Goal: Use online tool/utility: Utilize a website feature to perform a specific function

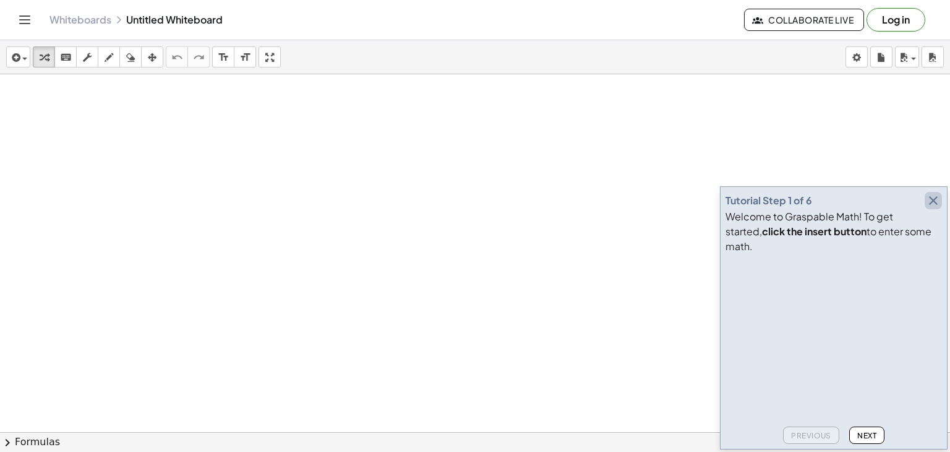
click at [937, 208] on icon "button" at bounding box center [933, 200] width 15 height 15
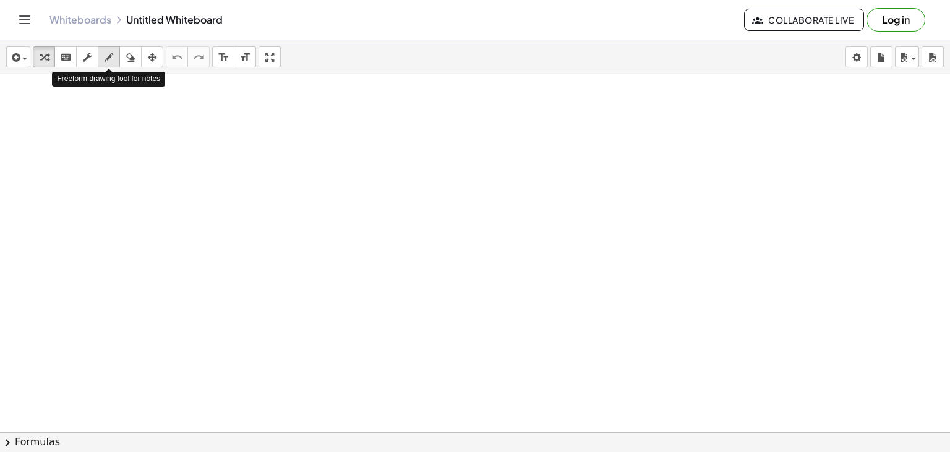
click at [106, 62] on icon "button" at bounding box center [109, 57] width 9 height 15
drag, startPoint x: 204, startPoint y: 122, endPoint x: 203, endPoint y: 109, distance: 13.7
click at [203, 109] on div at bounding box center [475, 459] width 950 height 771
drag, startPoint x: 228, startPoint y: 106, endPoint x: 234, endPoint y: 121, distance: 16.3
click at [234, 121] on div at bounding box center [475, 459] width 950 height 771
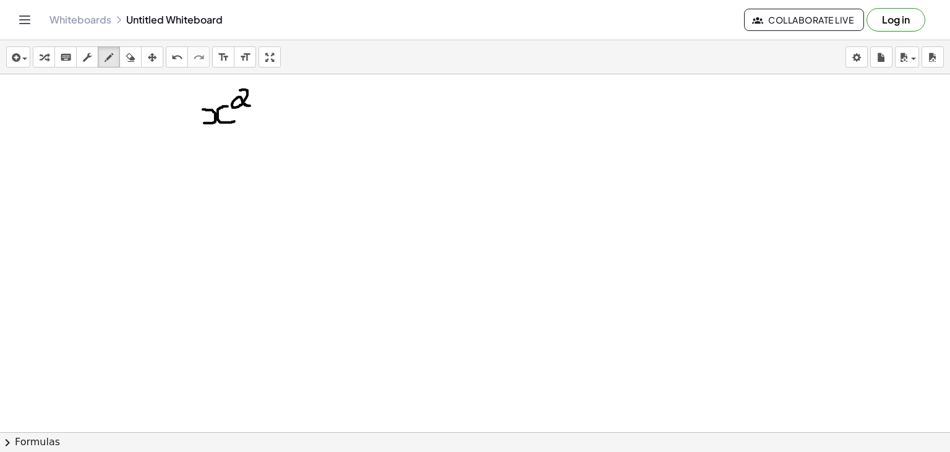
drag, startPoint x: 240, startPoint y: 90, endPoint x: 252, endPoint y: 105, distance: 19.4
click at [252, 105] on div at bounding box center [475, 459] width 950 height 771
drag, startPoint x: 262, startPoint y: 114, endPoint x: 274, endPoint y: 114, distance: 11.8
click at [274, 114] on div at bounding box center [475, 459] width 950 height 771
drag, startPoint x: 298, startPoint y: 100, endPoint x: 291, endPoint y: 115, distance: 16.6
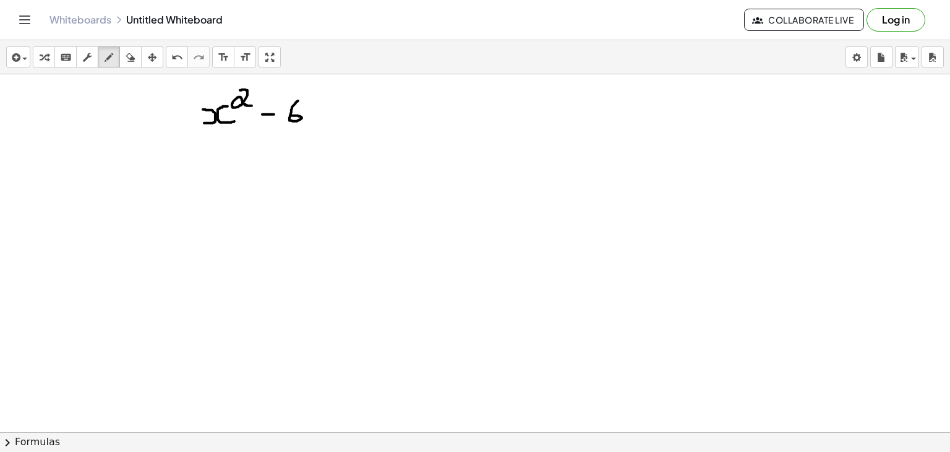
click at [291, 115] on div at bounding box center [475, 459] width 950 height 771
drag, startPoint x: 312, startPoint y: 102, endPoint x: 319, endPoint y: 122, distance: 21.7
click at [319, 122] on div at bounding box center [475, 459] width 950 height 771
drag, startPoint x: 341, startPoint y: 122, endPoint x: 356, endPoint y: 122, distance: 14.2
click at [356, 122] on div at bounding box center [475, 459] width 950 height 771
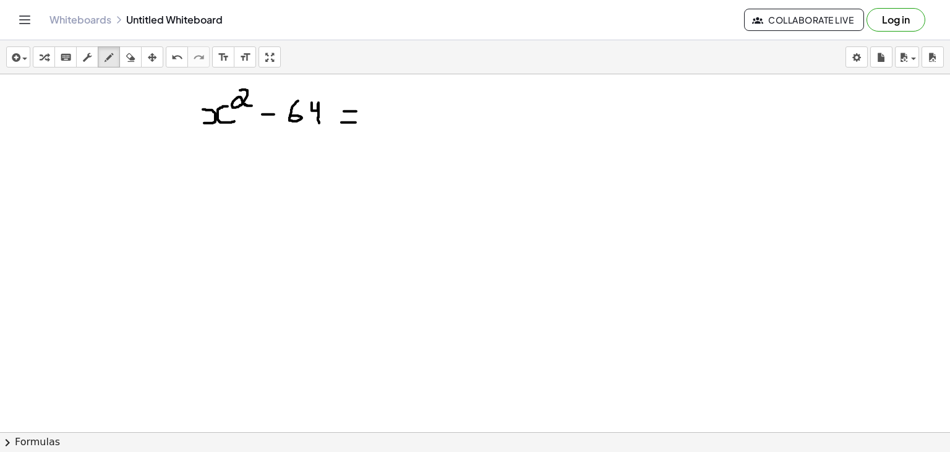
drag, startPoint x: 344, startPoint y: 111, endPoint x: 356, endPoint y: 111, distance: 12.4
click at [356, 111] on div at bounding box center [475, 459] width 950 height 771
drag, startPoint x: 189, startPoint y: 122, endPoint x: 231, endPoint y: 89, distance: 53.3
click at [231, 89] on div at bounding box center [475, 459] width 950 height 771
drag, startPoint x: 280, startPoint y: 121, endPoint x: 340, endPoint y: 87, distance: 69.5
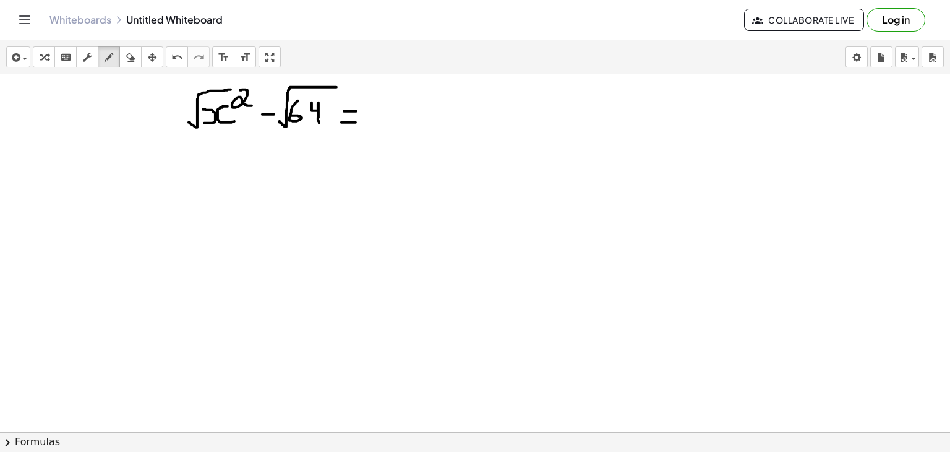
click at [340, 87] on div at bounding box center [475, 459] width 950 height 771
drag, startPoint x: 188, startPoint y: 186, endPoint x: 194, endPoint y: 173, distance: 14.9
click at [194, 173] on div at bounding box center [475, 459] width 950 height 771
drag, startPoint x: 218, startPoint y: 172, endPoint x: 220, endPoint y: 186, distance: 14.3
click at [220, 186] on div at bounding box center [475, 459] width 950 height 771
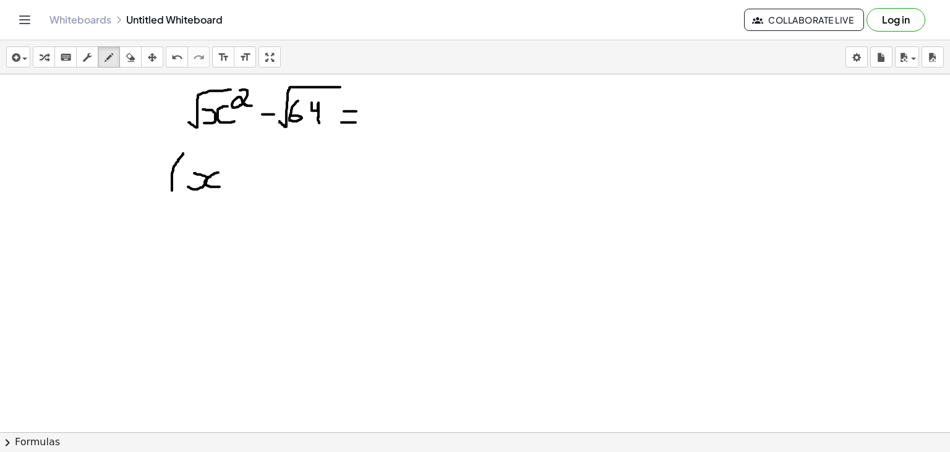
drag, startPoint x: 183, startPoint y: 153, endPoint x: 172, endPoint y: 191, distance: 39.3
click at [172, 191] on div at bounding box center [475, 459] width 950 height 771
drag, startPoint x: 280, startPoint y: 155, endPoint x: 286, endPoint y: 197, distance: 42.5
click at [286, 197] on div at bounding box center [475, 459] width 950 height 771
drag, startPoint x: 319, startPoint y: 154, endPoint x: 309, endPoint y: 200, distance: 46.7
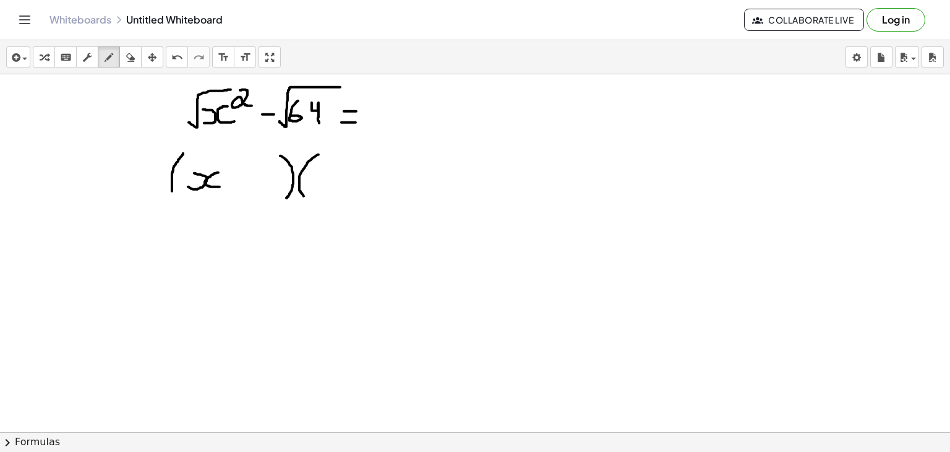
click at [309, 200] on div at bounding box center [475, 459] width 950 height 771
click at [294, 187] on div at bounding box center [475, 459] width 950 height 771
drag, startPoint x: 319, startPoint y: 187, endPoint x: 317, endPoint y: 169, distance: 18.0
click at [317, 169] on div at bounding box center [475, 459] width 950 height 771
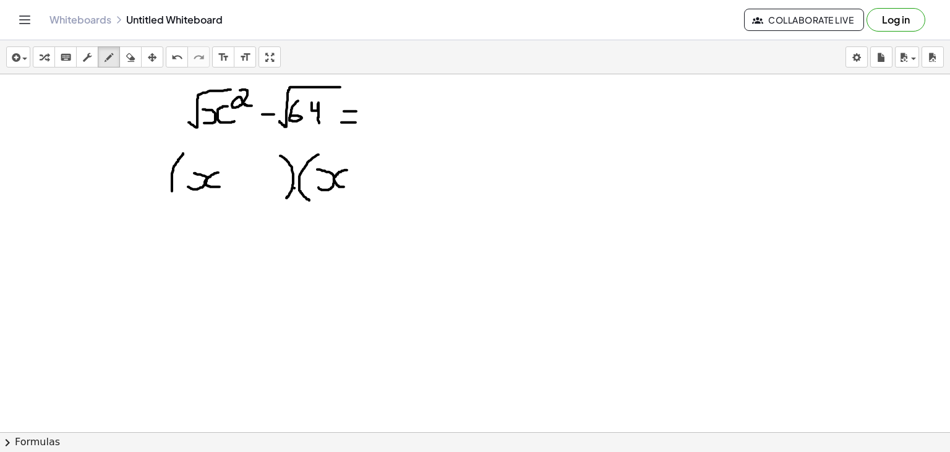
drag, startPoint x: 347, startPoint y: 170, endPoint x: 349, endPoint y: 186, distance: 16.8
click at [349, 186] on div at bounding box center [475, 459] width 950 height 771
drag, startPoint x: 408, startPoint y: 152, endPoint x: 404, endPoint y: 194, distance: 42.3
click at [404, 194] on div at bounding box center [475, 459] width 950 height 771
drag, startPoint x: 239, startPoint y: 173, endPoint x: 239, endPoint y: 189, distance: 16.7
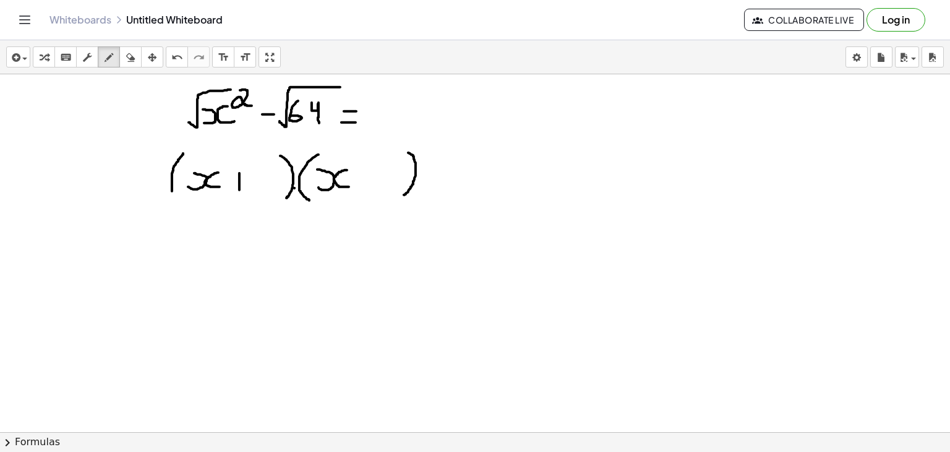
click at [239, 189] on div at bounding box center [475, 459] width 950 height 771
drag, startPoint x: 231, startPoint y: 184, endPoint x: 244, endPoint y: 182, distance: 13.0
click at [244, 182] on div at bounding box center [475, 459] width 950 height 771
drag, startPoint x: 354, startPoint y: 176, endPoint x: 369, endPoint y: 177, distance: 14.2
click at [369, 177] on div at bounding box center [475, 459] width 950 height 771
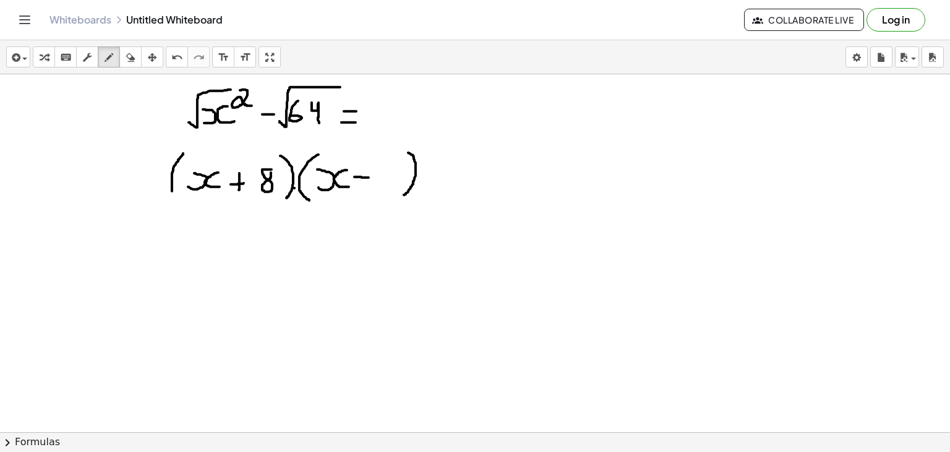
click at [271, 169] on div at bounding box center [475, 459] width 950 height 771
click at [388, 168] on div at bounding box center [475, 459] width 950 height 771
drag, startPoint x: 188, startPoint y: 275, endPoint x: 198, endPoint y: 258, distance: 20.0
click at [198, 258] on div at bounding box center [475, 459] width 950 height 771
drag, startPoint x: 227, startPoint y: 260, endPoint x: 230, endPoint y: 278, distance: 18.2
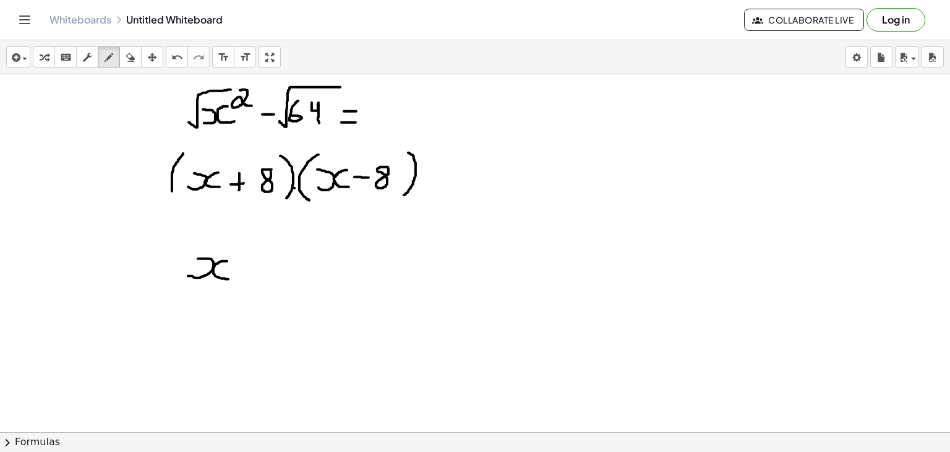
click at [230, 278] on div at bounding box center [475, 459] width 950 height 771
drag, startPoint x: 234, startPoint y: 240, endPoint x: 243, endPoint y: 257, distance: 18.5
click at [243, 257] on div at bounding box center [475, 459] width 950 height 771
drag, startPoint x: 252, startPoint y: 268, endPoint x: 269, endPoint y: 270, distance: 17.5
click at [269, 270] on div at bounding box center [475, 459] width 950 height 771
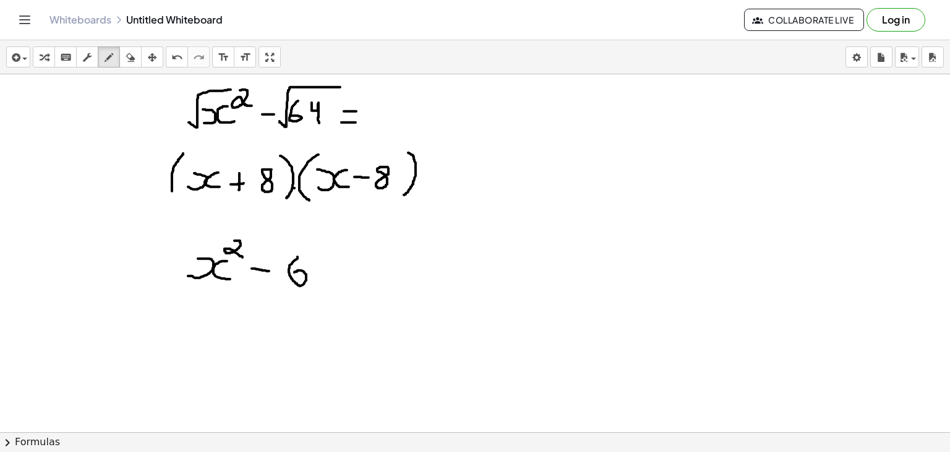
drag, startPoint x: 298, startPoint y: 256, endPoint x: 294, endPoint y: 273, distance: 17.0
click at [294, 273] on div at bounding box center [475, 459] width 950 height 771
drag, startPoint x: 319, startPoint y: 257, endPoint x: 330, endPoint y: 277, distance: 22.7
click at [330, 277] on div at bounding box center [475, 459] width 950 height 771
click at [493, 103] on div at bounding box center [475, 459] width 950 height 771
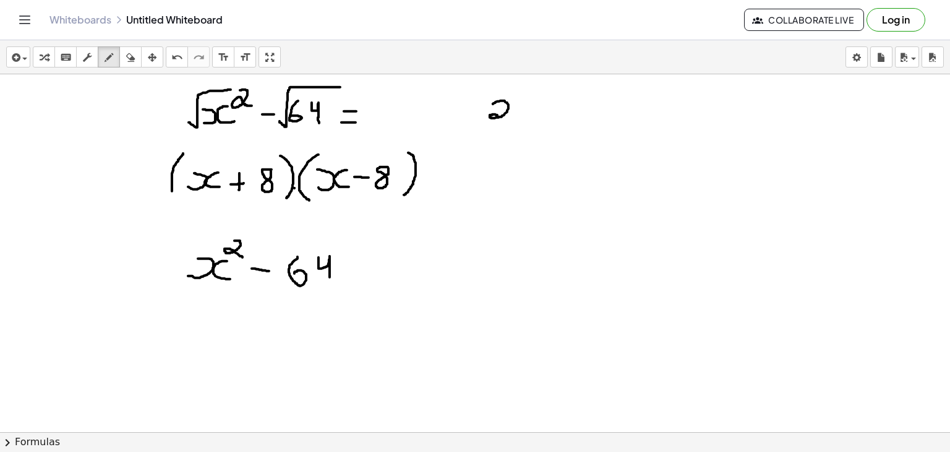
drag, startPoint x: 493, startPoint y: 103, endPoint x: 503, endPoint y: 117, distance: 16.8
click at [503, 117] on div at bounding box center [475, 459] width 950 height 771
drag, startPoint x: 513, startPoint y: 118, endPoint x: 517, endPoint y: 100, distance: 18.3
click at [517, 100] on div at bounding box center [475, 459] width 950 height 771
drag, startPoint x: 541, startPoint y: 101, endPoint x: 528, endPoint y: 105, distance: 14.1
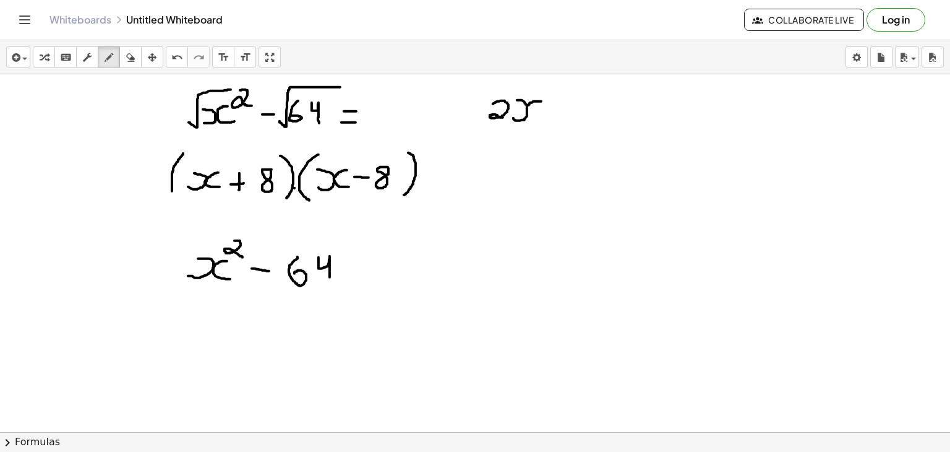
click at [528, 105] on div at bounding box center [475, 459] width 950 height 771
click at [139, 59] on button "erase" at bounding box center [130, 56] width 22 height 21
drag, startPoint x: 510, startPoint y: 117, endPoint x: 532, endPoint y: 112, distance: 22.8
click at [532, 112] on div at bounding box center [475, 459] width 950 height 771
click at [115, 53] on div "button" at bounding box center [109, 56] width 16 height 15
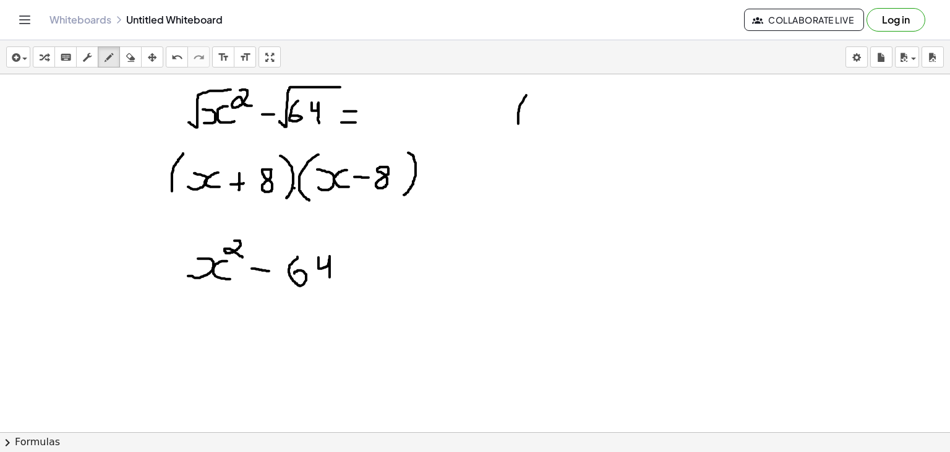
drag, startPoint x: 526, startPoint y: 95, endPoint x: 518, endPoint y: 124, distance: 30.2
click at [518, 124] on div at bounding box center [475, 459] width 950 height 771
drag, startPoint x: 533, startPoint y: 121, endPoint x: 533, endPoint y: 109, distance: 11.8
click at [533, 109] on div at bounding box center [475, 459] width 950 height 771
drag, startPoint x: 553, startPoint y: 109, endPoint x: 559, endPoint y: 127, distance: 18.4
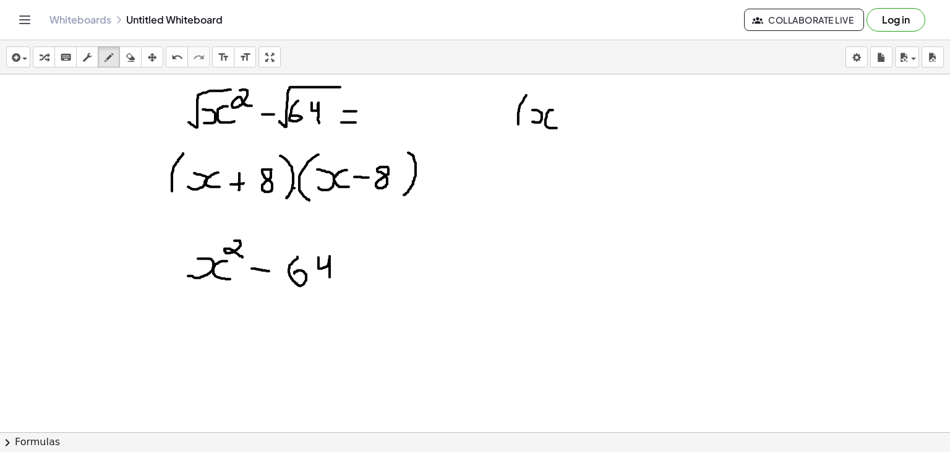
click at [559, 127] on div at bounding box center [475, 459] width 950 height 771
drag, startPoint x: 573, startPoint y: 109, endPoint x: 573, endPoint y: 122, distance: 13.0
click at [573, 122] on div at bounding box center [475, 459] width 950 height 771
drag, startPoint x: 563, startPoint y: 114, endPoint x: 582, endPoint y: 114, distance: 18.6
click at [582, 114] on div at bounding box center [475, 459] width 950 height 771
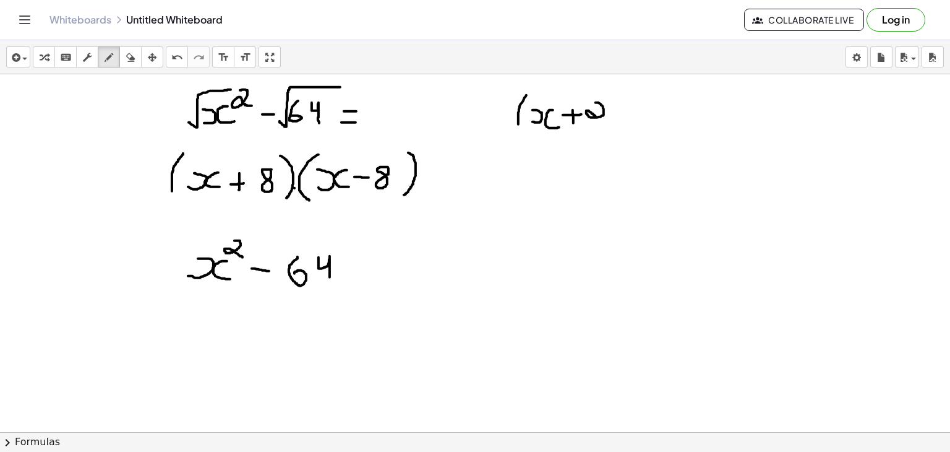
drag, startPoint x: 596, startPoint y: 102, endPoint x: 603, endPoint y: 120, distance: 19.2
click at [603, 120] on div at bounding box center [475, 459] width 950 height 771
drag, startPoint x: 611, startPoint y: 87, endPoint x: 616, endPoint y: 130, distance: 43.5
click at [616, 130] on div at bounding box center [475, 459] width 950 height 771
drag, startPoint x: 635, startPoint y: 84, endPoint x: 648, endPoint y: 100, distance: 20.7
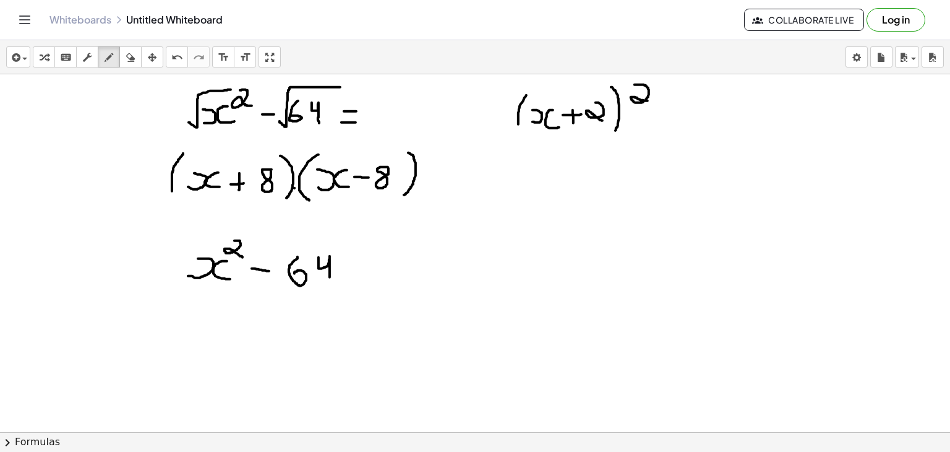
click at [648, 100] on div at bounding box center [475, 459] width 950 height 771
drag, startPoint x: 658, startPoint y: 129, endPoint x: 670, endPoint y: 127, distance: 11.9
click at [670, 127] on div at bounding box center [475, 459] width 950 height 771
drag, startPoint x: 658, startPoint y: 118, endPoint x: 672, endPoint y: 116, distance: 14.3
click at [672, 116] on div at bounding box center [475, 459] width 950 height 771
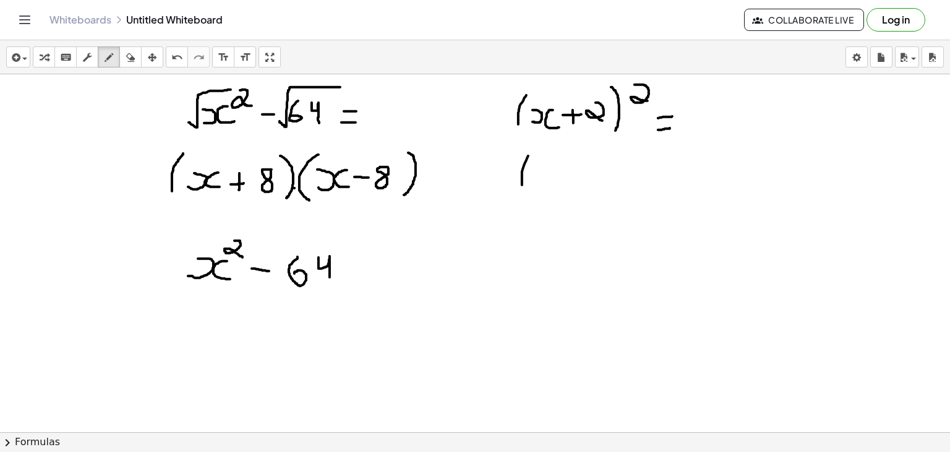
drag, startPoint x: 528, startPoint y: 155, endPoint x: 522, endPoint y: 187, distance: 32.8
click at [522, 187] on div at bounding box center [475, 459] width 950 height 771
drag, startPoint x: 537, startPoint y: 178, endPoint x: 540, endPoint y: 165, distance: 13.4
click at [540, 165] on div at bounding box center [475, 459] width 950 height 771
drag, startPoint x: 562, startPoint y: 165, endPoint x: 562, endPoint y: 176, distance: 11.8
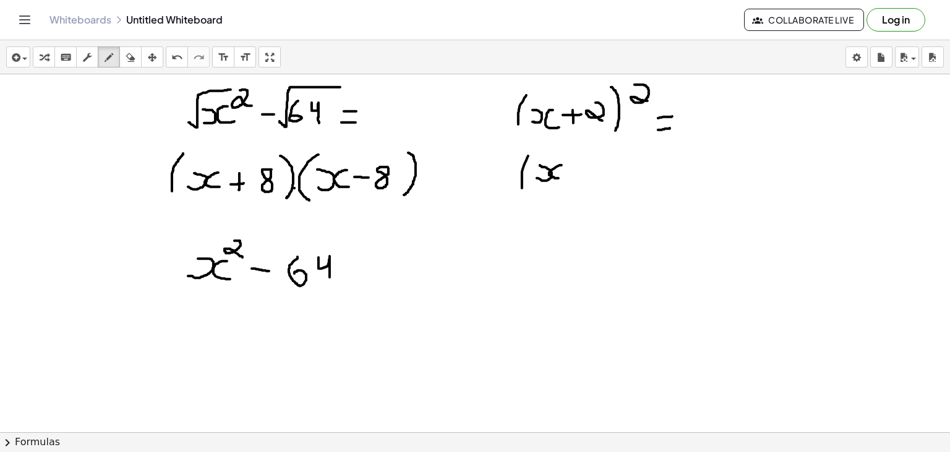
click at [562, 176] on div at bounding box center [475, 459] width 950 height 771
drag, startPoint x: 580, startPoint y: 163, endPoint x: 581, endPoint y: 179, distance: 16.1
click at [581, 179] on div at bounding box center [475, 459] width 950 height 771
drag, startPoint x: 573, startPoint y: 170, endPoint x: 583, endPoint y: 168, distance: 10.6
click at [583, 168] on div at bounding box center [475, 459] width 950 height 771
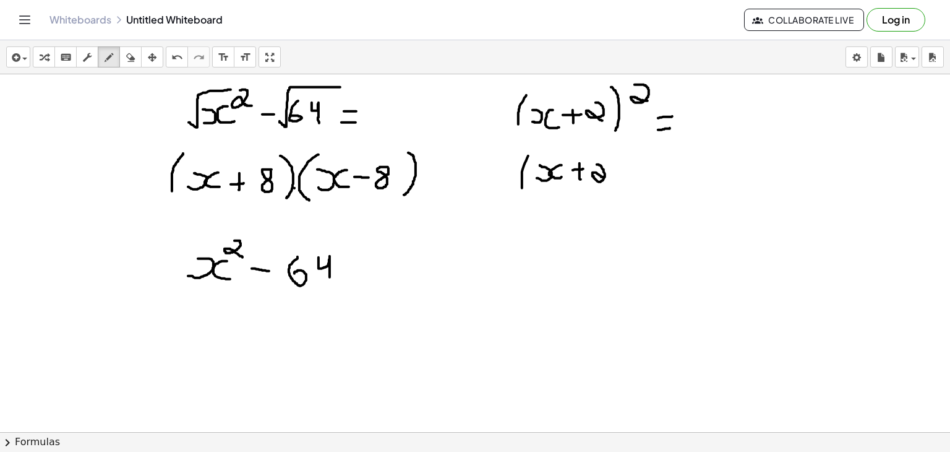
drag, startPoint x: 597, startPoint y: 164, endPoint x: 605, endPoint y: 179, distance: 16.9
click at [605, 179] on div at bounding box center [475, 459] width 950 height 771
drag, startPoint x: 617, startPoint y: 157, endPoint x: 617, endPoint y: 184, distance: 27.2
click at [617, 184] on div at bounding box center [475, 459] width 950 height 771
drag, startPoint x: 636, startPoint y: 157, endPoint x: 633, endPoint y: 181, distance: 24.9
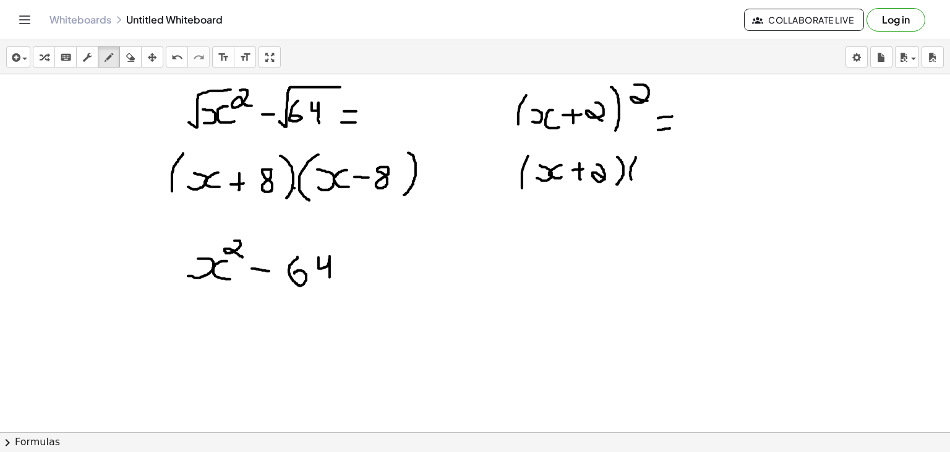
click at [633, 181] on div at bounding box center [475, 459] width 950 height 771
click at [651, 183] on div at bounding box center [475, 459] width 950 height 771
drag, startPoint x: 642, startPoint y: 176, endPoint x: 643, endPoint y: 166, distance: 10.0
click at [643, 166] on div at bounding box center [475, 459] width 950 height 771
drag, startPoint x: 671, startPoint y: 164, endPoint x: 676, endPoint y: 176, distance: 13.3
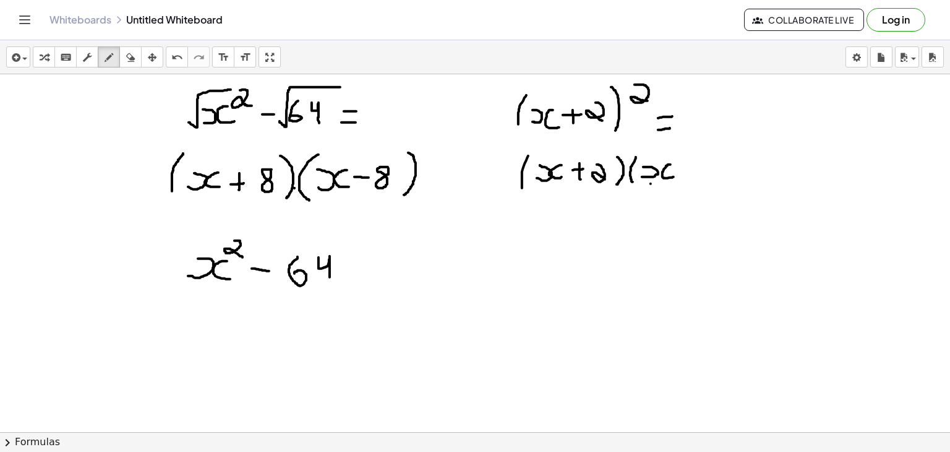
click at [676, 176] on div at bounding box center [475, 459] width 950 height 771
drag, startPoint x: 692, startPoint y: 162, endPoint x: 693, endPoint y: 175, distance: 13.0
click at [693, 175] on div at bounding box center [475, 459] width 950 height 771
drag, startPoint x: 686, startPoint y: 169, endPoint x: 694, endPoint y: 168, distance: 8.1
click at [694, 168] on div at bounding box center [475, 459] width 950 height 771
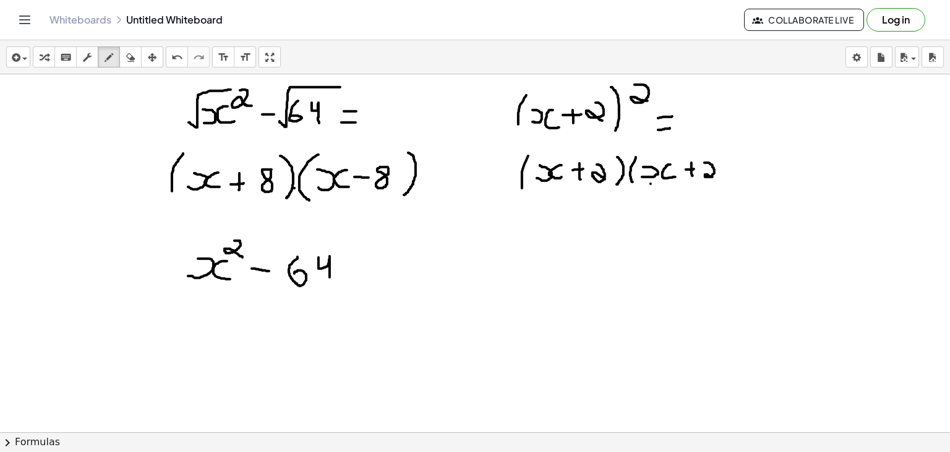
drag, startPoint x: 705, startPoint y: 162, endPoint x: 715, endPoint y: 177, distance: 18.2
click at [715, 177] on div at bounding box center [475, 459] width 950 height 771
drag, startPoint x: 730, startPoint y: 153, endPoint x: 725, endPoint y: 175, distance: 22.8
click at [725, 175] on div at bounding box center [475, 459] width 950 height 771
drag, startPoint x: 562, startPoint y: 159, endPoint x: 642, endPoint y: 157, distance: 79.8
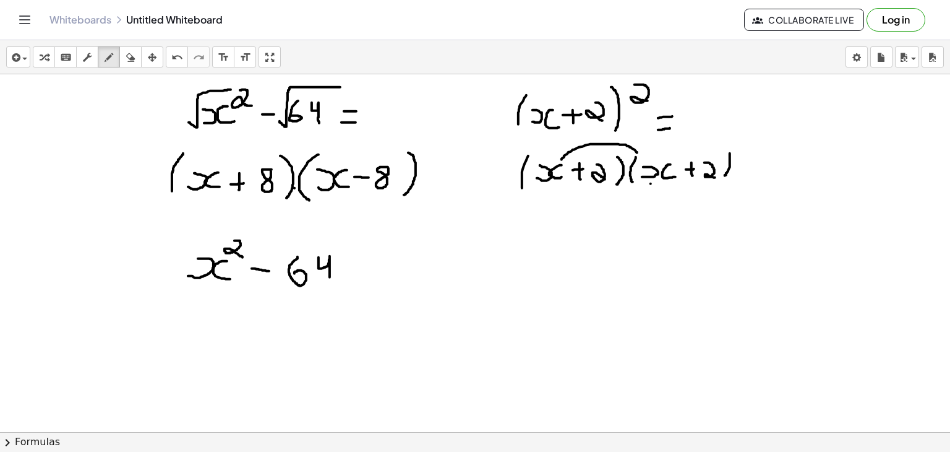
click at [642, 157] on div at bounding box center [475, 459] width 950 height 771
drag, startPoint x: 557, startPoint y: 158, endPoint x: 706, endPoint y: 152, distance: 149.8
click at [706, 152] on div at bounding box center [475, 459] width 950 height 771
drag, startPoint x: 604, startPoint y: 184, endPoint x: 644, endPoint y: 186, distance: 40.3
click at [644, 186] on div at bounding box center [475, 459] width 950 height 771
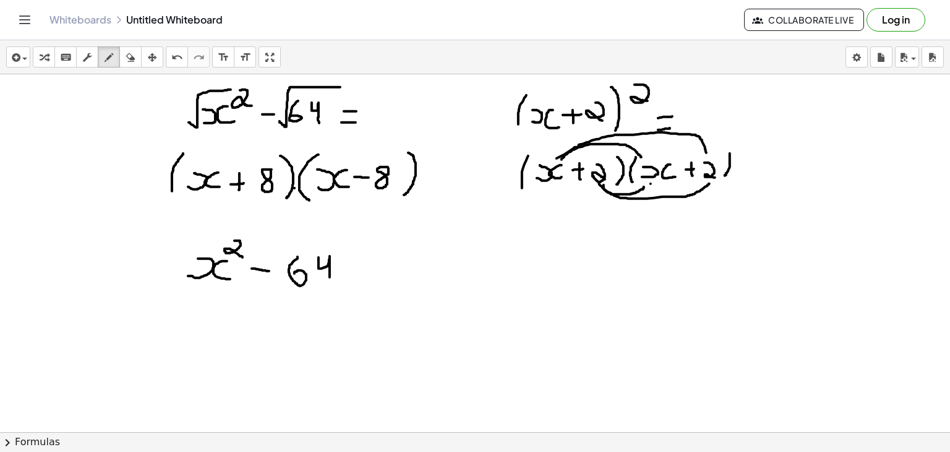
drag, startPoint x: 599, startPoint y: 181, endPoint x: 710, endPoint y: 182, distance: 111.4
click at [710, 182] on div at bounding box center [475, 459] width 950 height 771
drag, startPoint x: 454, startPoint y: 249, endPoint x: 459, endPoint y: 238, distance: 12.2
click at [459, 238] on div at bounding box center [475, 459] width 950 height 771
drag, startPoint x: 487, startPoint y: 233, endPoint x: 485, endPoint y: 248, distance: 15.0
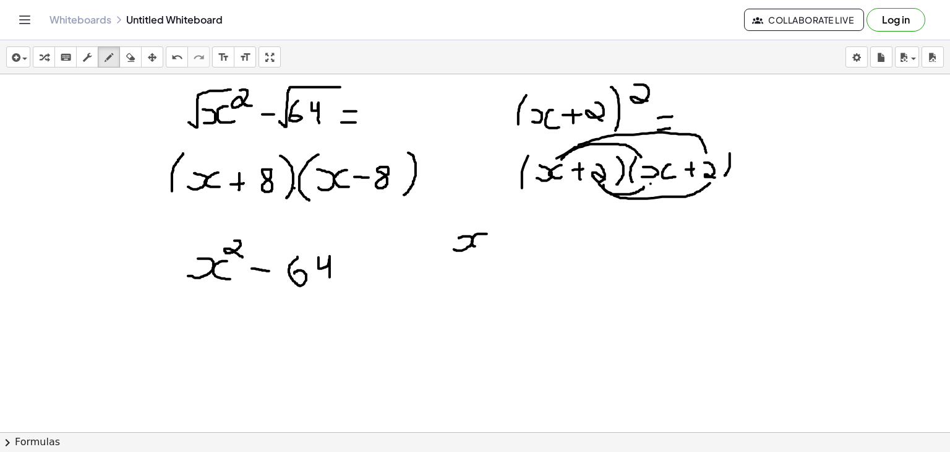
click at [485, 248] on div at bounding box center [475, 459] width 950 height 771
drag, startPoint x: 711, startPoint y: 231, endPoint x: 728, endPoint y: 254, distance: 28.5
click at [728, 254] on div at bounding box center [475, 459] width 950 height 771
drag, startPoint x: 450, startPoint y: 221, endPoint x: 448, endPoint y: 248, distance: 27.3
click at [448, 248] on div at bounding box center [475, 459] width 950 height 771
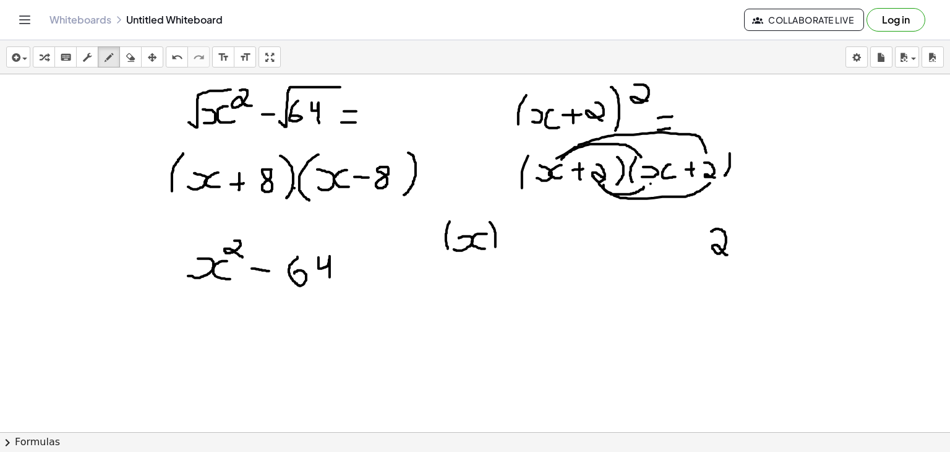
drag, startPoint x: 490, startPoint y: 221, endPoint x: 494, endPoint y: 248, distance: 27.0
click at [494, 248] on div at bounding box center [475, 459] width 950 height 771
drag, startPoint x: 502, startPoint y: 208, endPoint x: 512, endPoint y: 215, distance: 12.4
click at [512, 215] on div at bounding box center [475, 459] width 950 height 771
drag, startPoint x: 704, startPoint y: 222, endPoint x: 700, endPoint y: 257, distance: 34.9
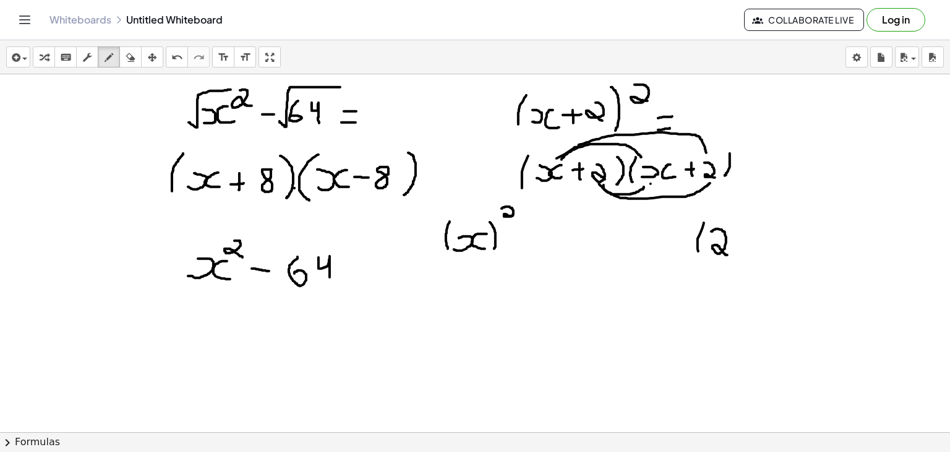
click at [700, 257] on div at bounding box center [475, 459] width 950 height 771
drag, startPoint x: 734, startPoint y: 221, endPoint x: 739, endPoint y: 259, distance: 38.1
click at [739, 259] on div at bounding box center [475, 459] width 950 height 771
drag, startPoint x: 749, startPoint y: 213, endPoint x: 765, endPoint y: 227, distance: 21.9
click at [765, 227] on div at bounding box center [475, 459] width 950 height 771
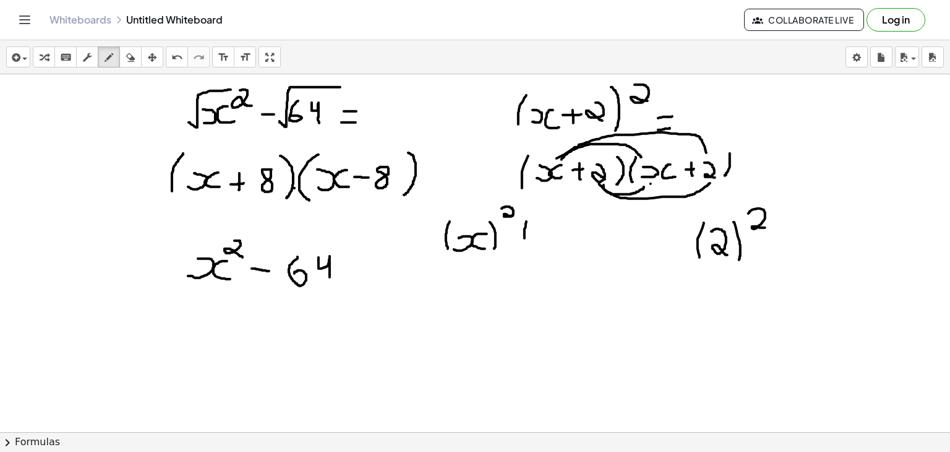
drag, startPoint x: 526, startPoint y: 221, endPoint x: 525, endPoint y: 243, distance: 21.7
click at [525, 243] on div at bounding box center [475, 459] width 950 height 771
drag, startPoint x: 513, startPoint y: 231, endPoint x: 529, endPoint y: 231, distance: 15.5
click at [529, 231] on div at bounding box center [475, 459] width 950 height 771
drag, startPoint x: 544, startPoint y: 225, endPoint x: 560, endPoint y: 246, distance: 26.1
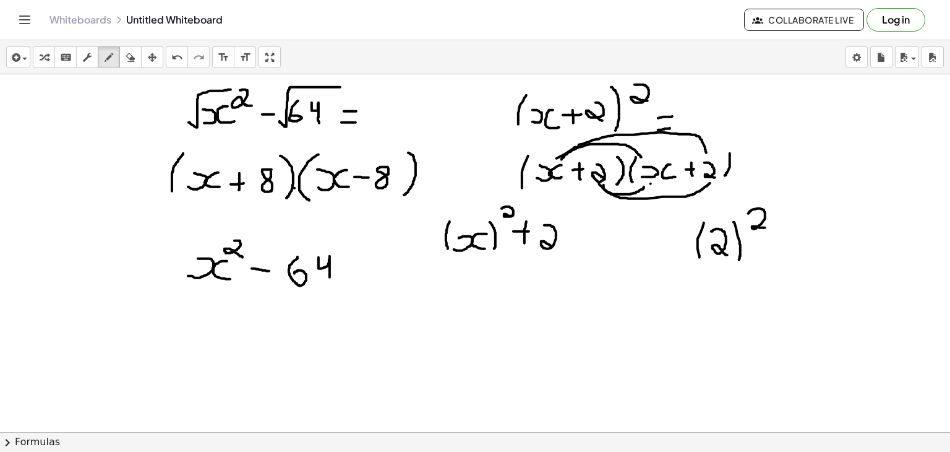
click at [560, 246] on div at bounding box center [475, 459] width 950 height 771
drag, startPoint x: 574, startPoint y: 220, endPoint x: 566, endPoint y: 254, distance: 35.6
click at [566, 254] on div at bounding box center [475, 459] width 950 height 771
drag, startPoint x: 572, startPoint y: 249, endPoint x: 574, endPoint y: 233, distance: 16.8
click at [574, 233] on div at bounding box center [475, 459] width 950 height 771
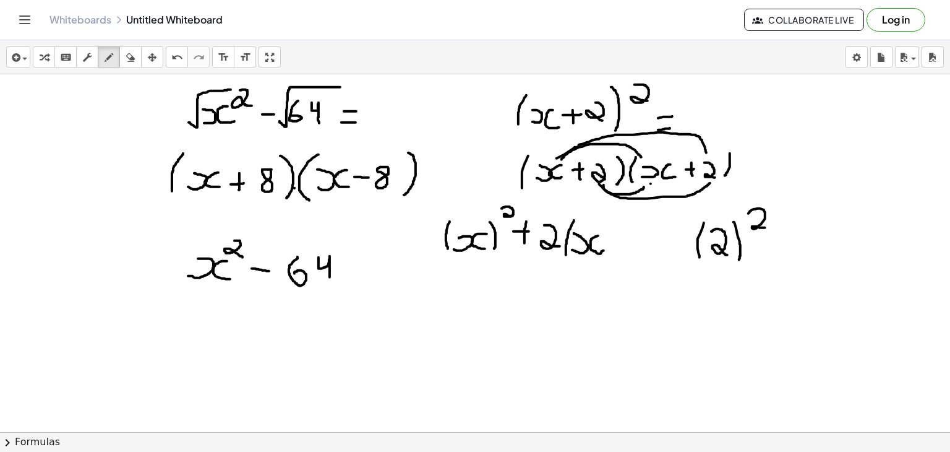
drag, startPoint x: 598, startPoint y: 235, endPoint x: 604, endPoint y: 250, distance: 15.9
click at [604, 250] on div at bounding box center [475, 459] width 950 height 771
drag, startPoint x: 610, startPoint y: 221, endPoint x: 611, endPoint y: 249, distance: 27.9
click at [611, 249] on div at bounding box center [475, 459] width 950 height 771
drag, startPoint x: 626, startPoint y: 223, endPoint x: 621, endPoint y: 248, distance: 25.2
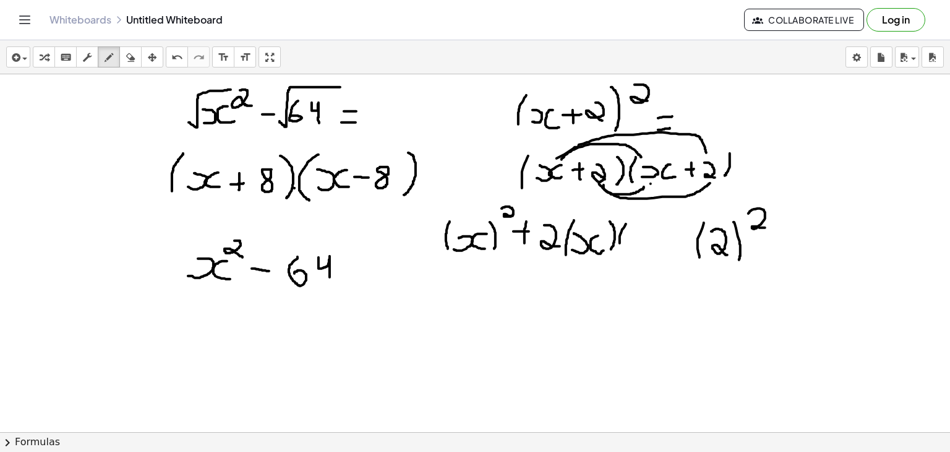
click at [621, 248] on div at bounding box center [475, 459] width 950 height 771
drag, startPoint x: 629, startPoint y: 235, endPoint x: 639, endPoint y: 250, distance: 18.2
click at [639, 250] on div at bounding box center [475, 459] width 950 height 771
drag, startPoint x: 648, startPoint y: 223, endPoint x: 648, endPoint y: 252, distance: 29.7
click at [648, 252] on div at bounding box center [475, 459] width 950 height 771
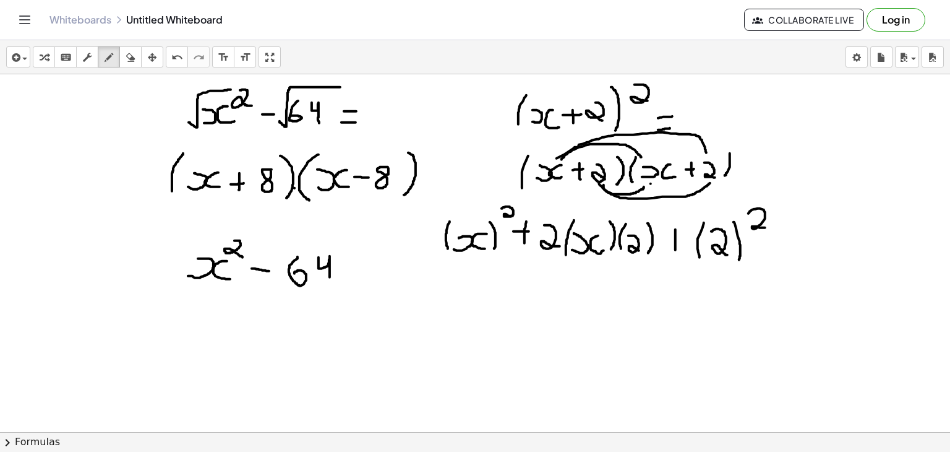
drag, startPoint x: 676, startPoint y: 229, endPoint x: 676, endPoint y: 249, distance: 20.4
click at [676, 249] on div at bounding box center [475, 459] width 950 height 771
drag, startPoint x: 664, startPoint y: 242, endPoint x: 687, endPoint y: 241, distance: 23.5
click at [687, 241] on div at bounding box center [475, 459] width 950 height 771
drag, startPoint x: 465, startPoint y: 303, endPoint x: 471, endPoint y: 293, distance: 11.4
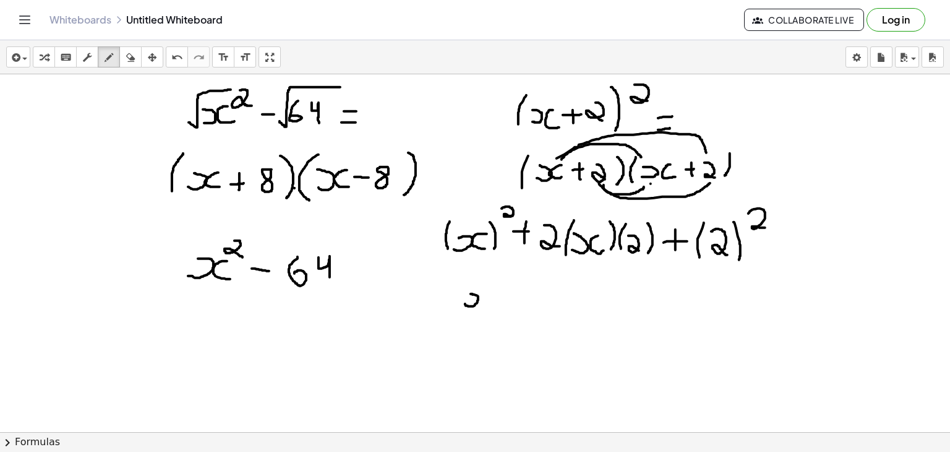
click at [471, 293] on div at bounding box center [475, 459] width 950 height 771
drag, startPoint x: 487, startPoint y: 292, endPoint x: 492, endPoint y: 303, distance: 12.2
click at [492, 303] on div at bounding box center [475, 459] width 950 height 771
drag, startPoint x: 496, startPoint y: 275, endPoint x: 504, endPoint y: 285, distance: 12.4
click at [504, 285] on div at bounding box center [475, 459] width 950 height 771
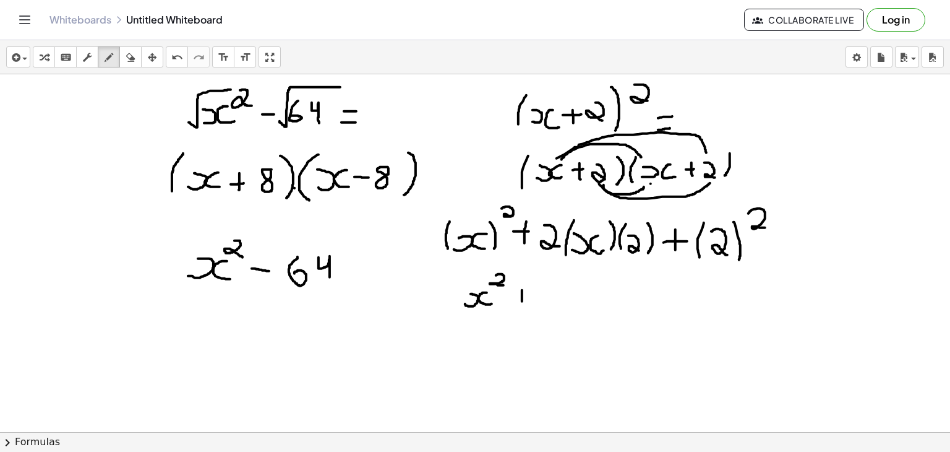
drag, startPoint x: 522, startPoint y: 290, endPoint x: 522, endPoint y: 303, distance: 13.0
click at [522, 303] on div at bounding box center [475, 459] width 950 height 771
drag, startPoint x: 515, startPoint y: 298, endPoint x: 529, endPoint y: 295, distance: 14.4
click at [529, 295] on div at bounding box center [475, 459] width 950 height 771
drag, startPoint x: 543, startPoint y: 288, endPoint x: 551, endPoint y: 307, distance: 21.0
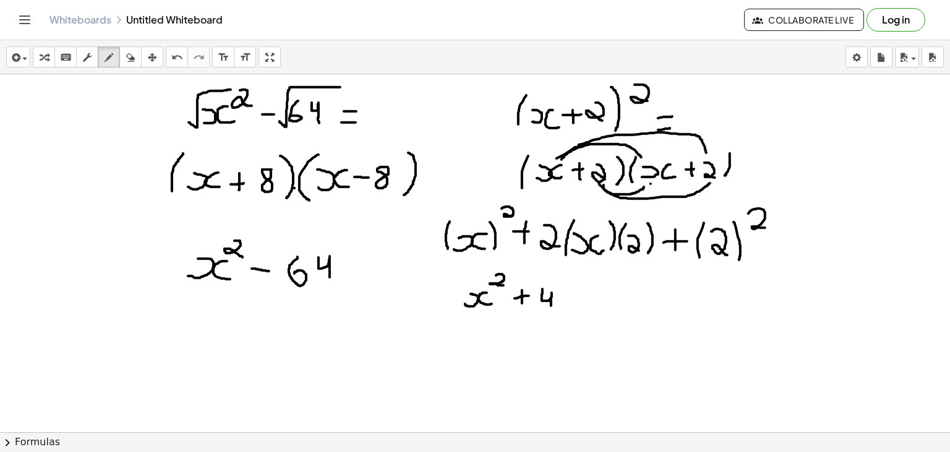
click at [551, 307] on div at bounding box center [475, 459] width 950 height 771
drag, startPoint x: 561, startPoint y: 307, endPoint x: 564, endPoint y: 290, distance: 17.6
click at [564, 290] on div at bounding box center [475, 459] width 950 height 771
drag, startPoint x: 586, startPoint y: 289, endPoint x: 593, endPoint y: 308, distance: 20.3
click at [593, 308] on div at bounding box center [475, 459] width 950 height 771
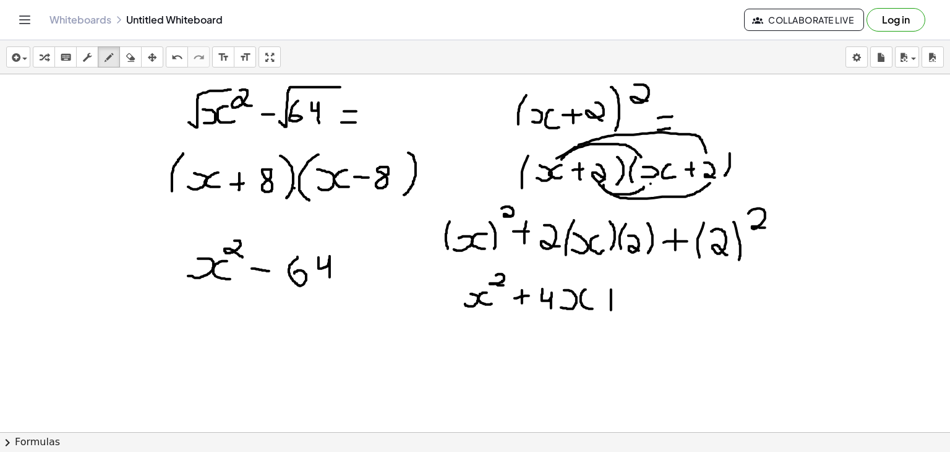
drag, startPoint x: 611, startPoint y: 289, endPoint x: 611, endPoint y: 310, distance: 21.0
click at [611, 310] on div at bounding box center [475, 459] width 950 height 771
drag, startPoint x: 604, startPoint y: 303, endPoint x: 619, endPoint y: 303, distance: 14.8
click at [619, 303] on div at bounding box center [475, 459] width 950 height 771
drag, startPoint x: 633, startPoint y: 292, endPoint x: 643, endPoint y: 311, distance: 21.6
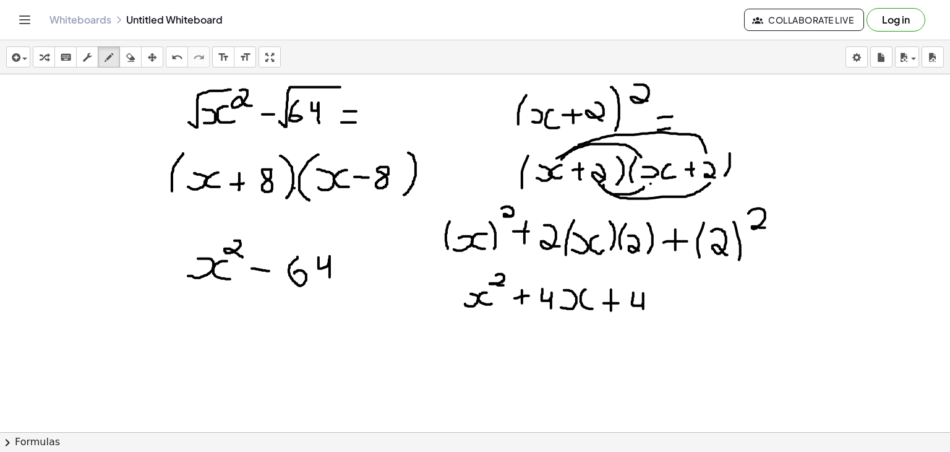
click at [643, 311] on div at bounding box center [475, 459] width 950 height 771
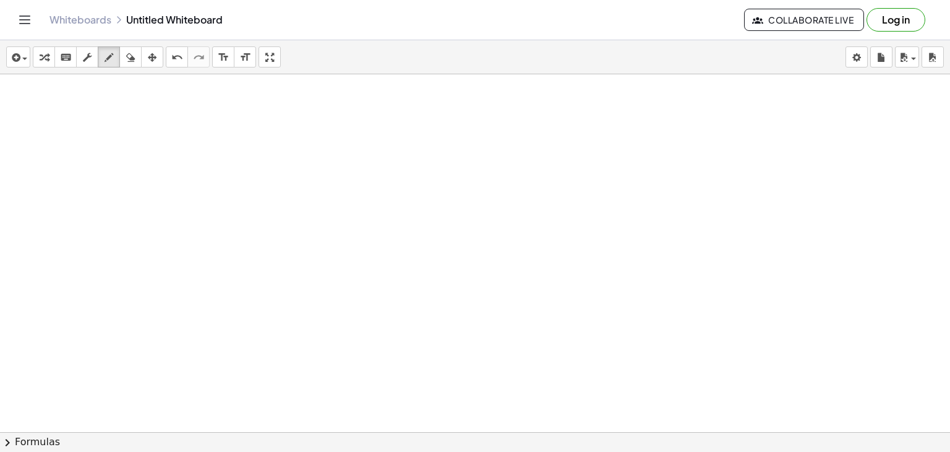
scroll to position [239, 0]
drag, startPoint x: 193, startPoint y: 124, endPoint x: 195, endPoint y: 114, distance: 10.8
click at [195, 114] on div at bounding box center [475, 220] width 950 height 771
drag, startPoint x: 221, startPoint y: 111, endPoint x: 221, endPoint y: 127, distance: 15.5
click at [221, 127] on div at bounding box center [475, 220] width 950 height 771
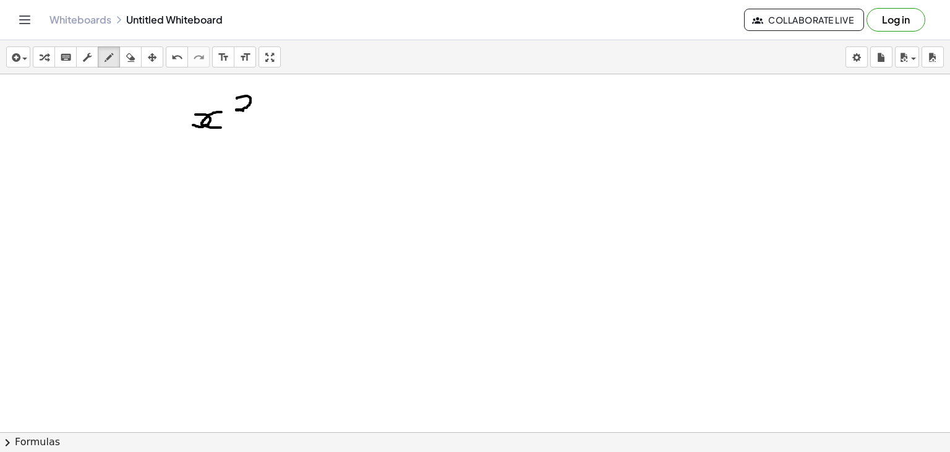
drag, startPoint x: 237, startPoint y: 98, endPoint x: 245, endPoint y: 111, distance: 15.3
click at [245, 111] on div at bounding box center [475, 220] width 950 height 771
drag, startPoint x: 268, startPoint y: 111, endPoint x: 267, endPoint y: 126, distance: 14.3
click at [267, 126] on div at bounding box center [475, 220] width 950 height 771
drag, startPoint x: 260, startPoint y: 121, endPoint x: 270, endPoint y: 121, distance: 10.5
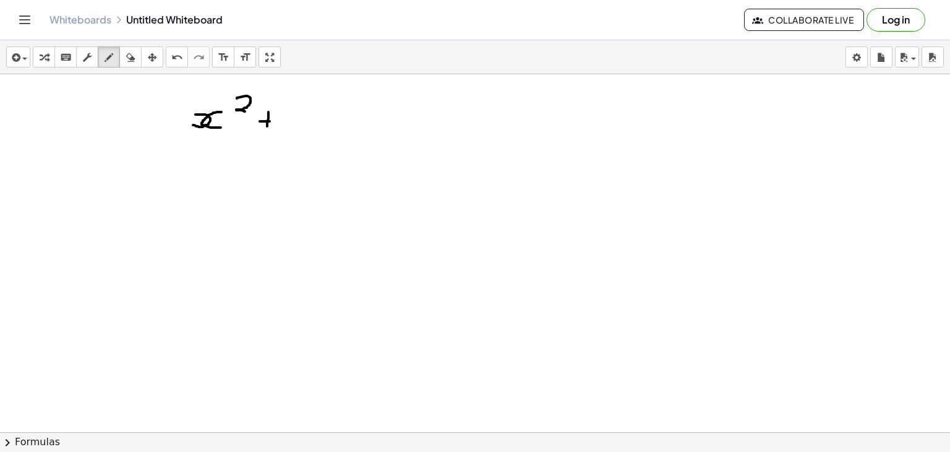
click at [270, 121] on div at bounding box center [475, 220] width 950 height 771
drag, startPoint x: 281, startPoint y: 121, endPoint x: 282, endPoint y: 127, distance: 6.2
click at [282, 127] on div at bounding box center [475, 220] width 950 height 771
click at [300, 109] on div at bounding box center [475, 220] width 950 height 771
drag, startPoint x: 315, startPoint y: 119, endPoint x: 317, endPoint y: 107, distance: 12.5
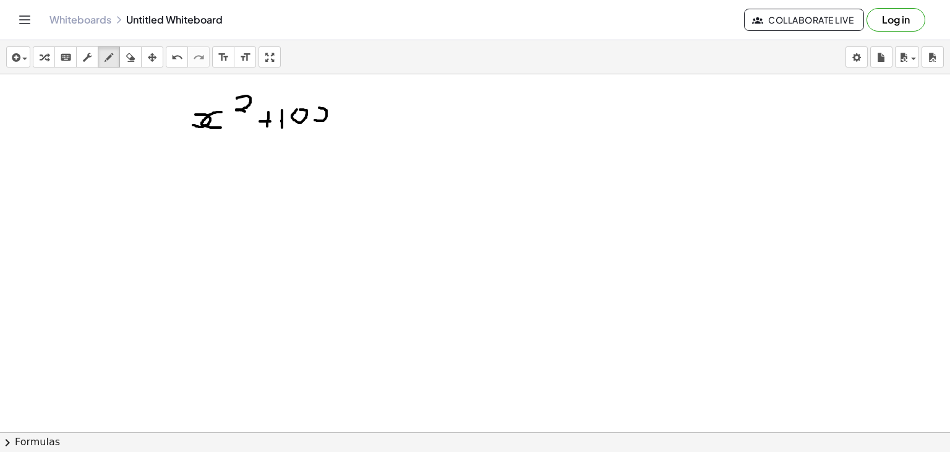
click at [317, 107] on div at bounding box center [475, 220] width 950 height 771
drag, startPoint x: 335, startPoint y: 106, endPoint x: 335, endPoint y: 120, distance: 13.6
click at [335, 120] on div at bounding box center [475, 220] width 950 height 771
drag, startPoint x: 361, startPoint y: 104, endPoint x: 359, endPoint y: 122, distance: 18.0
click at [359, 122] on div at bounding box center [475, 220] width 950 height 771
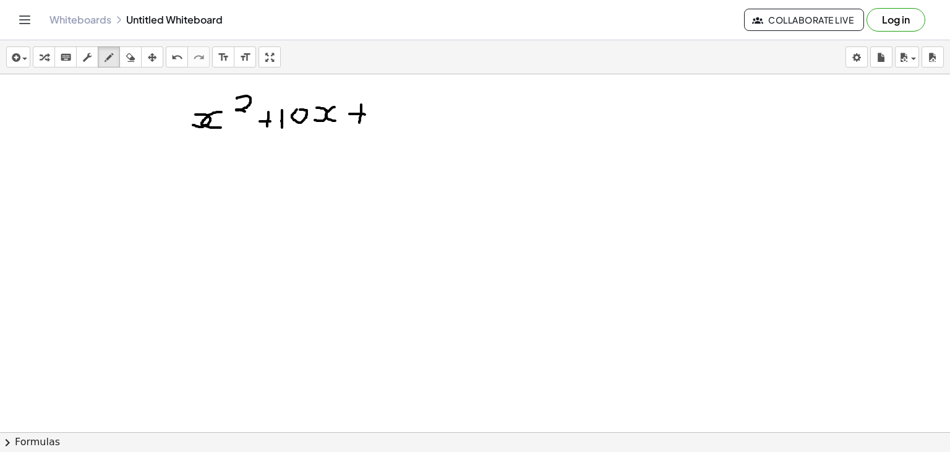
drag, startPoint x: 350, startPoint y: 113, endPoint x: 369, endPoint y: 114, distance: 19.8
click at [369, 114] on div at bounding box center [475, 220] width 950 height 771
drag, startPoint x: 388, startPoint y: 105, endPoint x: 400, endPoint y: 124, distance: 22.2
click at [400, 124] on div at bounding box center [475, 220] width 950 height 771
drag, startPoint x: 425, startPoint y: 106, endPoint x: 413, endPoint y: 126, distance: 23.0
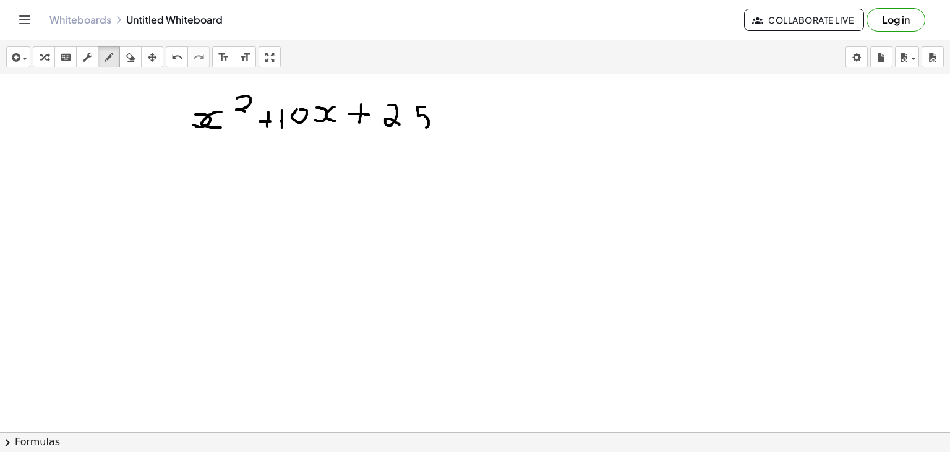
click at [413, 126] on div at bounding box center [475, 220] width 950 height 771
drag, startPoint x: 174, startPoint y: 118, endPoint x: 220, endPoint y: 93, distance: 52.6
click at [220, 93] on div at bounding box center [475, 220] width 950 height 771
drag, startPoint x: 375, startPoint y: 112, endPoint x: 428, endPoint y: 85, distance: 59.5
click at [428, 85] on div at bounding box center [475, 220] width 950 height 771
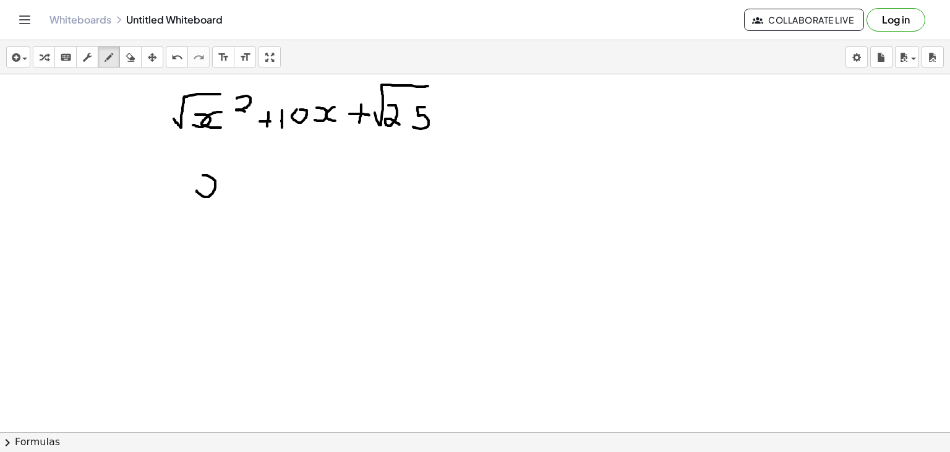
drag, startPoint x: 197, startPoint y: 190, endPoint x: 203, endPoint y: 174, distance: 16.7
click at [203, 174] on div at bounding box center [475, 220] width 950 height 771
drag, startPoint x: 228, startPoint y: 176, endPoint x: 227, endPoint y: 192, distance: 16.1
click at [227, 192] on div at bounding box center [475, 220] width 950 height 771
drag, startPoint x: 247, startPoint y: 172, endPoint x: 247, endPoint y: 193, distance: 21.0
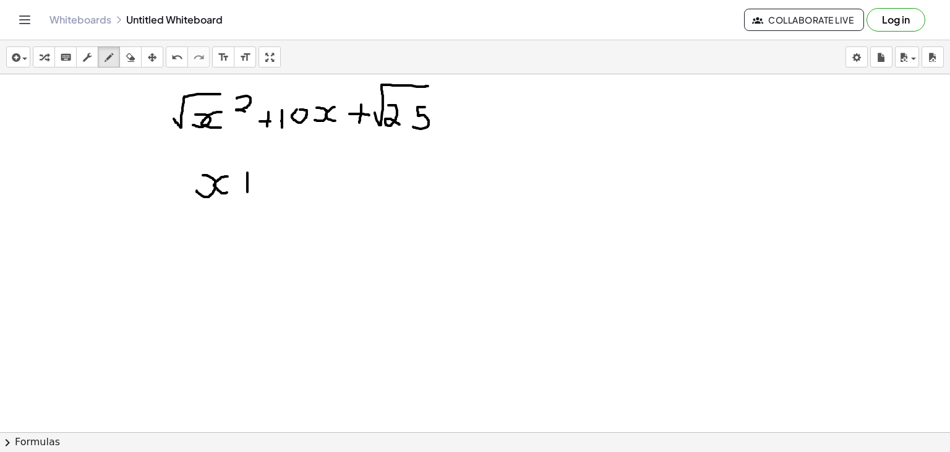
click at [247, 193] on div at bounding box center [475, 220] width 950 height 771
drag, startPoint x: 241, startPoint y: 184, endPoint x: 251, endPoint y: 184, distance: 10.5
click at [251, 184] on div at bounding box center [475, 220] width 950 height 771
drag, startPoint x: 277, startPoint y: 174, endPoint x: 267, endPoint y: 196, distance: 24.4
click at [267, 196] on div at bounding box center [475, 220] width 950 height 771
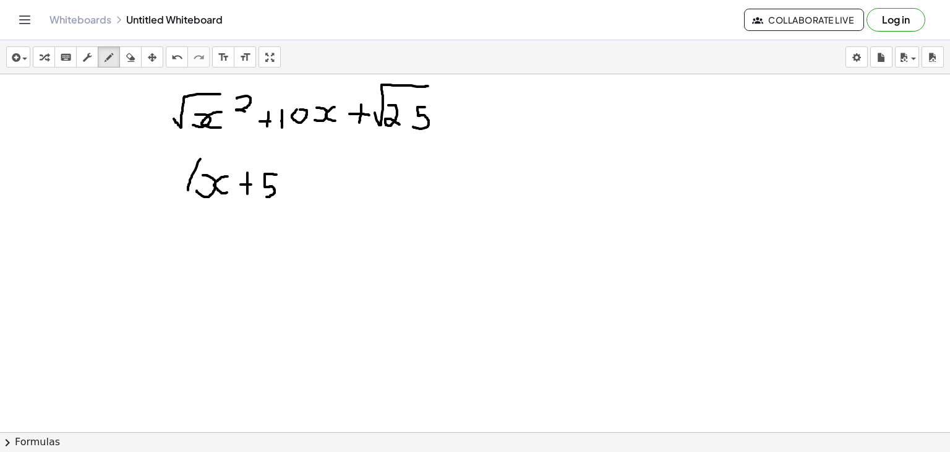
drag, startPoint x: 200, startPoint y: 158, endPoint x: 190, endPoint y: 196, distance: 39.2
click at [190, 196] on div at bounding box center [475, 220] width 950 height 771
drag, startPoint x: 292, startPoint y: 161, endPoint x: 287, endPoint y: 201, distance: 39.9
click at [287, 201] on div at bounding box center [475, 220] width 950 height 771
drag, startPoint x: 309, startPoint y: 156, endPoint x: 321, endPoint y: 173, distance: 20.9
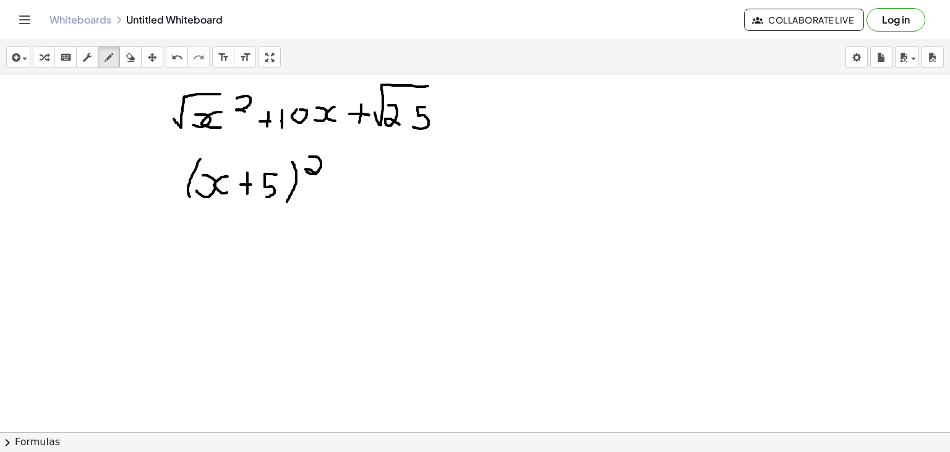
click at [321, 173] on div at bounding box center [475, 220] width 950 height 771
drag, startPoint x: 200, startPoint y: 255, endPoint x: 204, endPoint y: 236, distance: 19.4
click at [204, 236] on div at bounding box center [475, 220] width 950 height 771
drag, startPoint x: 222, startPoint y: 237, endPoint x: 222, endPoint y: 253, distance: 16.1
click at [222, 253] on div at bounding box center [475, 220] width 950 height 771
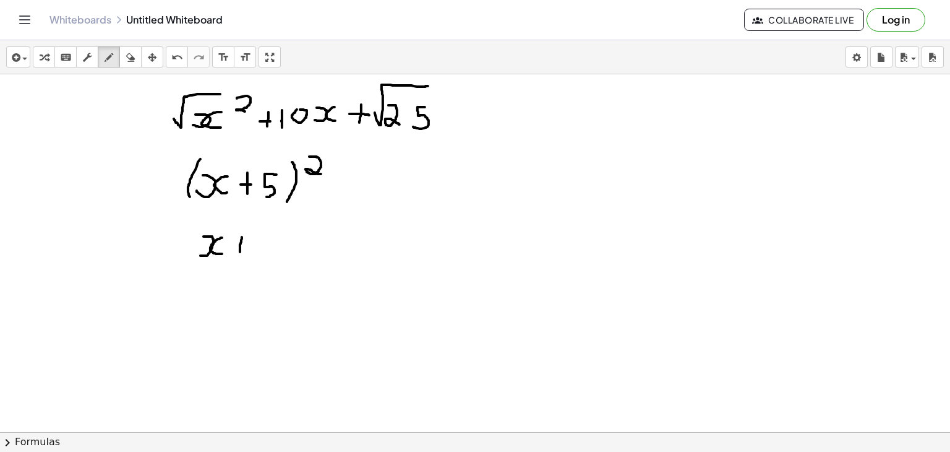
drag, startPoint x: 242, startPoint y: 236, endPoint x: 240, endPoint y: 251, distance: 15.0
click at [240, 251] on div at bounding box center [475, 220] width 950 height 771
drag, startPoint x: 231, startPoint y: 245, endPoint x: 243, endPoint y: 243, distance: 12.5
click at [243, 243] on div at bounding box center [475, 220] width 950 height 771
drag, startPoint x: 251, startPoint y: 243, endPoint x: 284, endPoint y: 246, distance: 33.0
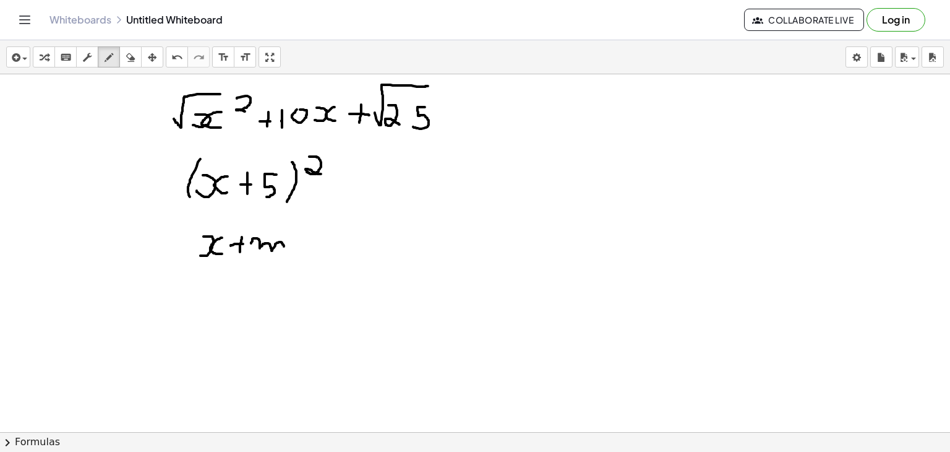
click at [284, 246] on div at bounding box center [475, 220] width 950 height 771
drag, startPoint x: 197, startPoint y: 231, endPoint x: 191, endPoint y: 260, distance: 29.9
click at [191, 260] on div at bounding box center [475, 220] width 950 height 771
drag, startPoint x: 286, startPoint y: 230, endPoint x: 293, endPoint y: 255, distance: 27.0
click at [293, 255] on div at bounding box center [475, 220] width 950 height 771
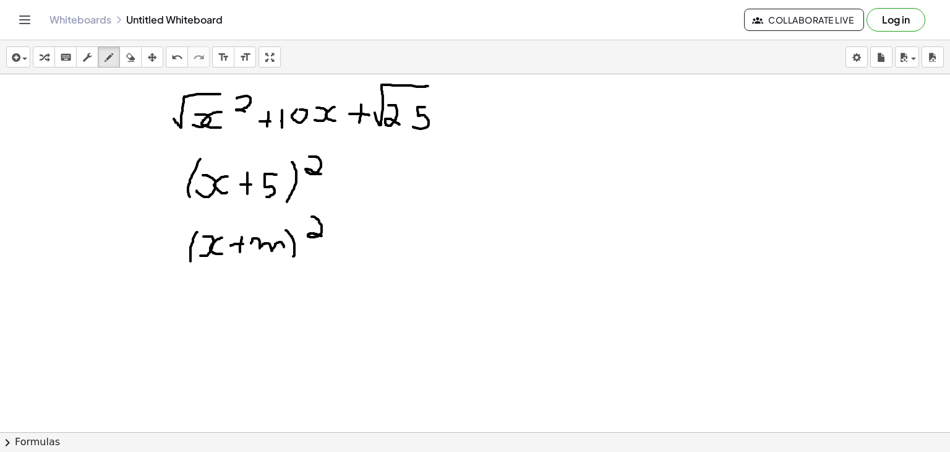
drag, startPoint x: 312, startPoint y: 216, endPoint x: 326, endPoint y: 236, distance: 24.4
click at [326, 236] on div at bounding box center [475, 220] width 950 height 771
drag, startPoint x: 405, startPoint y: 187, endPoint x: 383, endPoint y: 214, distance: 34.3
click at [383, 214] on div at bounding box center [475, 220] width 950 height 771
click at [420, 187] on div at bounding box center [475, 220] width 950 height 771
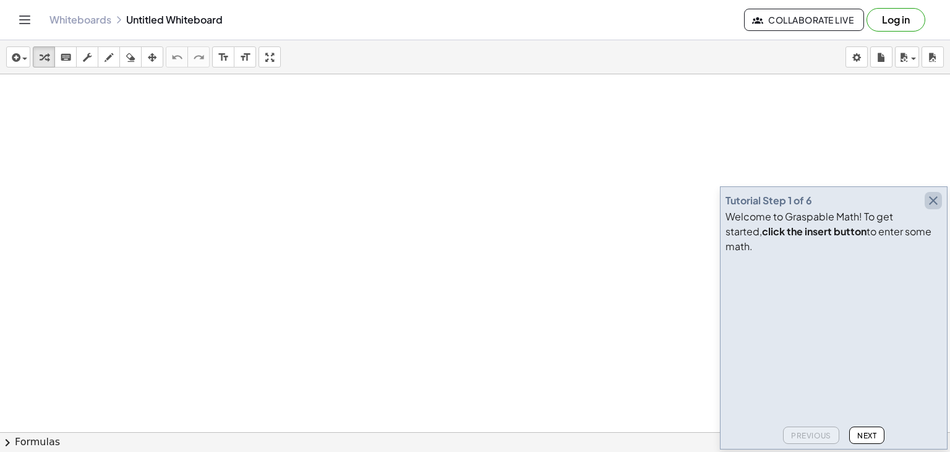
click at [935, 208] on icon "button" at bounding box center [933, 200] width 15 height 15
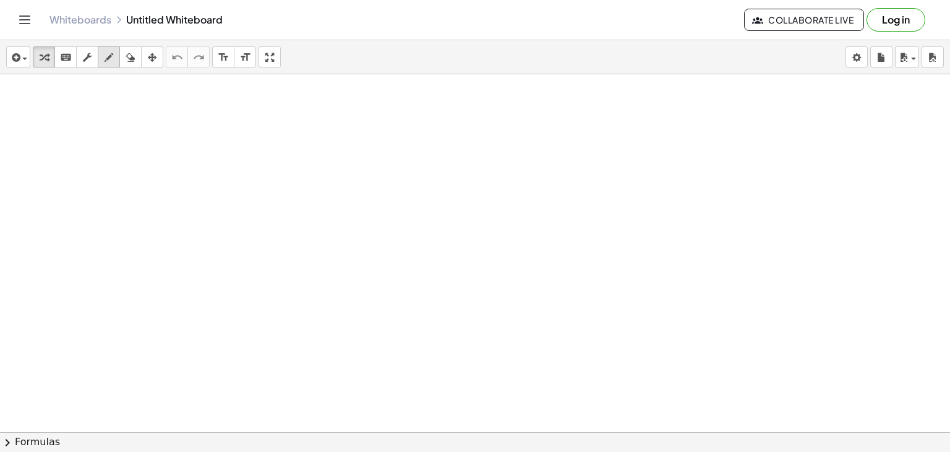
click at [105, 53] on icon "button" at bounding box center [109, 57] width 9 height 15
drag, startPoint x: 158, startPoint y: 114, endPoint x: 149, endPoint y: 137, distance: 24.1
click at [149, 137] on div at bounding box center [475, 459] width 950 height 771
drag, startPoint x: 158, startPoint y: 112, endPoint x: 171, endPoint y: 138, distance: 29.0
click at [171, 138] on div at bounding box center [475, 459] width 950 height 771
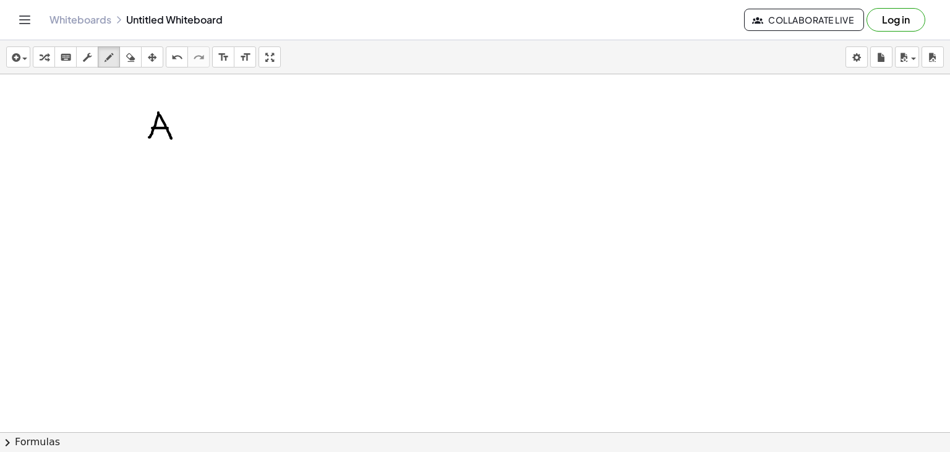
drag, startPoint x: 152, startPoint y: 127, endPoint x: 168, endPoint y: 127, distance: 16.1
click at [168, 127] on div at bounding box center [475, 459] width 950 height 771
drag, startPoint x: 195, startPoint y: 134, endPoint x: 204, endPoint y: 135, distance: 8.7
click at [204, 135] on div at bounding box center [475, 459] width 950 height 771
drag, startPoint x: 189, startPoint y: 121, endPoint x: 198, endPoint y: 122, distance: 9.4
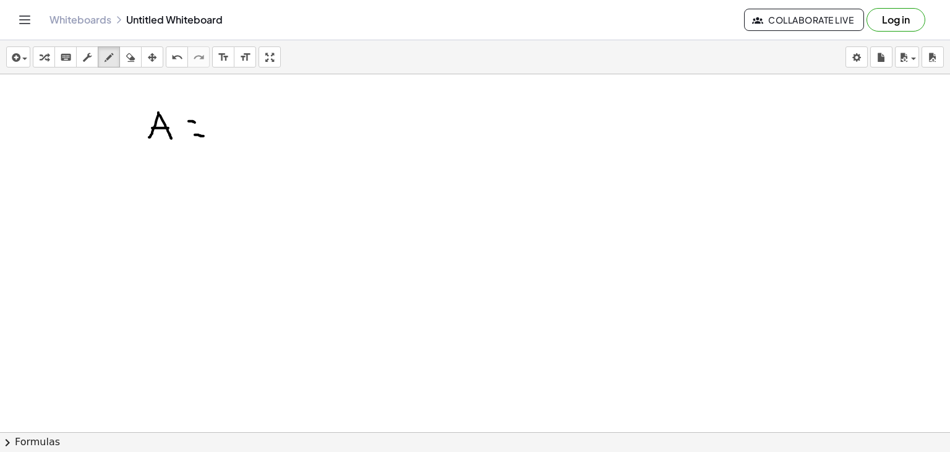
click at [198, 122] on div at bounding box center [475, 459] width 950 height 771
drag, startPoint x: 220, startPoint y: 124, endPoint x: 224, endPoint y: 137, distance: 13.1
click at [224, 137] on div at bounding box center [475, 459] width 950 height 771
click at [241, 114] on div at bounding box center [475, 459] width 950 height 771
click at [268, 109] on div at bounding box center [475, 459] width 950 height 771
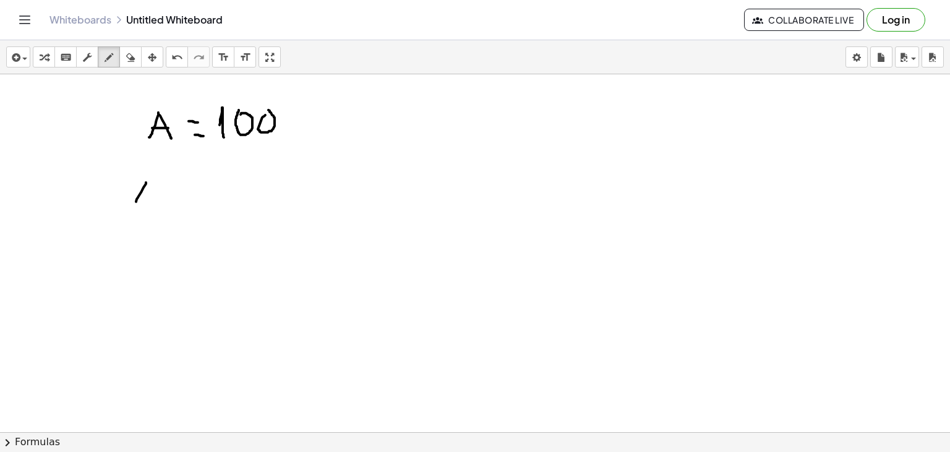
drag, startPoint x: 146, startPoint y: 182, endPoint x: 131, endPoint y: 209, distance: 31.0
click at [131, 209] on div at bounding box center [475, 459] width 950 height 771
drag, startPoint x: 147, startPoint y: 182, endPoint x: 157, endPoint y: 204, distance: 24.1
click at [157, 204] on div at bounding box center [475, 459] width 950 height 771
drag, startPoint x: 141, startPoint y: 199, endPoint x: 156, endPoint y: 199, distance: 14.8
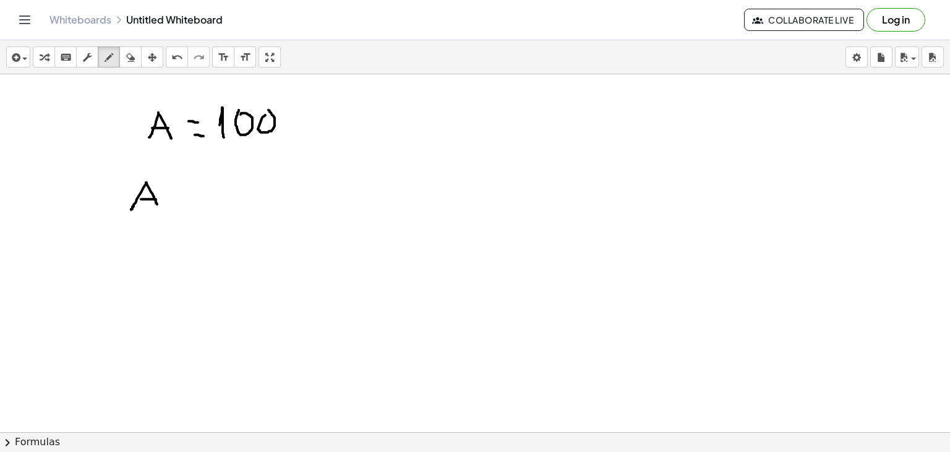
click at [156, 199] on div at bounding box center [475, 459] width 950 height 771
drag, startPoint x: 171, startPoint y: 201, endPoint x: 179, endPoint y: 201, distance: 8.0
click at [179, 201] on div at bounding box center [475, 459] width 950 height 771
drag, startPoint x: 174, startPoint y: 193, endPoint x: 183, endPoint y: 193, distance: 8.7
click at [183, 193] on div at bounding box center [475, 459] width 950 height 771
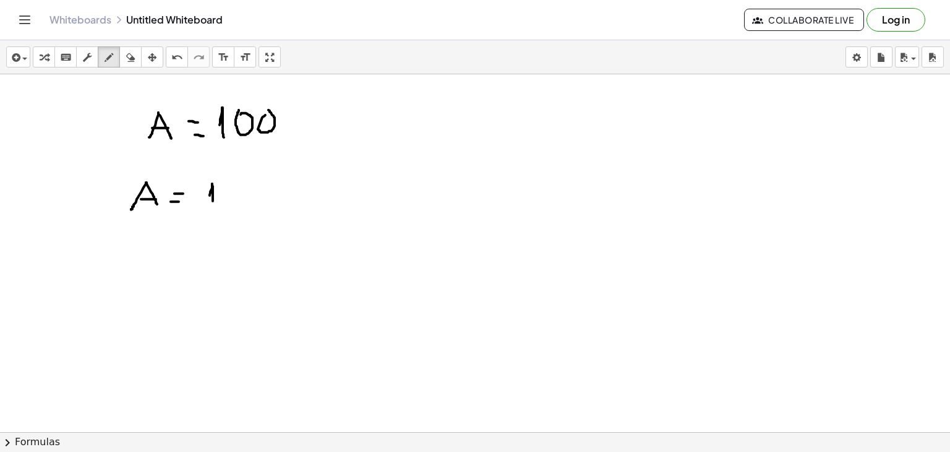
drag, startPoint x: 210, startPoint y: 195, endPoint x: 213, endPoint y: 206, distance: 11.6
click at [213, 206] on div at bounding box center [475, 459] width 950 height 771
drag, startPoint x: 229, startPoint y: 188, endPoint x: 232, endPoint y: 202, distance: 14.6
click at [232, 202] on div at bounding box center [475, 459] width 950 height 771
click at [218, 246] on div at bounding box center [475, 459] width 950 height 771
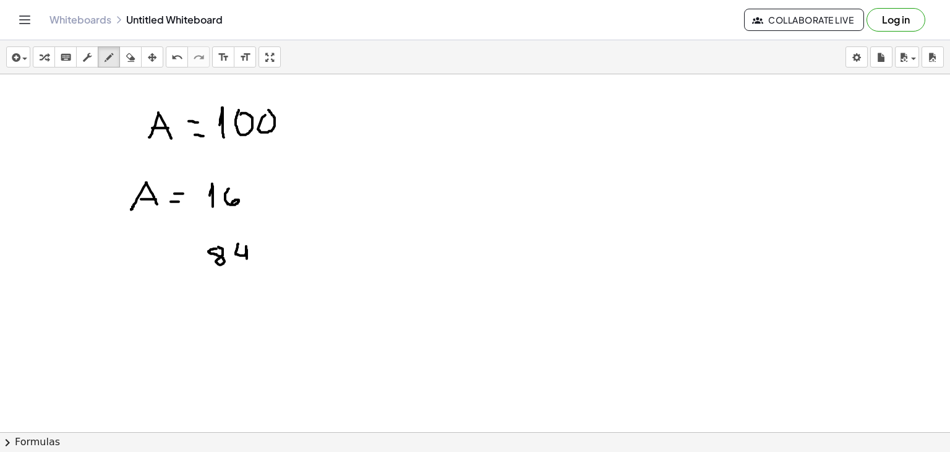
drag, startPoint x: 238, startPoint y: 243, endPoint x: 247, endPoint y: 259, distance: 17.7
click at [247, 259] on div at bounding box center [475, 459] width 950 height 771
drag, startPoint x: 262, startPoint y: 241, endPoint x: 255, endPoint y: 246, distance: 8.9
click at [255, 246] on div at bounding box center [475, 459] width 950 height 771
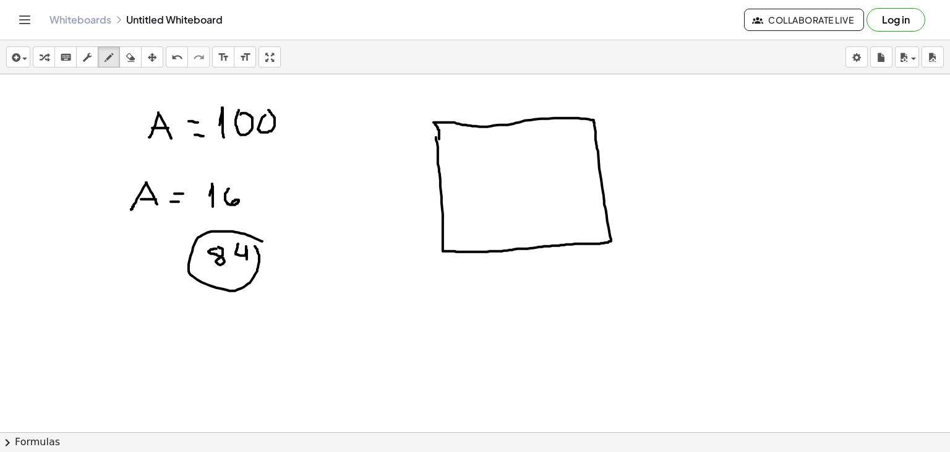
click at [439, 140] on div at bounding box center [475, 459] width 950 height 771
drag, startPoint x: 445, startPoint y: 216, endPoint x: 604, endPoint y: 207, distance: 158.6
click at [604, 207] on div at bounding box center [475, 459] width 950 height 771
drag, startPoint x: 554, startPoint y: 117, endPoint x: 559, endPoint y: 241, distance: 123.8
click at [559, 241] on div at bounding box center [475, 459] width 950 height 771
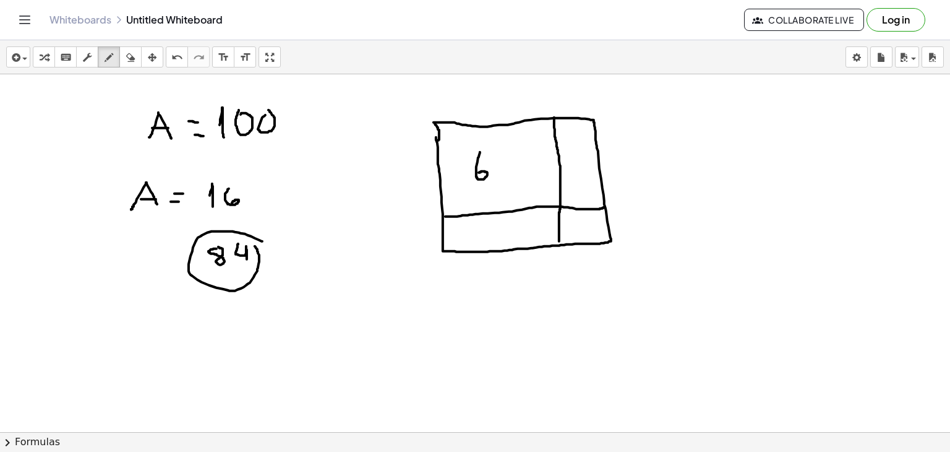
drag, startPoint x: 480, startPoint y: 152, endPoint x: 479, endPoint y: 174, distance: 22.3
click at [479, 174] on div at bounding box center [475, 459] width 950 height 771
drag, startPoint x: 498, startPoint y: 158, endPoint x: 507, endPoint y: 177, distance: 20.7
click at [507, 177] on div at bounding box center [475, 459] width 950 height 771
drag, startPoint x: 420, startPoint y: 243, endPoint x: 413, endPoint y: 236, distance: 9.6
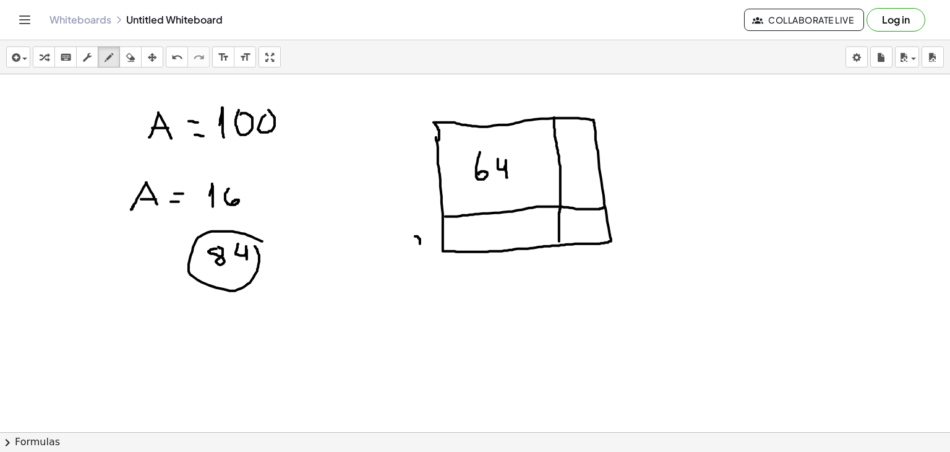
click at [413, 236] on div at bounding box center [475, 459] width 950 height 771
drag, startPoint x: 429, startPoint y: 235, endPoint x: 434, endPoint y: 243, distance: 9.4
click at [434, 243] on div at bounding box center [475, 459] width 950 height 771
click at [590, 260] on div at bounding box center [475, 459] width 950 height 771
drag, startPoint x: 601, startPoint y: 258, endPoint x: 617, endPoint y: 267, distance: 17.7
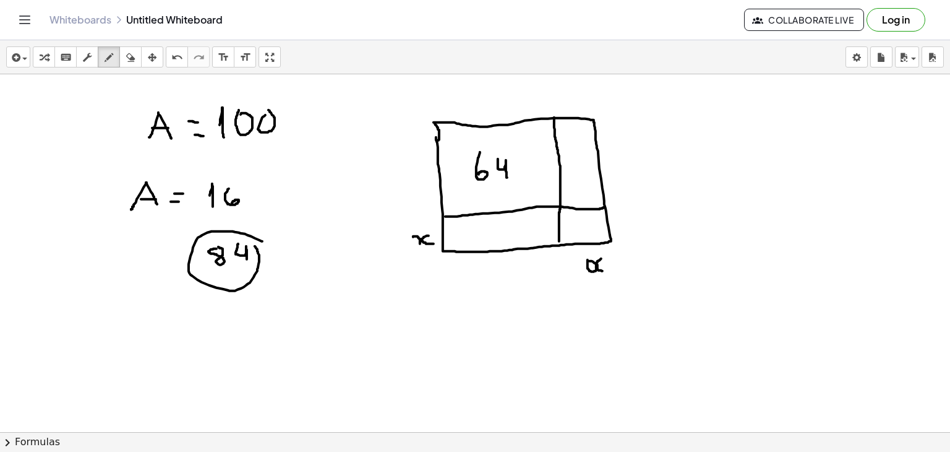
click at [617, 267] on div at bounding box center [475, 459] width 950 height 771
drag, startPoint x: 466, startPoint y: 224, endPoint x: 478, endPoint y: 240, distance: 19.6
click at [478, 240] on div at bounding box center [475, 459] width 950 height 771
drag, startPoint x: 491, startPoint y: 225, endPoint x: 505, endPoint y: 238, distance: 18.8
click at [505, 238] on div at bounding box center [475, 459] width 950 height 771
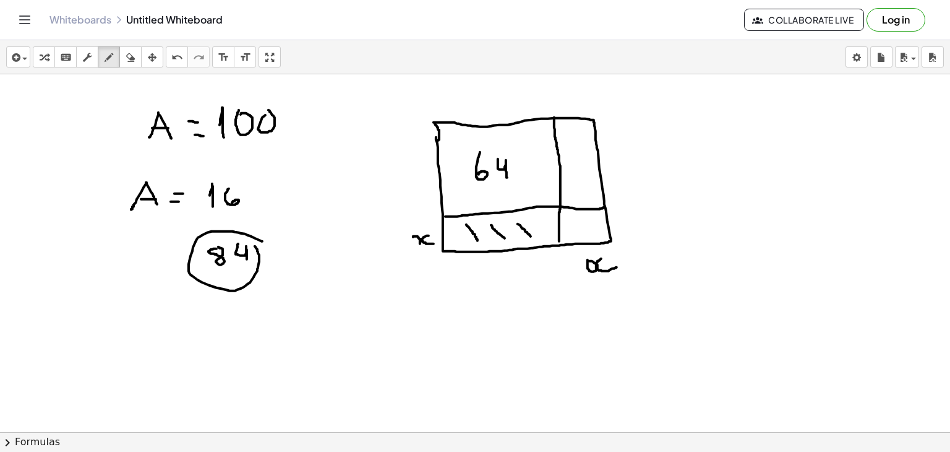
drag, startPoint x: 518, startPoint y: 223, endPoint x: 532, endPoint y: 236, distance: 19.3
click at [532, 236] on div at bounding box center [475, 459] width 950 height 771
drag, startPoint x: 564, startPoint y: 133, endPoint x: 586, endPoint y: 140, distance: 23.3
click at [586, 140] on div at bounding box center [475, 459] width 950 height 771
drag, startPoint x: 572, startPoint y: 141, endPoint x: 589, endPoint y: 148, distance: 18.8
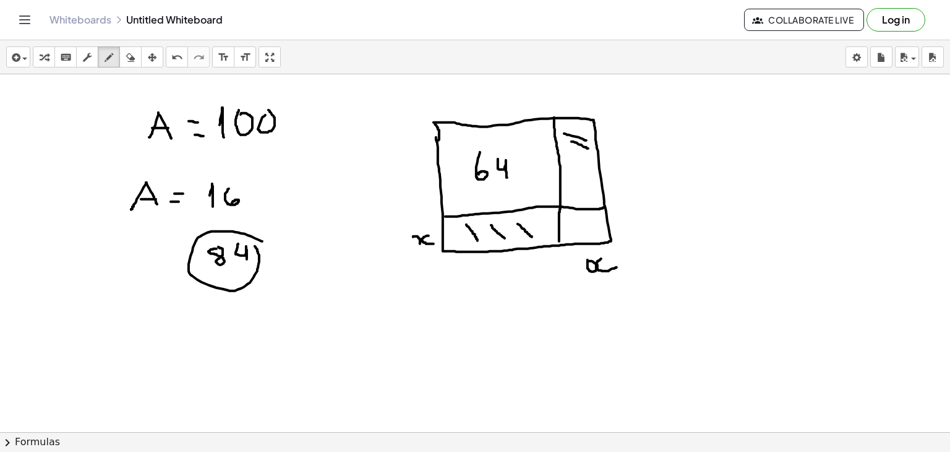
click at [589, 148] on div at bounding box center [475, 459] width 950 height 771
drag, startPoint x: 577, startPoint y: 159, endPoint x: 590, endPoint y: 165, distance: 14.7
click at [590, 165] on div at bounding box center [475, 459] width 950 height 771
drag, startPoint x: 572, startPoint y: 174, endPoint x: 583, endPoint y: 181, distance: 13.0
click at [583, 181] on div at bounding box center [475, 459] width 950 height 771
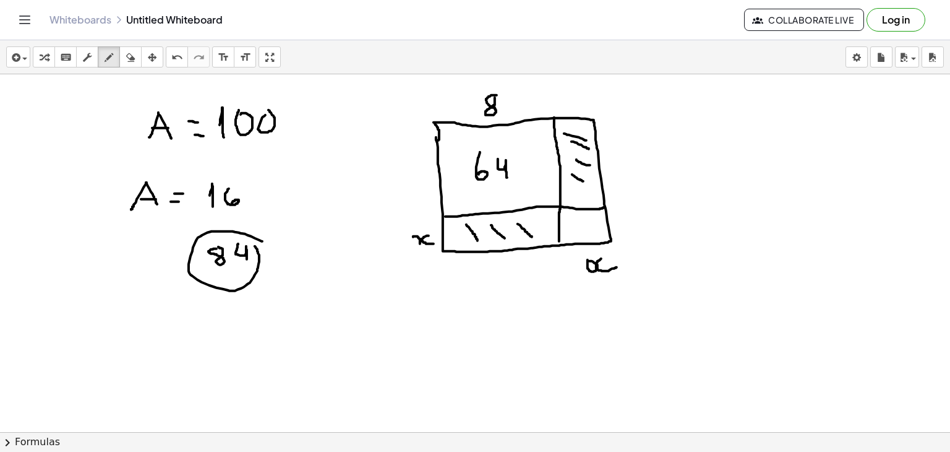
click at [495, 97] on div at bounding box center [475, 459] width 950 height 771
click at [419, 157] on div at bounding box center [475, 459] width 950 height 771
click at [491, 197] on div at bounding box center [475, 459] width 950 height 771
click at [549, 159] on div at bounding box center [475, 459] width 950 height 771
click at [474, 285] on div at bounding box center [475, 459] width 950 height 771
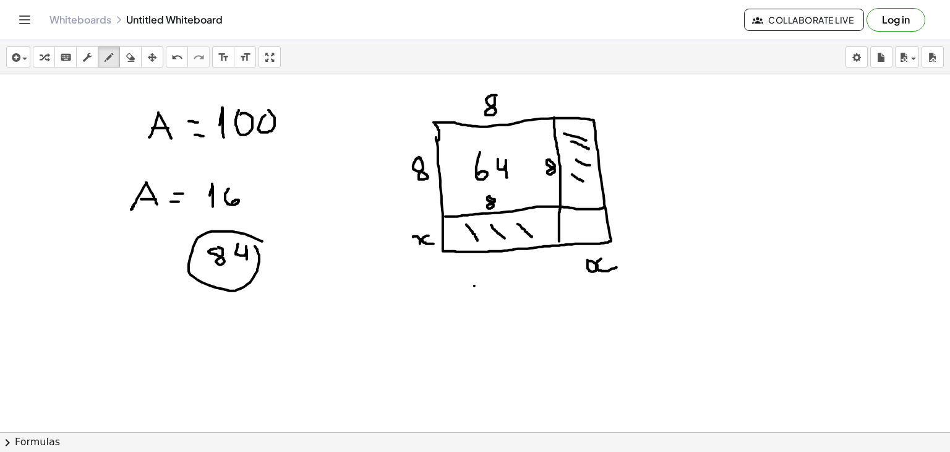
click at [474, 285] on div at bounding box center [475, 459] width 950 height 771
click at [455, 304] on div at bounding box center [475, 459] width 950 height 771
click at [459, 300] on div at bounding box center [475, 459] width 950 height 771
drag, startPoint x: 463, startPoint y: 317, endPoint x: 468, endPoint y: 305, distance: 13.1
click at [468, 305] on div at bounding box center [475, 459] width 950 height 771
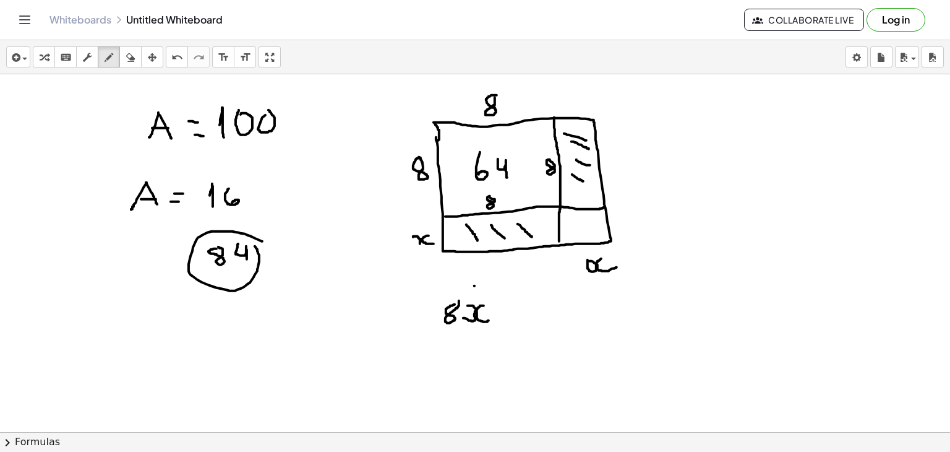
drag, startPoint x: 484, startPoint y: 305, endPoint x: 490, endPoint y: 320, distance: 16.1
click at [490, 320] on div at bounding box center [475, 459] width 950 height 771
drag, startPoint x: 489, startPoint y: 293, endPoint x: 481, endPoint y: 289, distance: 8.3
click at [481, 289] on div at bounding box center [475, 459] width 950 height 771
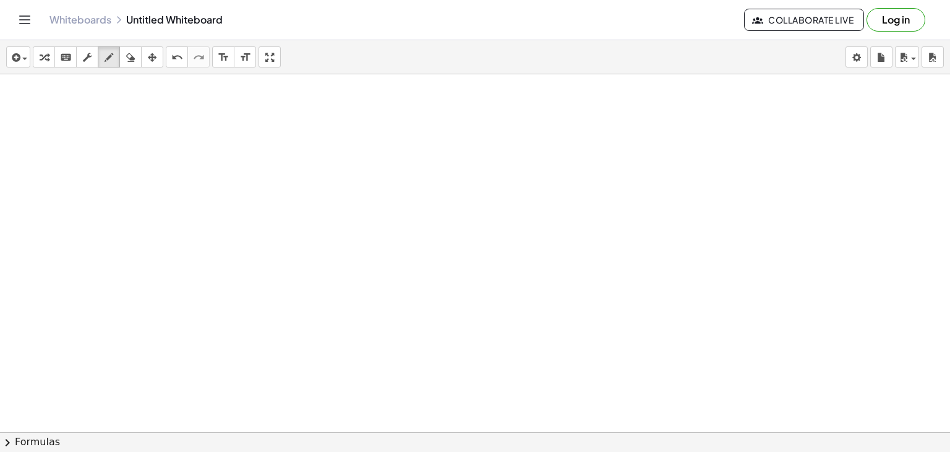
scroll to position [292, 0]
drag, startPoint x: 285, startPoint y: 114, endPoint x: 270, endPoint y: 152, distance: 40.0
click at [270, 152] on div at bounding box center [475, 167] width 950 height 771
click at [109, 103] on div at bounding box center [475, 167] width 950 height 771
click at [134, 112] on div at bounding box center [475, 167] width 950 height 771
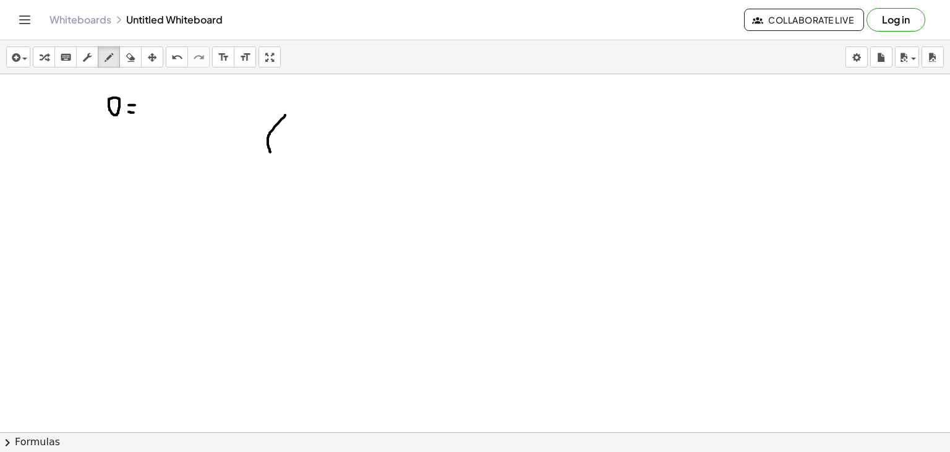
click at [135, 105] on div at bounding box center [475, 167] width 950 height 771
drag, startPoint x: 144, startPoint y: 111, endPoint x: 144, endPoint y: 101, distance: 9.9
click at [144, 101] on div at bounding box center [475, 167] width 950 height 771
drag, startPoint x: 158, startPoint y: 100, endPoint x: 163, endPoint y: 110, distance: 11.6
click at [163, 110] on div at bounding box center [475, 167] width 950 height 771
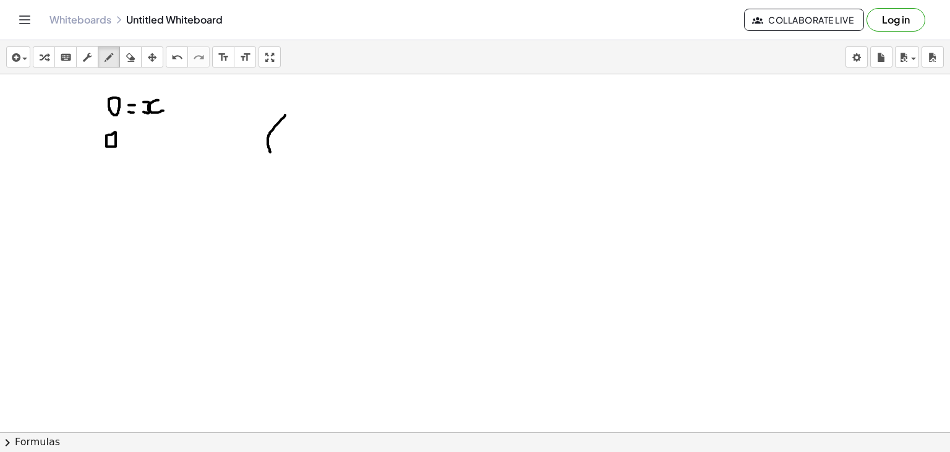
click at [107, 134] on div at bounding box center [475, 167] width 950 height 771
drag, startPoint x: 129, startPoint y: 140, endPoint x: 137, endPoint y: 141, distance: 8.7
click at [137, 141] on div at bounding box center [475, 167] width 950 height 771
drag, startPoint x: 131, startPoint y: 134, endPoint x: 140, endPoint y: 134, distance: 9.9
click at [140, 134] on div at bounding box center [475, 167] width 950 height 771
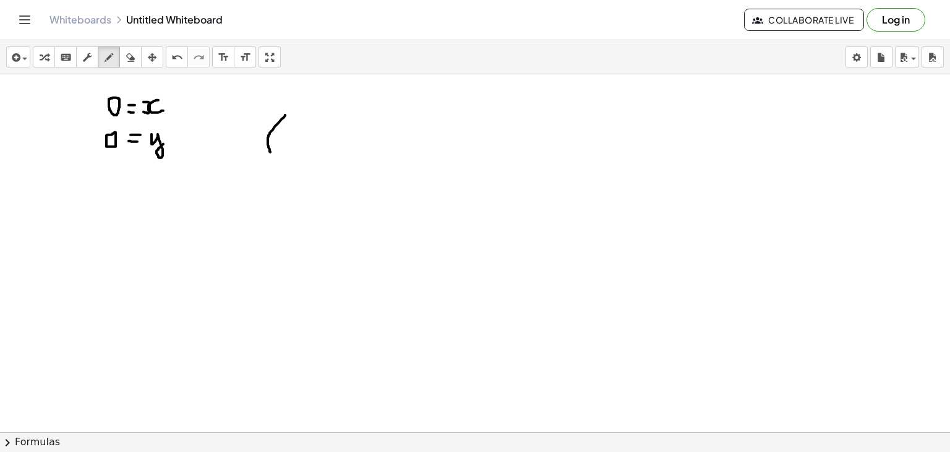
drag, startPoint x: 152, startPoint y: 134, endPoint x: 167, endPoint y: 140, distance: 16.9
click at [167, 140] on div at bounding box center [475, 167] width 950 height 771
drag, startPoint x: 292, startPoint y: 142, endPoint x: 298, endPoint y: 137, distance: 7.6
click at [298, 137] on div at bounding box center [475, 167] width 950 height 771
drag, startPoint x: 314, startPoint y: 135, endPoint x: 318, endPoint y: 145, distance: 10.0
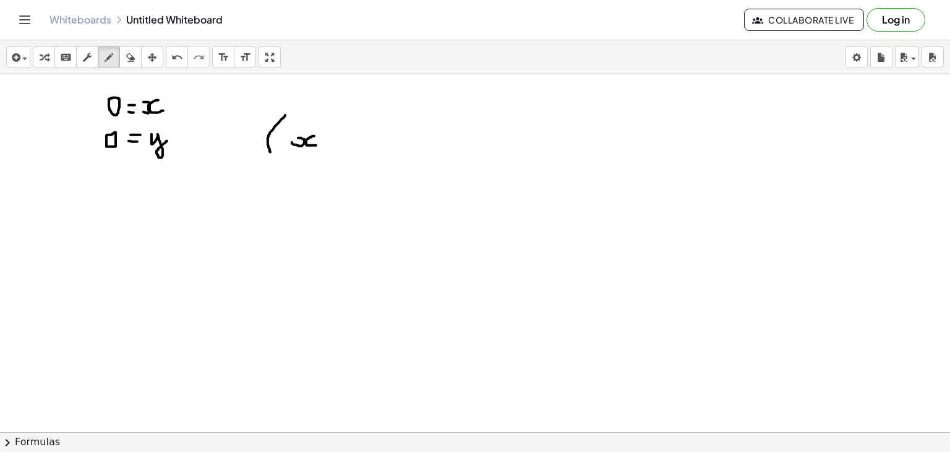
click at [318, 145] on div at bounding box center [475, 167] width 950 height 771
drag, startPoint x: 335, startPoint y: 134, endPoint x: 333, endPoint y: 145, distance: 11.2
click at [333, 145] on div at bounding box center [475, 167] width 950 height 771
drag, startPoint x: 328, startPoint y: 140, endPoint x: 339, endPoint y: 140, distance: 11.1
click at [339, 140] on div at bounding box center [475, 167] width 950 height 771
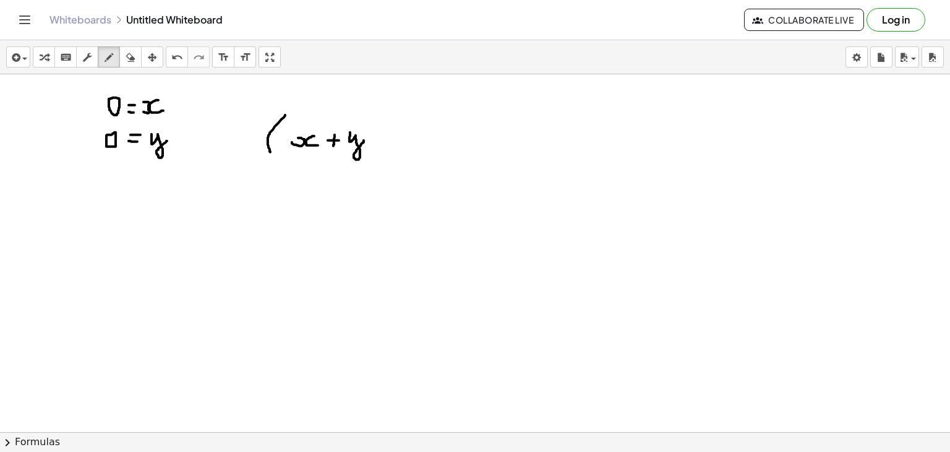
drag, startPoint x: 350, startPoint y: 132, endPoint x: 366, endPoint y: 139, distance: 17.2
click at [366, 139] on div at bounding box center [475, 167] width 950 height 771
drag, startPoint x: 376, startPoint y: 115, endPoint x: 372, endPoint y: 149, distance: 34.2
click at [372, 149] on div at bounding box center [475, 167] width 950 height 771
drag, startPoint x: 388, startPoint y: 107, endPoint x: 398, endPoint y: 122, distance: 17.8
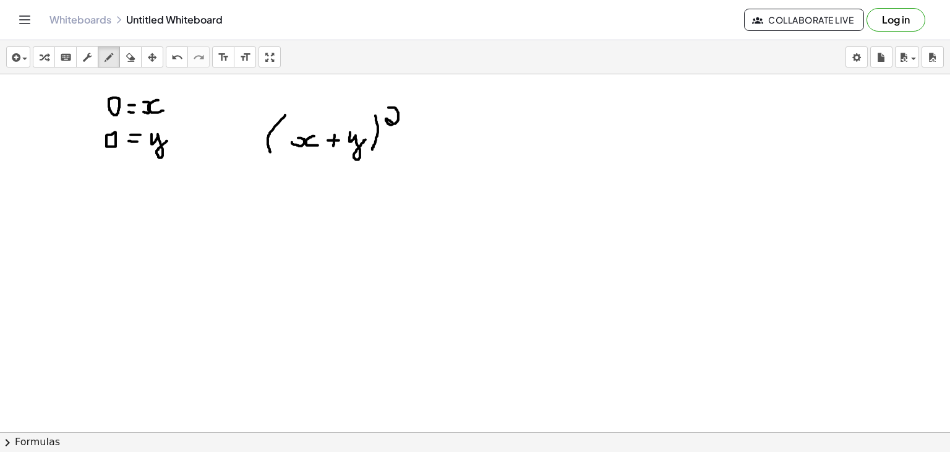
click at [398, 122] on div at bounding box center [475, 167] width 950 height 771
drag, startPoint x: 406, startPoint y: 140, endPoint x: 419, endPoint y: 142, distance: 13.1
click at [419, 142] on div at bounding box center [475, 167] width 950 height 771
drag, startPoint x: 410, startPoint y: 134, endPoint x: 421, endPoint y: 134, distance: 11.1
click at [421, 134] on div at bounding box center [475, 167] width 950 height 771
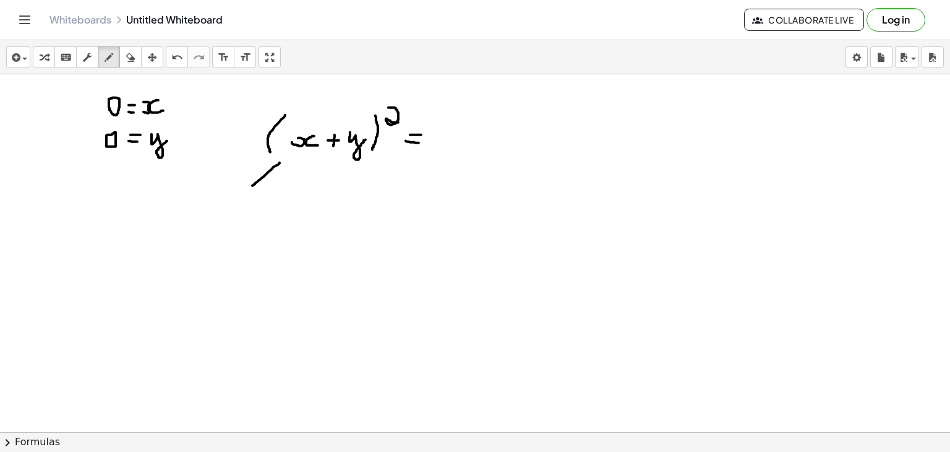
drag, startPoint x: 280, startPoint y: 162, endPoint x: 250, endPoint y: 187, distance: 39.1
click at [250, 187] on div at bounding box center [475, 167] width 950 height 771
click at [235, 188] on div at bounding box center [475, 167] width 950 height 771
drag, startPoint x: 174, startPoint y: 255, endPoint x: 178, endPoint y: 240, distance: 16.1
click at [178, 240] on div at bounding box center [475, 167] width 950 height 771
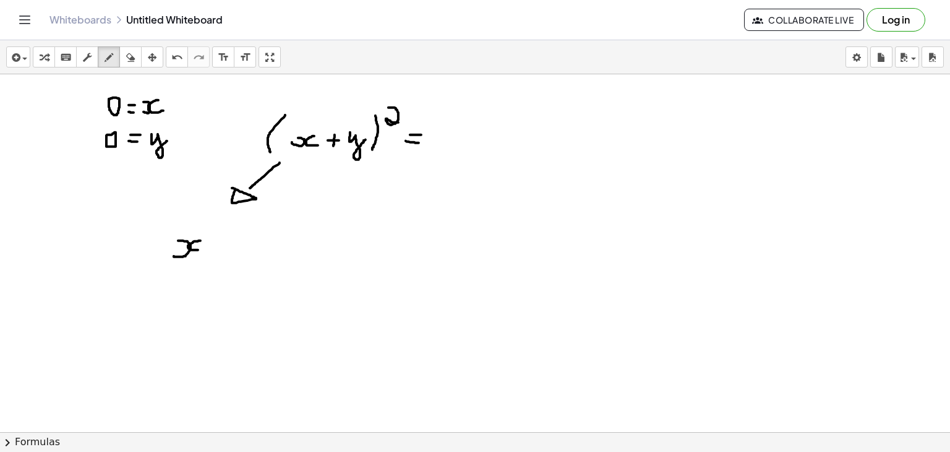
drag, startPoint x: 200, startPoint y: 240, endPoint x: 204, endPoint y: 249, distance: 9.8
click at [204, 249] on div at bounding box center [475, 167] width 950 height 771
drag, startPoint x: 361, startPoint y: 164, endPoint x: 377, endPoint y: 181, distance: 23.6
click at [377, 181] on div at bounding box center [475, 167] width 950 height 771
click at [396, 178] on div at bounding box center [475, 167] width 950 height 771
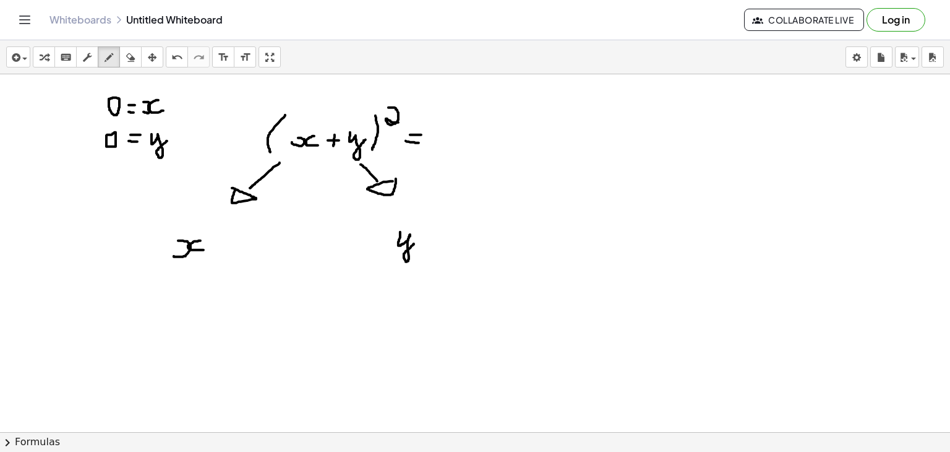
drag, startPoint x: 400, startPoint y: 231, endPoint x: 416, endPoint y: 243, distance: 19.1
click at [416, 243] on div at bounding box center [475, 167] width 950 height 771
drag, startPoint x: 169, startPoint y: 231, endPoint x: 166, endPoint y: 255, distance: 24.3
click at [166, 255] on div at bounding box center [475, 167] width 950 height 771
drag, startPoint x: 208, startPoint y: 232, endPoint x: 207, endPoint y: 258, distance: 26.0
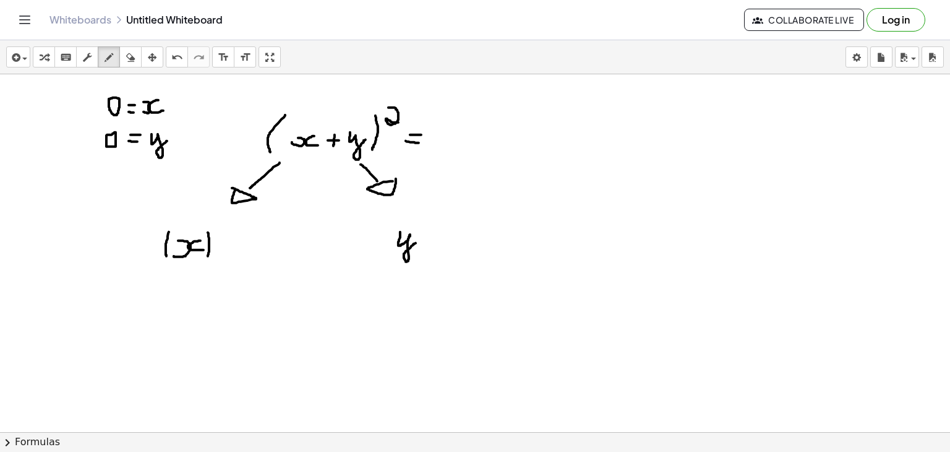
click at [207, 258] on div at bounding box center [475, 167] width 950 height 771
drag, startPoint x: 219, startPoint y: 221, endPoint x: 223, endPoint y: 233, distance: 12.9
click at [223, 233] on div at bounding box center [475, 167] width 950 height 771
drag, startPoint x: 388, startPoint y: 228, endPoint x: 385, endPoint y: 261, distance: 33.0
click at [385, 261] on div at bounding box center [475, 167] width 950 height 771
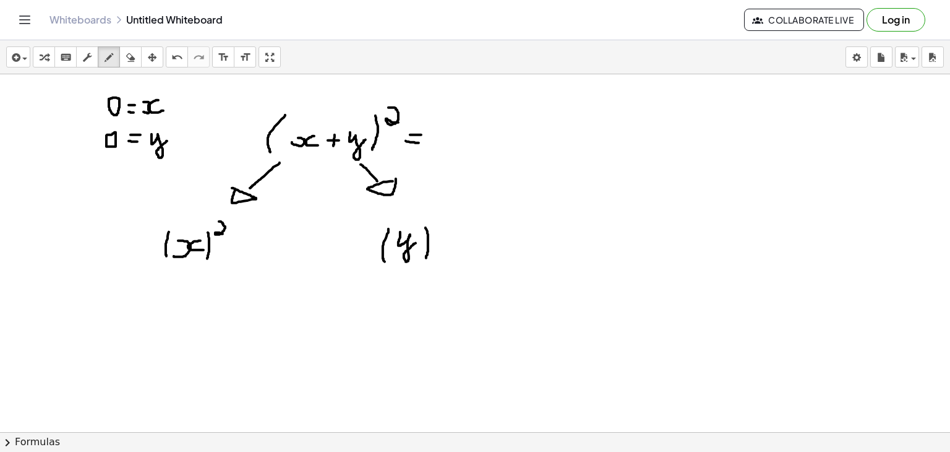
drag, startPoint x: 426, startPoint y: 227, endPoint x: 426, endPoint y: 258, distance: 30.9
click at [426, 258] on div at bounding box center [475, 167] width 950 height 771
drag, startPoint x: 441, startPoint y: 217, endPoint x: 453, endPoint y: 231, distance: 18.0
click at [453, 231] on div at bounding box center [475, 167] width 950 height 771
drag, startPoint x: 228, startPoint y: 236, endPoint x: 225, endPoint y: 252, distance: 16.4
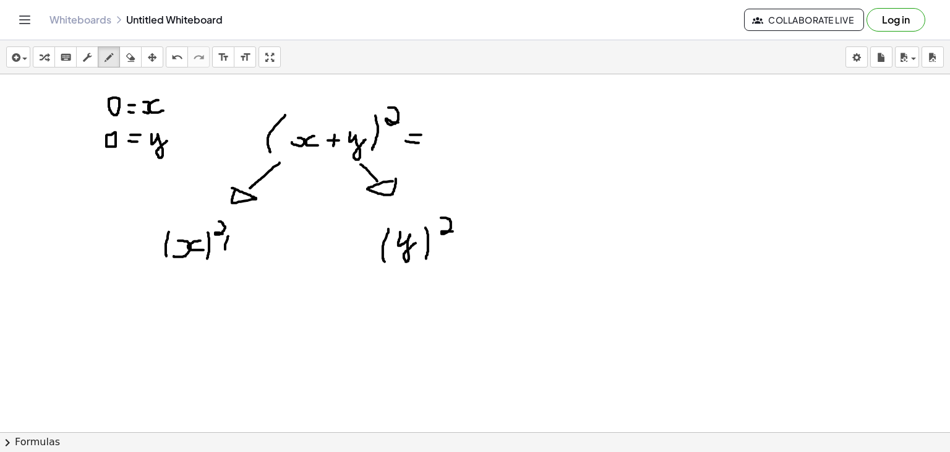
click at [225, 252] on div at bounding box center [475, 167] width 950 height 771
drag, startPoint x: 216, startPoint y: 244, endPoint x: 234, endPoint y: 244, distance: 18.0
click at [234, 244] on div at bounding box center [475, 167] width 950 height 771
drag, startPoint x: 245, startPoint y: 235, endPoint x: 260, endPoint y: 251, distance: 21.9
click at [260, 251] on div at bounding box center [475, 167] width 950 height 771
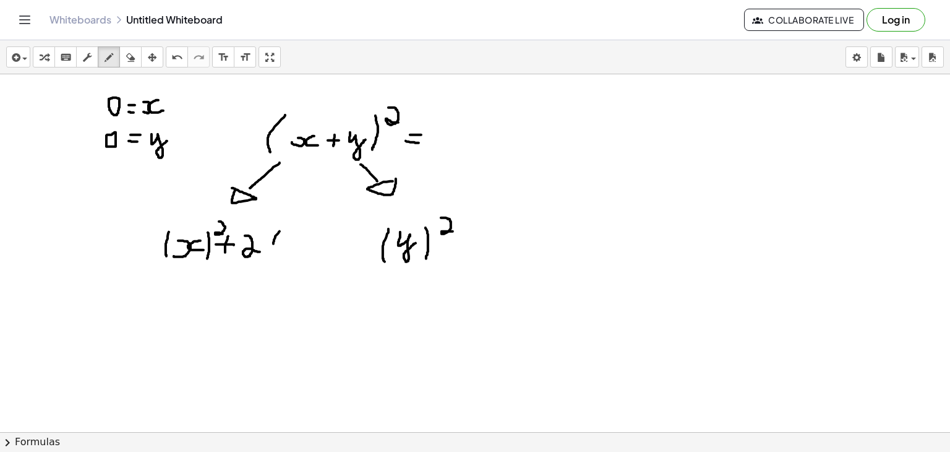
drag, startPoint x: 280, startPoint y: 231, endPoint x: 275, endPoint y: 253, distance: 22.8
click at [275, 253] on div at bounding box center [475, 167] width 950 height 771
drag, startPoint x: 283, startPoint y: 251, endPoint x: 285, endPoint y: 241, distance: 10.0
click at [285, 241] on div at bounding box center [475, 167] width 950 height 771
drag, startPoint x: 299, startPoint y: 241, endPoint x: 299, endPoint y: 251, distance: 9.9
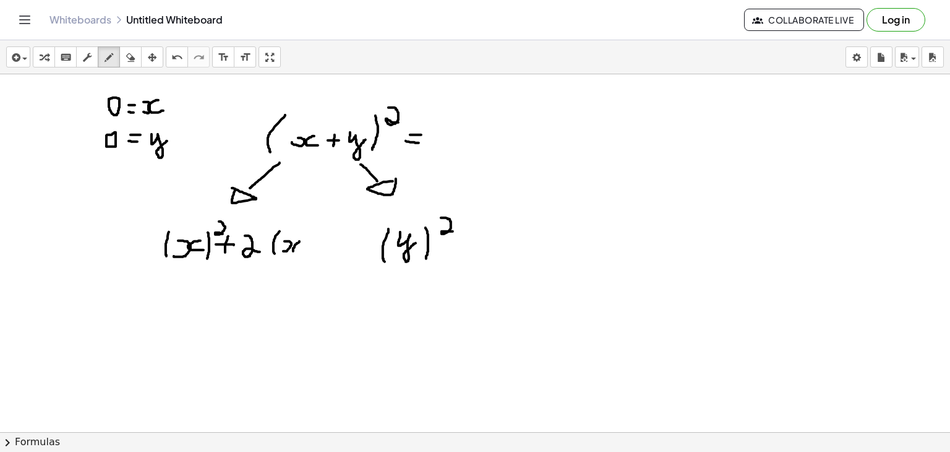
click at [299, 251] on div at bounding box center [475, 167] width 950 height 771
drag, startPoint x: 307, startPoint y: 231, endPoint x: 306, endPoint y: 255, distance: 24.2
click at [306, 255] on div at bounding box center [475, 167] width 950 height 771
drag, startPoint x: 320, startPoint y: 233, endPoint x: 314, endPoint y: 259, distance: 26.0
click at [314, 259] on div at bounding box center [475, 167] width 950 height 771
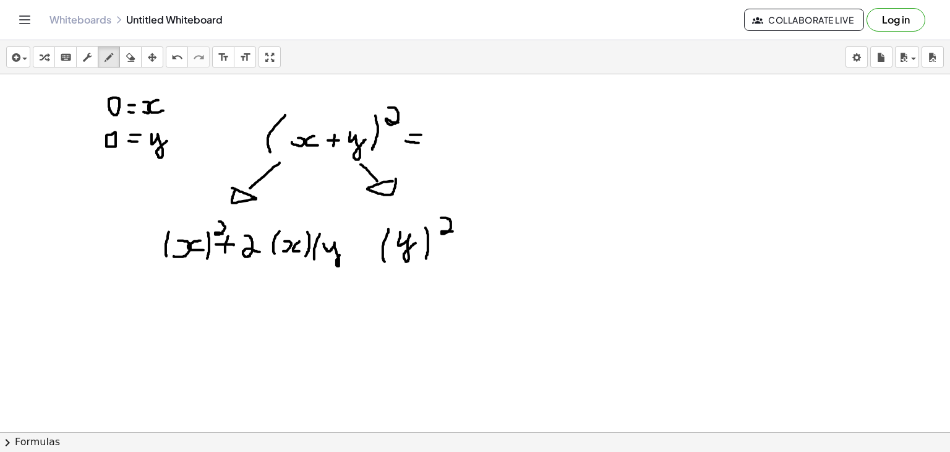
drag, startPoint x: 324, startPoint y: 243, endPoint x: 343, endPoint y: 251, distance: 20.6
click at [343, 251] on div at bounding box center [475, 167] width 950 height 771
drag, startPoint x: 348, startPoint y: 229, endPoint x: 348, endPoint y: 258, distance: 29.1
click at [348, 258] on div at bounding box center [475, 167] width 950 height 771
drag, startPoint x: 367, startPoint y: 234, endPoint x: 366, endPoint y: 250, distance: 15.5
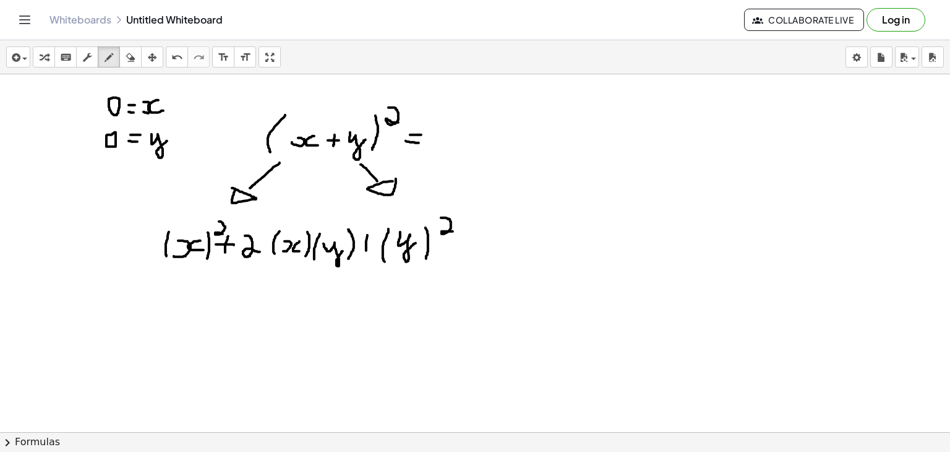
click at [366, 250] on div at bounding box center [475, 167] width 950 height 771
drag, startPoint x: 359, startPoint y: 244, endPoint x: 372, endPoint y: 244, distance: 12.4
click at [372, 244] on div at bounding box center [475, 167] width 950 height 771
drag, startPoint x: 173, startPoint y: 310, endPoint x: 176, endPoint y: 299, distance: 11.4
click at [176, 299] on div at bounding box center [475, 167] width 950 height 771
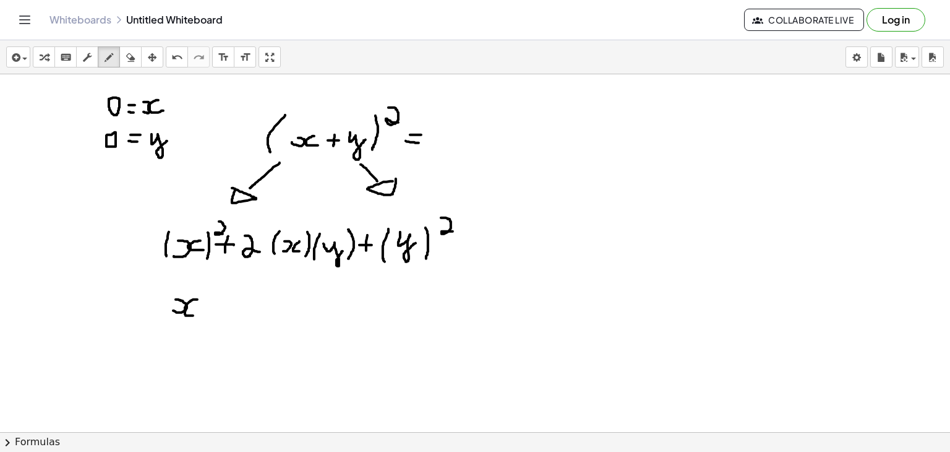
drag, startPoint x: 197, startPoint y: 299, endPoint x: 196, endPoint y: 315, distance: 16.1
click at [196, 315] on div at bounding box center [475, 167] width 950 height 771
drag, startPoint x: 207, startPoint y: 281, endPoint x: 213, endPoint y: 295, distance: 15.3
click at [213, 295] on div at bounding box center [475, 167] width 950 height 771
drag, startPoint x: 233, startPoint y: 298, endPoint x: 230, endPoint y: 315, distance: 18.2
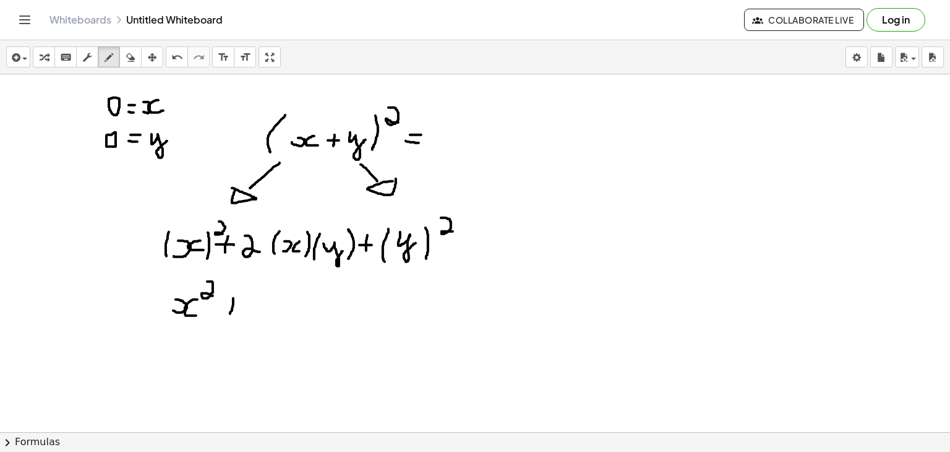
click at [230, 315] on div at bounding box center [475, 167] width 950 height 771
drag, startPoint x: 224, startPoint y: 309, endPoint x: 240, endPoint y: 309, distance: 16.1
click at [240, 309] on div at bounding box center [475, 167] width 950 height 771
drag, startPoint x: 252, startPoint y: 303, endPoint x: 265, endPoint y: 315, distance: 17.9
click at [265, 315] on div at bounding box center [475, 167] width 950 height 771
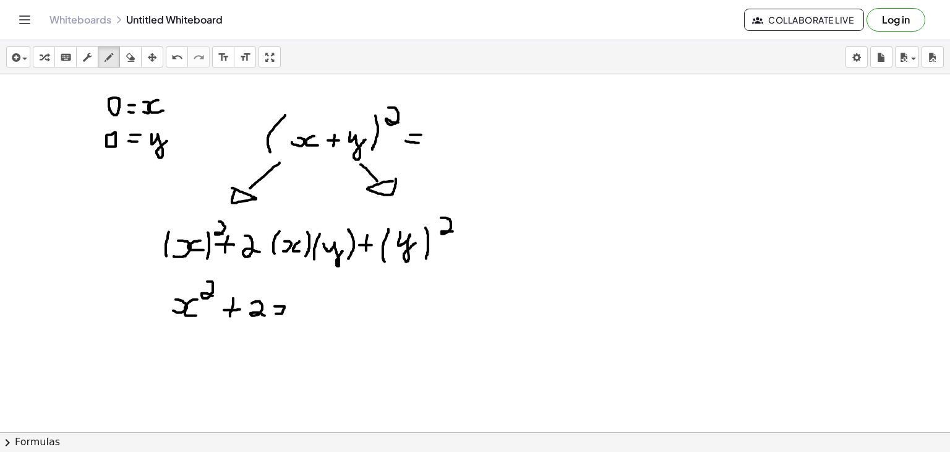
drag, startPoint x: 276, startPoint y: 313, endPoint x: 272, endPoint y: 306, distance: 8.3
click at [272, 306] on div at bounding box center [475, 167] width 950 height 771
drag, startPoint x: 296, startPoint y: 303, endPoint x: 297, endPoint y: 317, distance: 14.2
click at [297, 317] on div at bounding box center [475, 167] width 950 height 771
drag, startPoint x: 309, startPoint y: 303, endPoint x: 328, endPoint y: 311, distance: 20.2
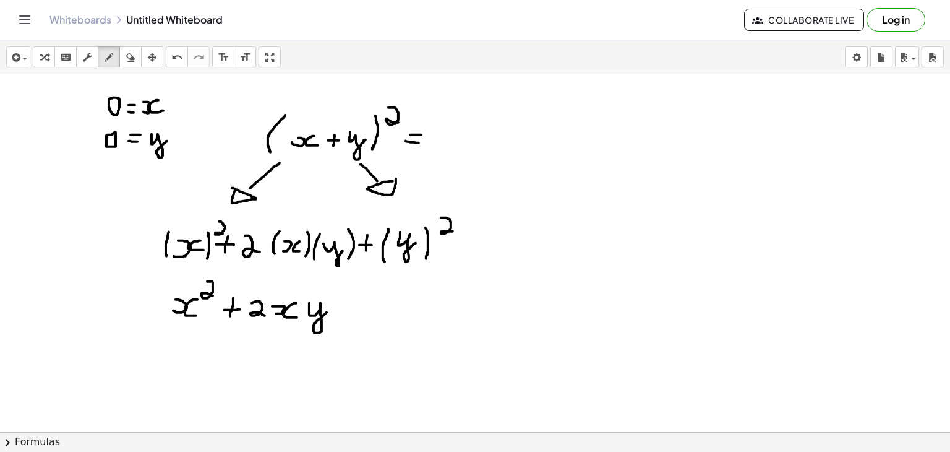
click at [328, 311] on div at bounding box center [475, 167] width 950 height 771
drag, startPoint x: 347, startPoint y: 298, endPoint x: 348, endPoint y: 309, distance: 11.2
click at [348, 309] on div at bounding box center [475, 167] width 950 height 771
drag, startPoint x: 336, startPoint y: 304, endPoint x: 352, endPoint y: 303, distance: 16.1
click at [352, 303] on div at bounding box center [475, 167] width 950 height 771
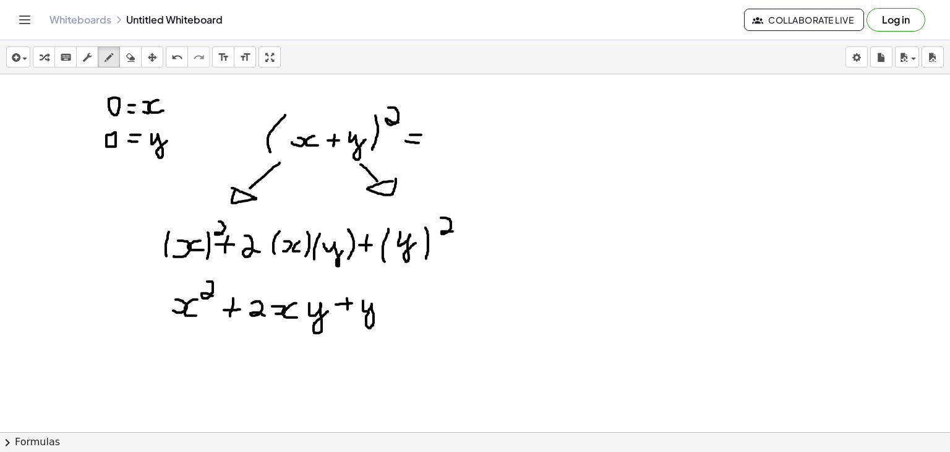
drag, startPoint x: 363, startPoint y: 300, endPoint x: 376, endPoint y: 305, distance: 13.9
click at [376, 305] on div at bounding box center [475, 167] width 950 height 771
drag, startPoint x: 385, startPoint y: 288, endPoint x: 407, endPoint y: 299, distance: 25.2
click at [407, 299] on div at bounding box center [475, 167] width 950 height 771
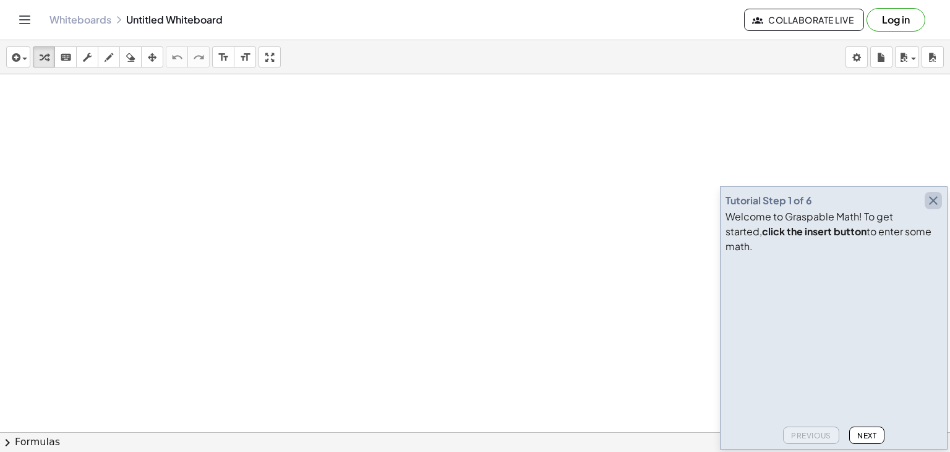
click at [936, 208] on icon "button" at bounding box center [933, 200] width 15 height 15
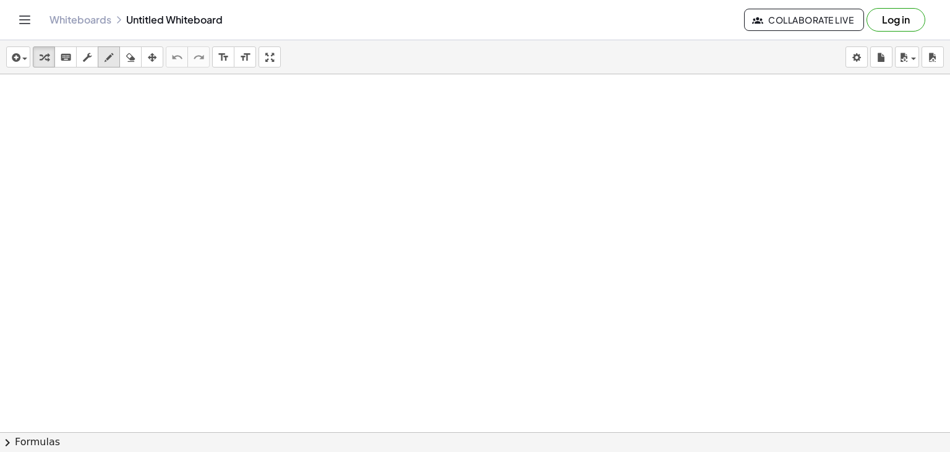
drag, startPoint x: 106, startPoint y: 114, endPoint x: 105, endPoint y: 60, distance: 54.5
click at [105, 60] on div "insert select one: Math Expression Function Text Youtube Video Graphing Geometr…" at bounding box center [475, 245] width 950 height 411
click at [105, 60] on icon "button" at bounding box center [109, 57] width 9 height 15
click at [114, 105] on div at bounding box center [475, 459] width 950 height 771
drag, startPoint x: 133, startPoint y: 107, endPoint x: 142, endPoint y: 107, distance: 8.7
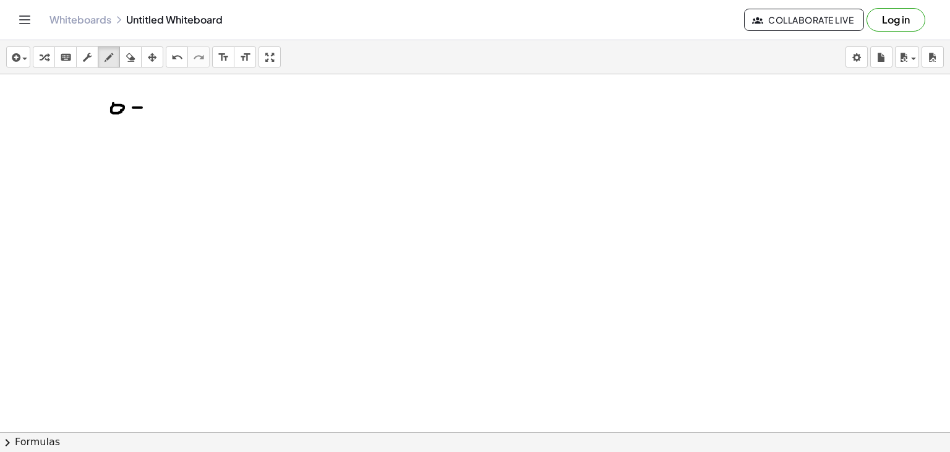
click at [142, 107] on div at bounding box center [475, 459] width 950 height 771
drag, startPoint x: 132, startPoint y: 100, endPoint x: 144, endPoint y: 100, distance: 11.8
click at [144, 100] on div at bounding box center [475, 459] width 950 height 771
drag, startPoint x: 155, startPoint y: 109, endPoint x: 155, endPoint y: 102, distance: 7.4
click at [155, 102] on div at bounding box center [475, 459] width 950 height 771
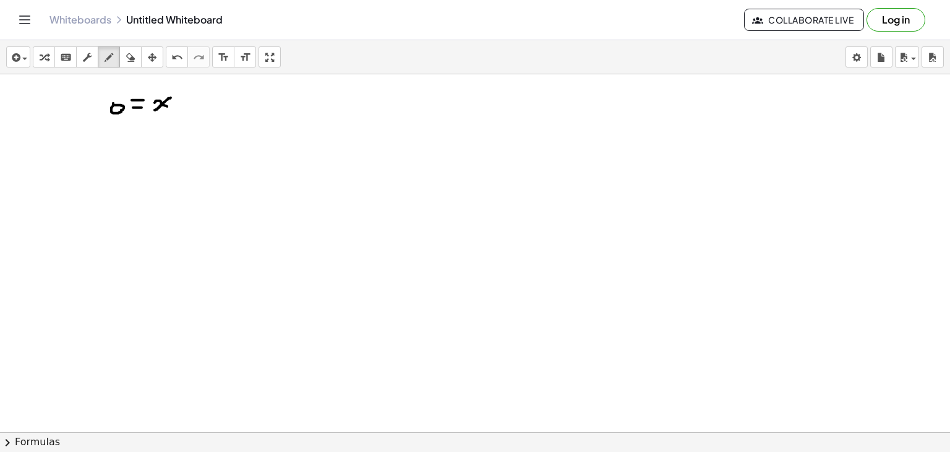
drag, startPoint x: 171, startPoint y: 97, endPoint x: 173, endPoint y: 106, distance: 9.5
click at [173, 106] on div at bounding box center [475, 459] width 950 height 771
click at [111, 129] on div at bounding box center [475, 459] width 950 height 771
click at [137, 136] on div at bounding box center [475, 459] width 950 height 771
click at [136, 129] on div at bounding box center [475, 459] width 950 height 771
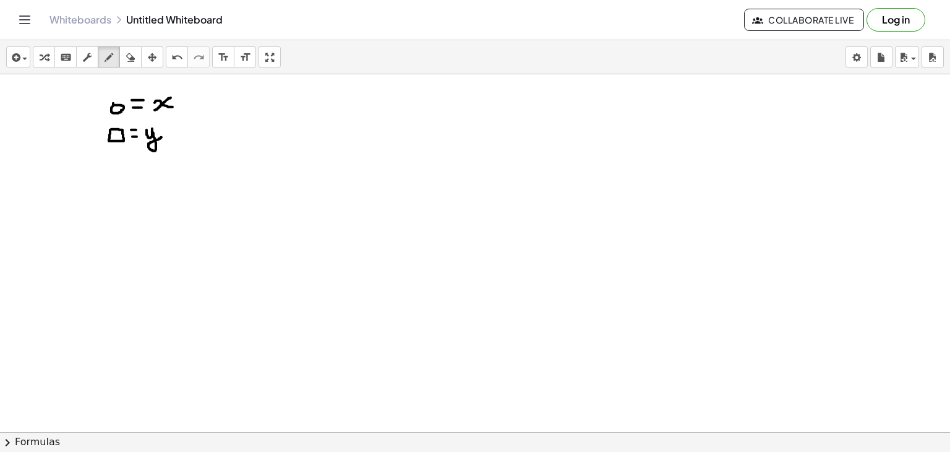
drag, startPoint x: 147, startPoint y: 129, endPoint x: 161, endPoint y: 137, distance: 16.6
click at [161, 137] on div at bounding box center [475, 459] width 950 height 771
drag, startPoint x: 247, startPoint y: 87, endPoint x: 243, endPoint y: 115, distance: 28.2
click at [243, 115] on div at bounding box center [475, 459] width 950 height 771
drag, startPoint x: 254, startPoint y: 105, endPoint x: 257, endPoint y: 99, distance: 6.9
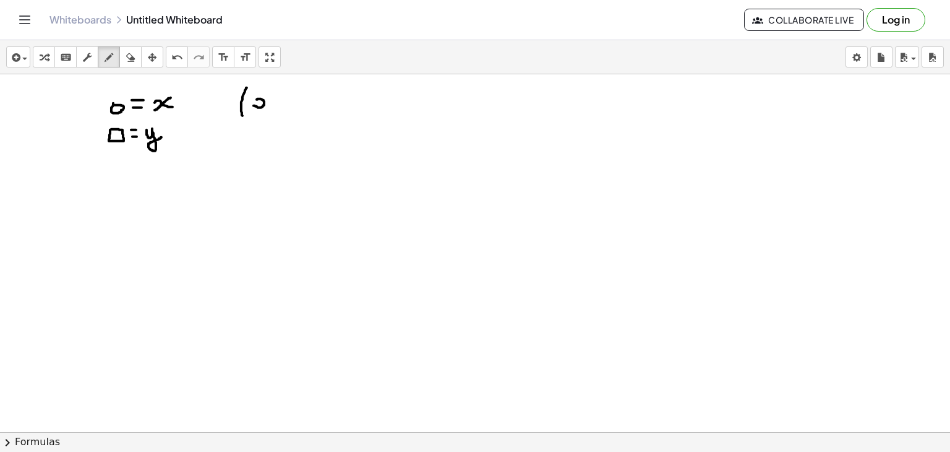
click at [257, 99] on div at bounding box center [475, 459] width 950 height 771
drag, startPoint x: 272, startPoint y: 99, endPoint x: 272, endPoint y: 107, distance: 8.0
click at [272, 107] on div at bounding box center [475, 459] width 950 height 771
drag, startPoint x: 280, startPoint y: 103, endPoint x: 287, endPoint y: 103, distance: 7.4
click at [287, 103] on div at bounding box center [475, 459] width 950 height 771
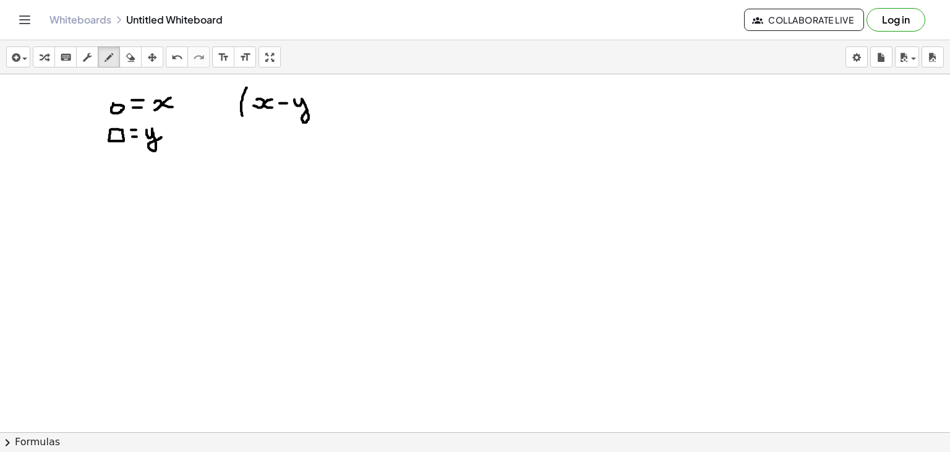
drag, startPoint x: 294, startPoint y: 99, endPoint x: 311, endPoint y: 103, distance: 17.3
click at [311, 103] on div at bounding box center [475, 459] width 950 height 771
drag, startPoint x: 320, startPoint y: 85, endPoint x: 321, endPoint y: 113, distance: 27.9
click at [321, 113] on div at bounding box center [475, 459] width 950 height 771
drag, startPoint x: 334, startPoint y: 82, endPoint x: 343, endPoint y: 92, distance: 13.2
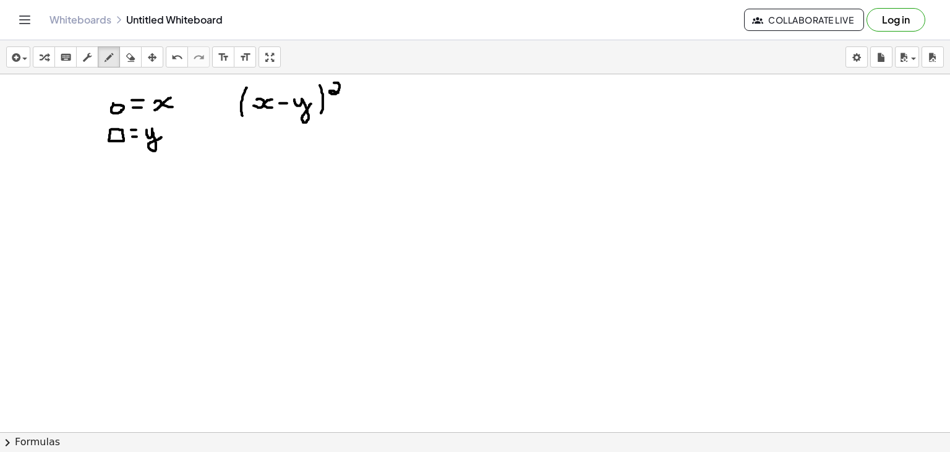
click at [343, 92] on div at bounding box center [475, 459] width 950 height 771
drag, startPoint x: 220, startPoint y: 157, endPoint x: 225, endPoint y: 150, distance: 7.9
click at [225, 150] on div at bounding box center [475, 459] width 950 height 771
drag, startPoint x: 236, startPoint y: 150, endPoint x: 243, endPoint y: 155, distance: 7.9
click at [243, 155] on div at bounding box center [475, 459] width 950 height 771
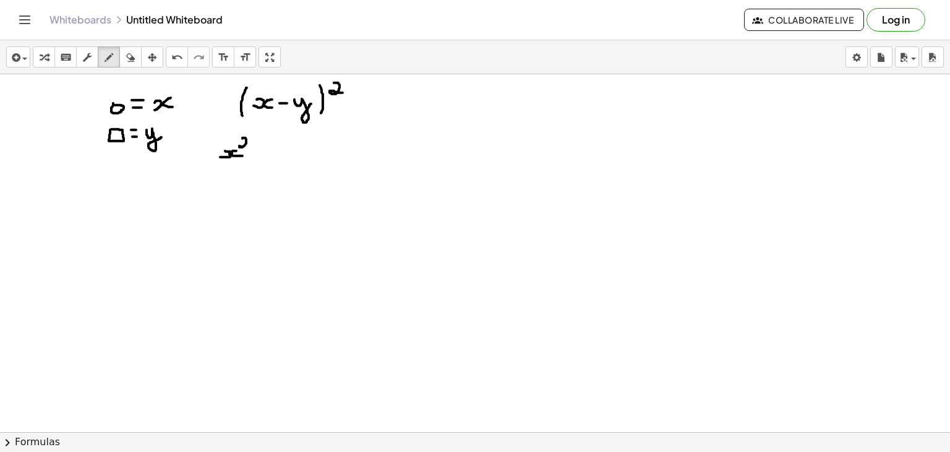
drag, startPoint x: 243, startPoint y: 138, endPoint x: 245, endPoint y: 146, distance: 8.4
click at [245, 146] on div at bounding box center [475, 459] width 950 height 771
drag, startPoint x: 359, startPoint y: 147, endPoint x: 371, endPoint y: 152, distance: 12.8
click at [371, 152] on div at bounding box center [475, 459] width 950 height 771
drag, startPoint x: 376, startPoint y: 133, endPoint x: 388, endPoint y: 143, distance: 15.8
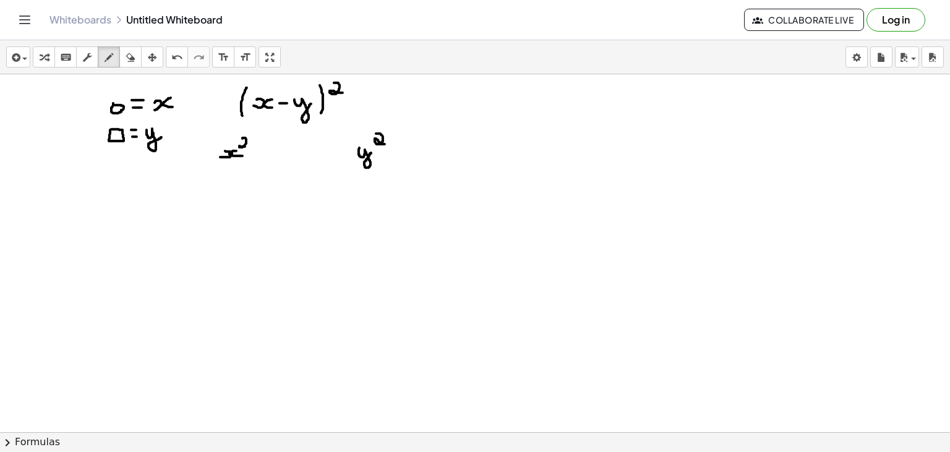
click at [388, 143] on div at bounding box center [475, 459] width 950 height 771
drag, startPoint x: 251, startPoint y: 152, endPoint x: 260, endPoint y: 153, distance: 8.7
click at [260, 153] on div at bounding box center [475, 459] width 950 height 771
drag, startPoint x: 270, startPoint y: 139, endPoint x: 277, endPoint y: 153, distance: 15.2
click at [277, 153] on div at bounding box center [475, 459] width 950 height 771
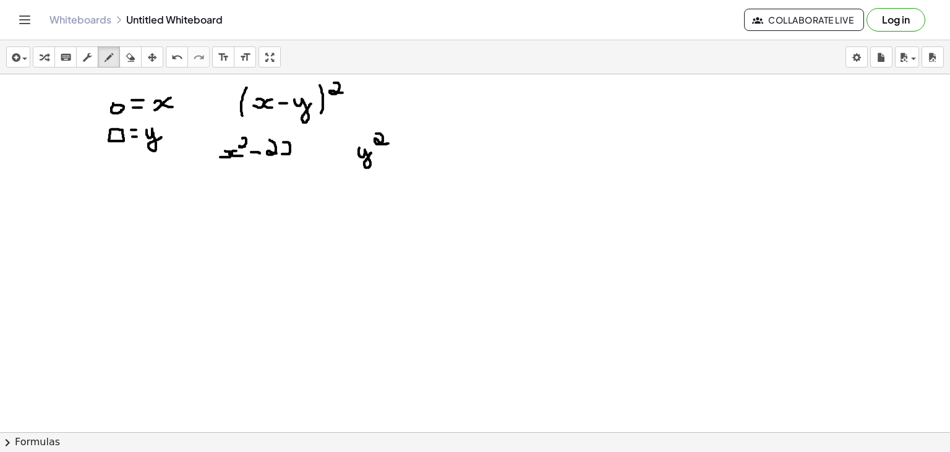
drag, startPoint x: 282, startPoint y: 153, endPoint x: 283, endPoint y: 143, distance: 10.5
click at [283, 143] on div at bounding box center [475, 459] width 950 height 771
drag, startPoint x: 296, startPoint y: 143, endPoint x: 298, endPoint y: 153, distance: 10.2
click at [298, 153] on div at bounding box center [475, 459] width 950 height 771
drag, startPoint x: 303, startPoint y: 142, endPoint x: 314, endPoint y: 148, distance: 13.6
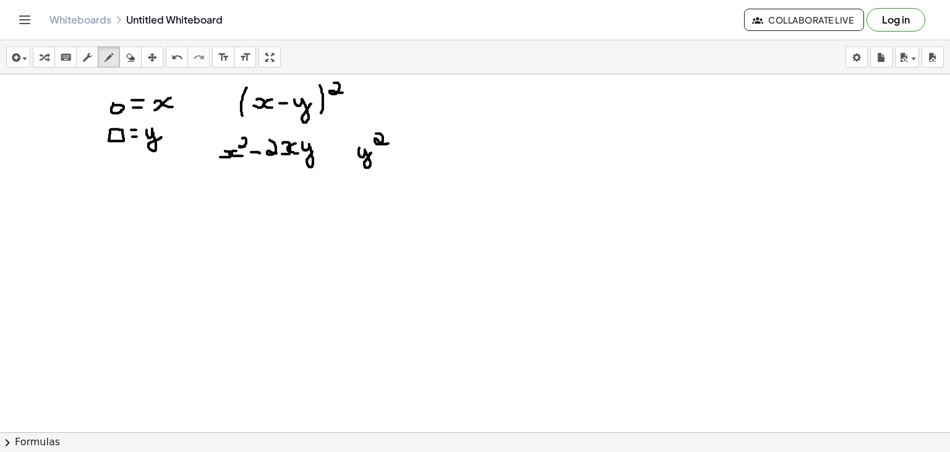
click at [314, 148] on div at bounding box center [475, 459] width 950 height 771
drag, startPoint x: 329, startPoint y: 144, endPoint x: 330, endPoint y: 157, distance: 13.7
click at [330, 157] on div at bounding box center [475, 459] width 950 height 771
drag, startPoint x: 322, startPoint y: 152, endPoint x: 336, endPoint y: 152, distance: 13.6
click at [336, 152] on div at bounding box center [475, 459] width 950 height 771
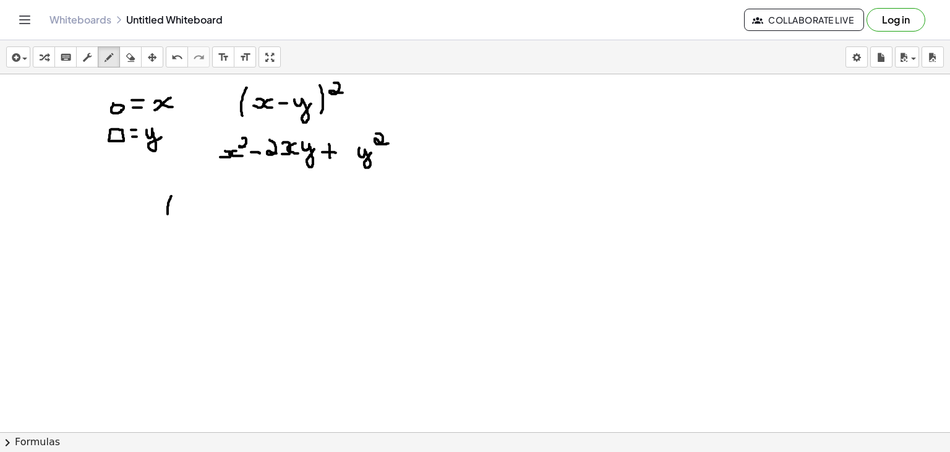
drag, startPoint x: 171, startPoint y: 195, endPoint x: 168, endPoint y: 218, distance: 23.1
click at [168, 218] on div at bounding box center [475, 459] width 950 height 771
drag, startPoint x: 177, startPoint y: 218, endPoint x: 177, endPoint y: 207, distance: 11.8
click at [177, 207] on div at bounding box center [475, 459] width 950 height 771
drag, startPoint x: 195, startPoint y: 207, endPoint x: 199, endPoint y: 218, distance: 12.2
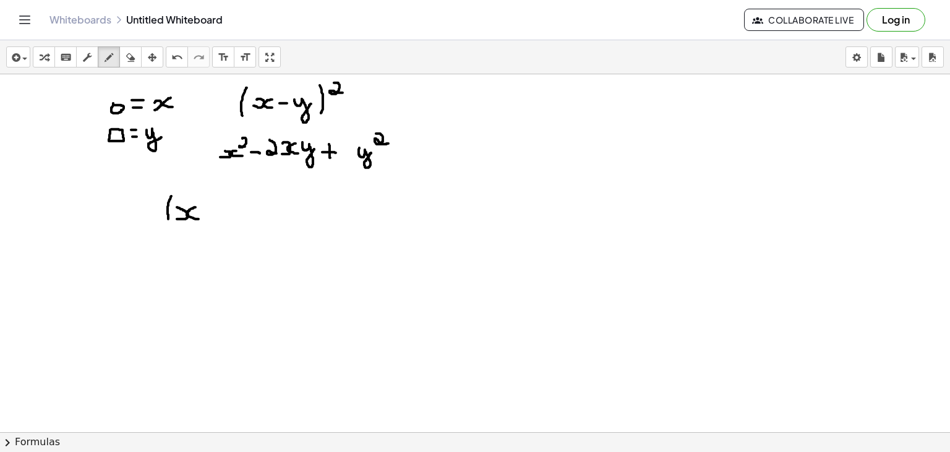
click at [199, 218] on div at bounding box center [475, 459] width 950 height 771
drag, startPoint x: 213, startPoint y: 202, endPoint x: 215, endPoint y: 217, distance: 14.9
click at [215, 217] on div at bounding box center [475, 459] width 950 height 771
drag, startPoint x: 205, startPoint y: 210, endPoint x: 220, endPoint y: 210, distance: 14.2
click at [220, 210] on div at bounding box center [475, 459] width 950 height 771
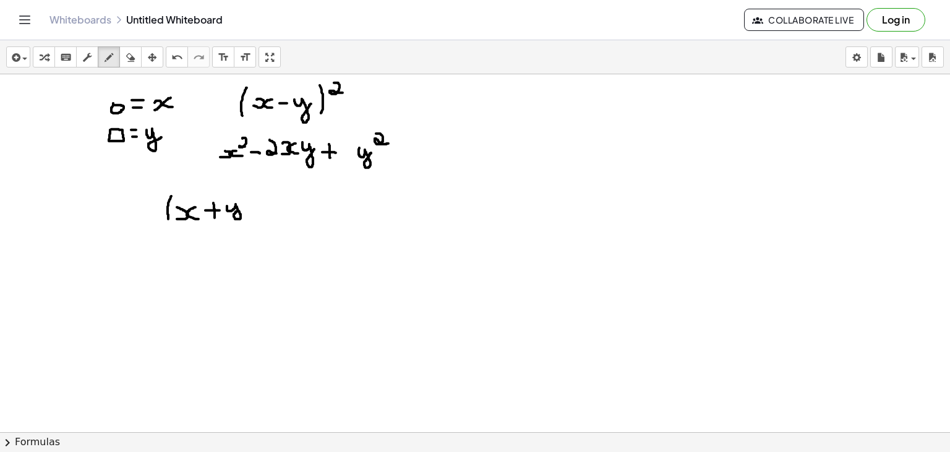
drag, startPoint x: 227, startPoint y: 205, endPoint x: 239, endPoint y: 209, distance: 12.9
click at [239, 209] on div at bounding box center [475, 459] width 950 height 771
drag, startPoint x: 247, startPoint y: 193, endPoint x: 252, endPoint y: 218, distance: 25.7
click at [252, 218] on div at bounding box center [475, 459] width 950 height 771
drag, startPoint x: 270, startPoint y: 194, endPoint x: 264, endPoint y: 219, distance: 26.1
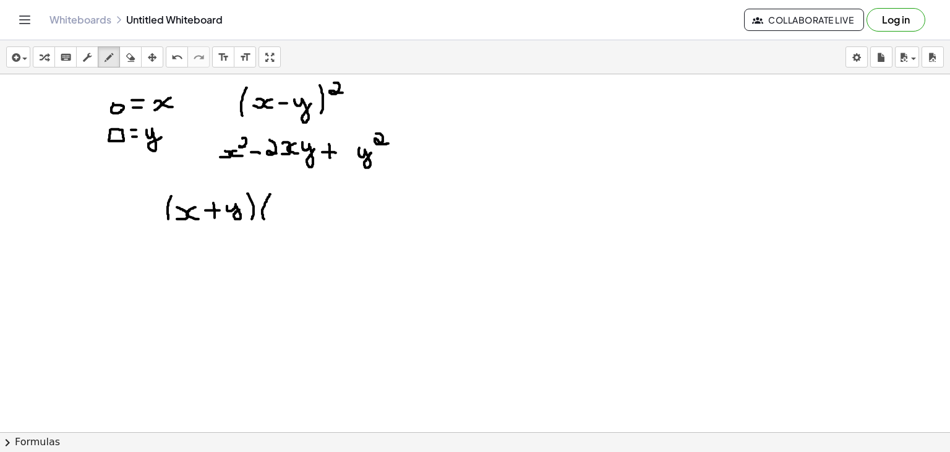
click at [264, 219] on div at bounding box center [475, 459] width 950 height 771
drag, startPoint x: 273, startPoint y: 218, endPoint x: 272, endPoint y: 208, distance: 10.0
click at [272, 208] on div at bounding box center [475, 459] width 950 height 771
drag, startPoint x: 290, startPoint y: 208, endPoint x: 290, endPoint y: 220, distance: 11.8
click at [290, 220] on div at bounding box center [475, 459] width 950 height 771
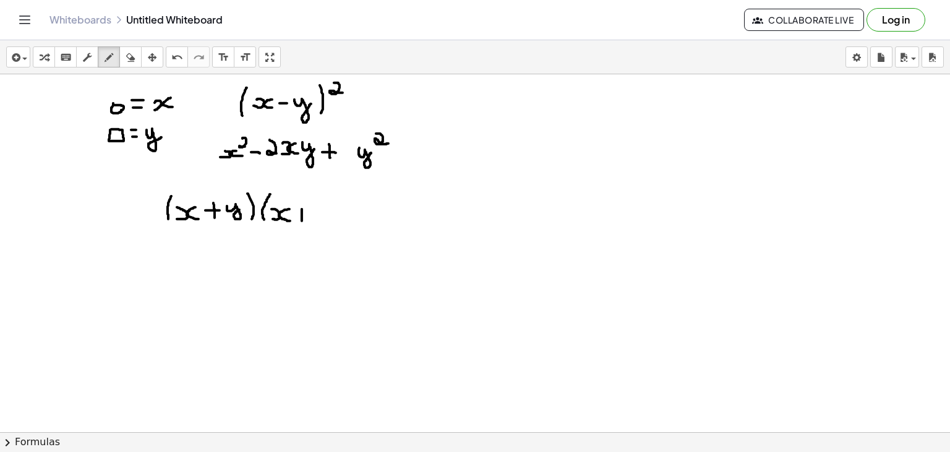
drag, startPoint x: 302, startPoint y: 208, endPoint x: 302, endPoint y: 220, distance: 11.8
click at [302, 220] on div at bounding box center [475, 459] width 950 height 771
drag, startPoint x: 293, startPoint y: 215, endPoint x: 306, endPoint y: 215, distance: 12.4
click at [306, 215] on div at bounding box center [475, 459] width 950 height 771
drag, startPoint x: 314, startPoint y: 205, endPoint x: 334, endPoint y: 210, distance: 20.6
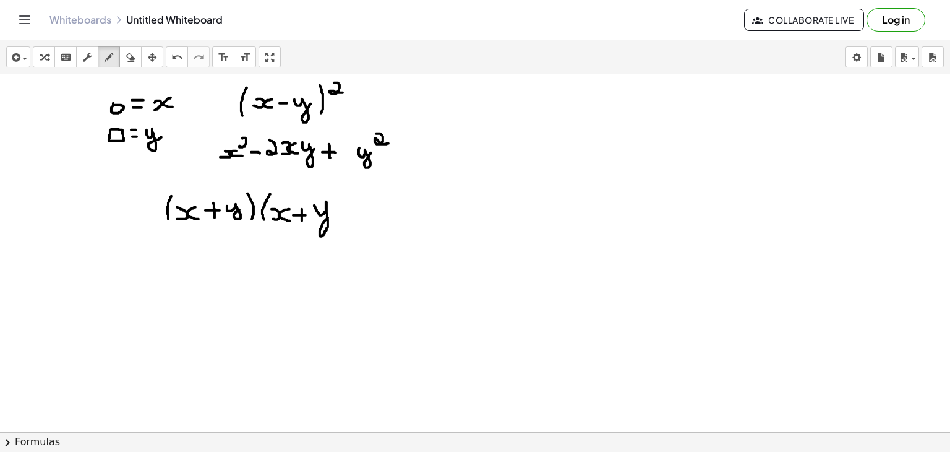
click at [334, 210] on div at bounding box center [475, 459] width 950 height 771
drag, startPoint x: 341, startPoint y: 191, endPoint x: 344, endPoint y: 221, distance: 30.5
click at [344, 221] on div at bounding box center [475, 459] width 950 height 771
drag, startPoint x: 191, startPoint y: 263, endPoint x: 194, endPoint y: 253, distance: 10.4
click at [194, 253] on div at bounding box center [475, 459] width 950 height 771
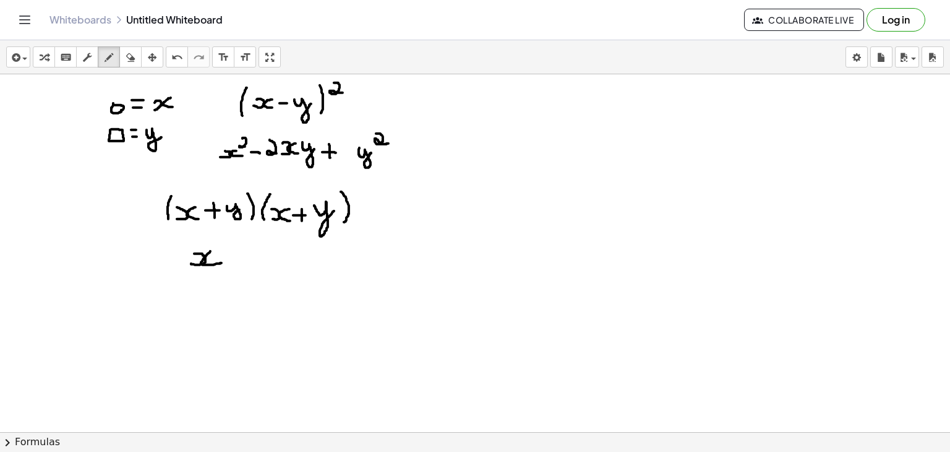
drag, startPoint x: 210, startPoint y: 251, endPoint x: 223, endPoint y: 262, distance: 17.1
click at [223, 262] on div at bounding box center [475, 459] width 950 height 771
drag, startPoint x: 217, startPoint y: 237, endPoint x: 226, endPoint y: 245, distance: 12.8
click at [226, 245] on div at bounding box center [475, 459] width 950 height 771
drag, startPoint x: 244, startPoint y: 248, endPoint x: 244, endPoint y: 260, distance: 12.4
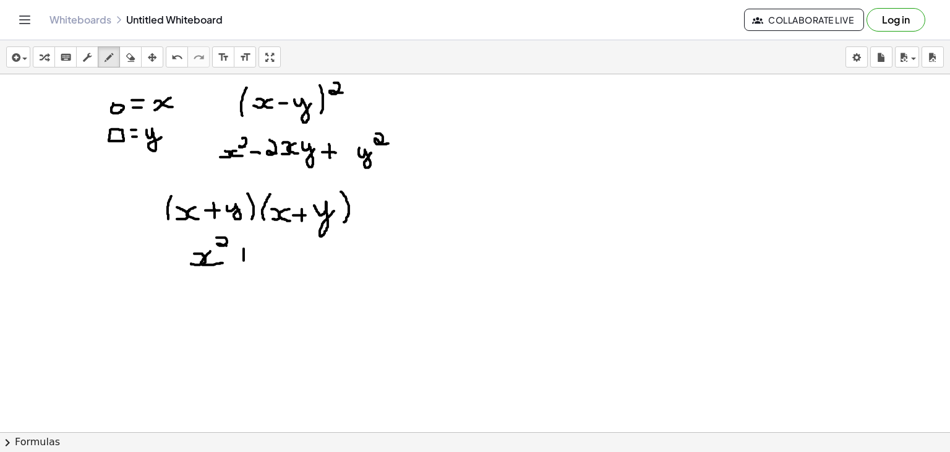
click at [244, 260] on div at bounding box center [475, 459] width 950 height 771
drag, startPoint x: 236, startPoint y: 255, endPoint x: 249, endPoint y: 255, distance: 12.4
click at [249, 255] on div at bounding box center [475, 459] width 950 height 771
drag, startPoint x: 260, startPoint y: 249, endPoint x: 269, endPoint y: 262, distance: 16.0
click at [269, 262] on div at bounding box center [475, 459] width 950 height 771
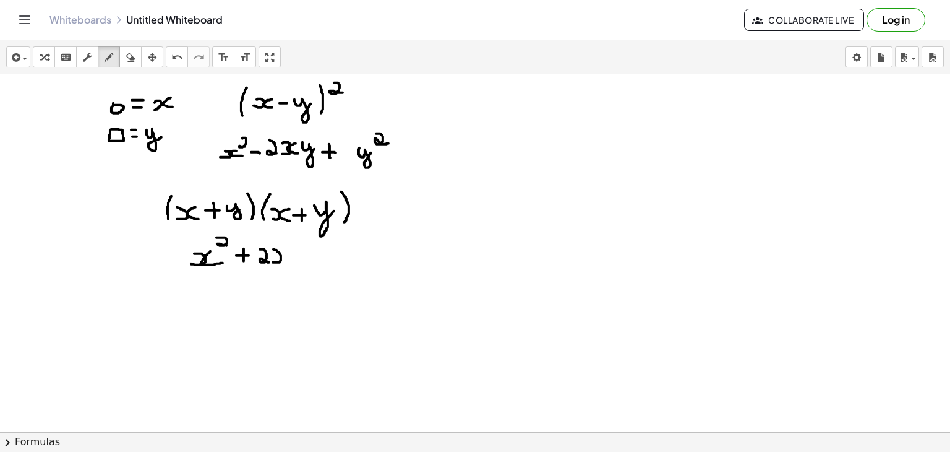
drag, startPoint x: 273, startPoint y: 262, endPoint x: 272, endPoint y: 248, distance: 13.6
click at [272, 248] on div at bounding box center [475, 459] width 950 height 771
drag, startPoint x: 288, startPoint y: 248, endPoint x: 288, endPoint y: 261, distance: 13.0
click at [288, 261] on div at bounding box center [475, 459] width 950 height 771
drag, startPoint x: 294, startPoint y: 251, endPoint x: 309, endPoint y: 254, distance: 15.9
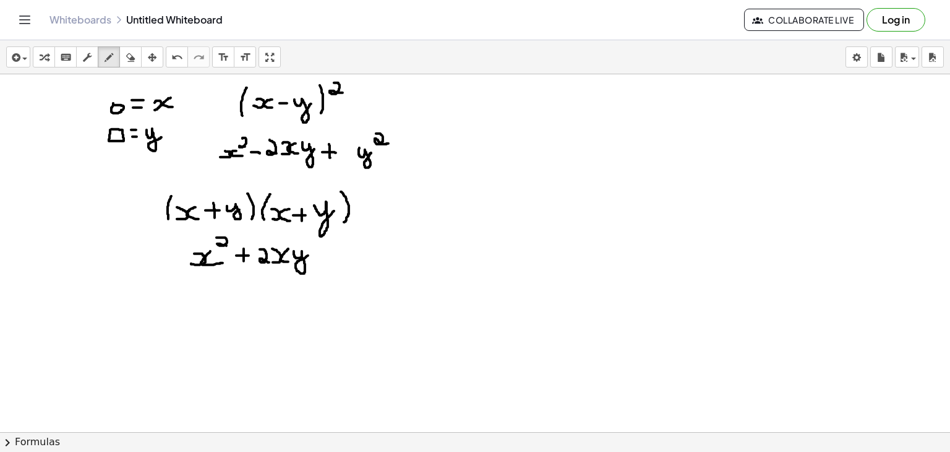
click at [309, 254] on div at bounding box center [475, 459] width 950 height 771
drag, startPoint x: 326, startPoint y: 243, endPoint x: 325, endPoint y: 259, distance: 16.1
click at [325, 259] on div at bounding box center [475, 459] width 950 height 771
drag, startPoint x: 317, startPoint y: 248, endPoint x: 330, endPoint y: 248, distance: 13.0
click at [330, 248] on div at bounding box center [475, 459] width 950 height 771
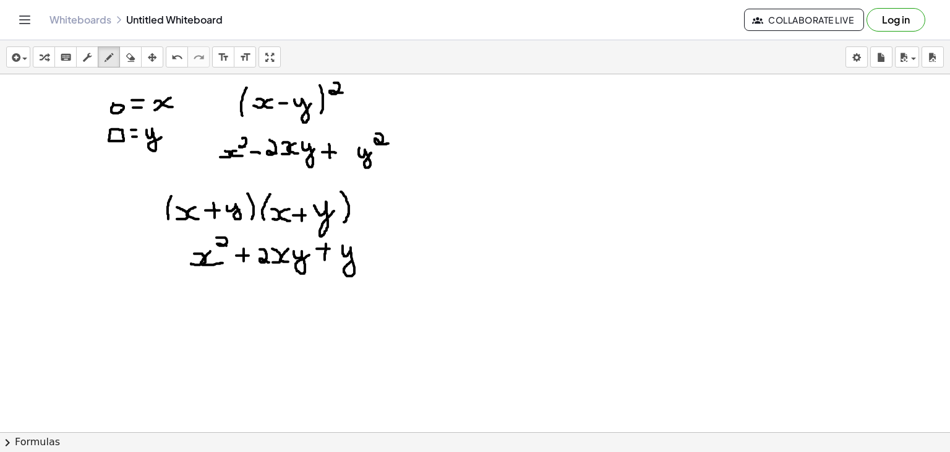
drag, startPoint x: 343, startPoint y: 245, endPoint x: 360, endPoint y: 251, distance: 18.2
click at [360, 251] on div at bounding box center [475, 459] width 950 height 771
drag, startPoint x: 365, startPoint y: 235, endPoint x: 375, endPoint y: 246, distance: 14.4
click at [375, 246] on div at bounding box center [475, 459] width 950 height 771
drag, startPoint x: 442, startPoint y: 142, endPoint x: 441, endPoint y: 152, distance: 9.3
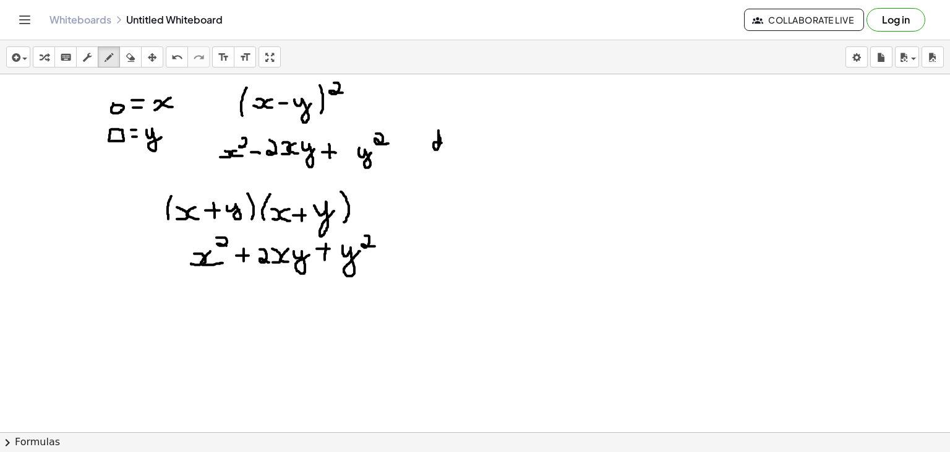
click at [441, 152] on div at bounding box center [475, 459] width 950 height 771
drag, startPoint x: 480, startPoint y: 144, endPoint x: 470, endPoint y: 133, distance: 14.9
click at [470, 133] on div at bounding box center [475, 459] width 950 height 771
drag, startPoint x: 549, startPoint y: 120, endPoint x: 550, endPoint y: 106, distance: 13.6
click at [550, 106] on div at bounding box center [475, 459] width 950 height 771
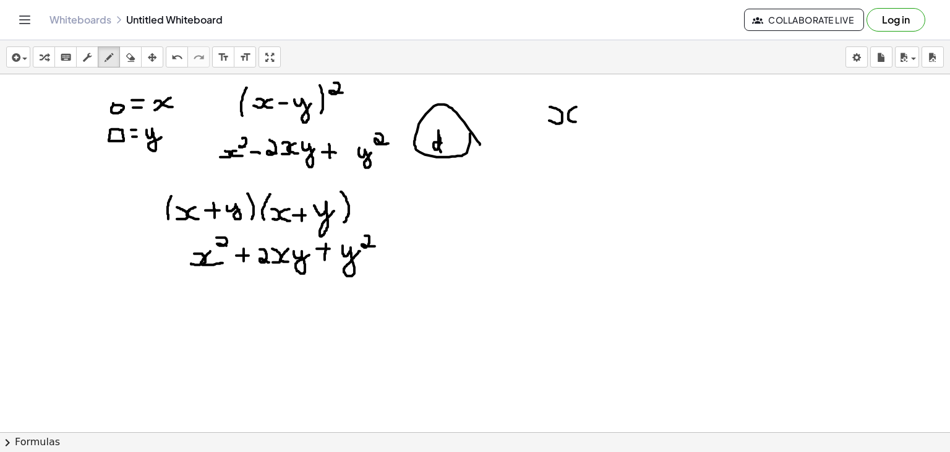
drag, startPoint x: 577, startPoint y: 106, endPoint x: 578, endPoint y: 121, distance: 14.9
click at [578, 121] on div at bounding box center [475, 459] width 950 height 771
drag, startPoint x: 603, startPoint y: 105, endPoint x: 604, endPoint y: 122, distance: 17.4
click at [604, 122] on div at bounding box center [475, 459] width 950 height 771
drag, startPoint x: 593, startPoint y: 113, endPoint x: 610, endPoint y: 111, distance: 16.7
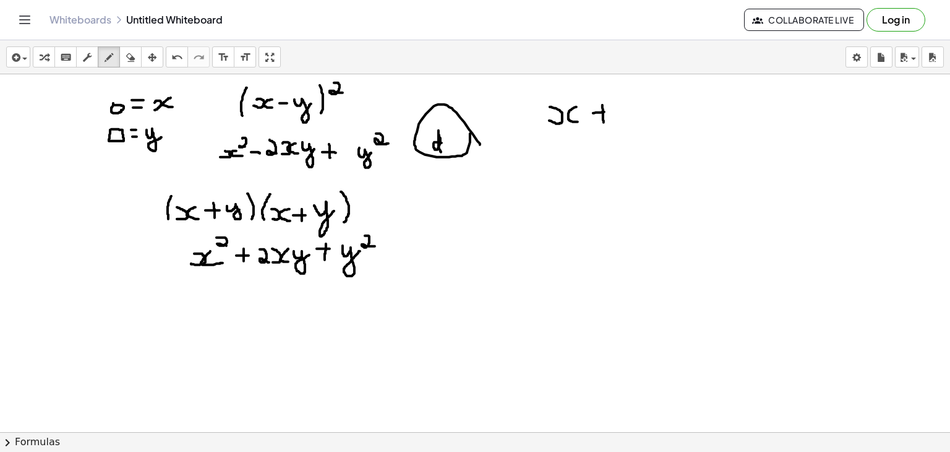
click at [610, 111] on div at bounding box center [475, 459] width 950 height 771
drag, startPoint x: 621, startPoint y: 106, endPoint x: 633, endPoint y: 112, distance: 13.8
click at [633, 112] on div at bounding box center [475, 459] width 950 height 771
drag, startPoint x: 547, startPoint y: 94, endPoint x: 543, endPoint y: 128, distance: 34.3
click at [543, 128] on div at bounding box center [475, 459] width 950 height 771
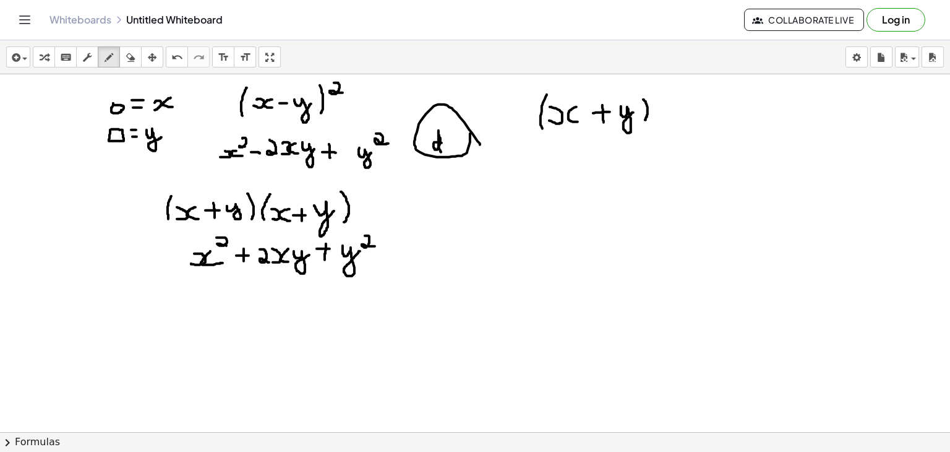
drag, startPoint x: 643, startPoint y: 99, endPoint x: 645, endPoint y: 121, distance: 21.7
click at [645, 121] on div at bounding box center [475, 459] width 950 height 771
drag, startPoint x: 667, startPoint y: 97, endPoint x: 656, endPoint y: 119, distance: 24.3
click at [656, 119] on div at bounding box center [475, 459] width 950 height 771
drag, startPoint x: 667, startPoint y: 121, endPoint x: 671, endPoint y: 113, distance: 8.9
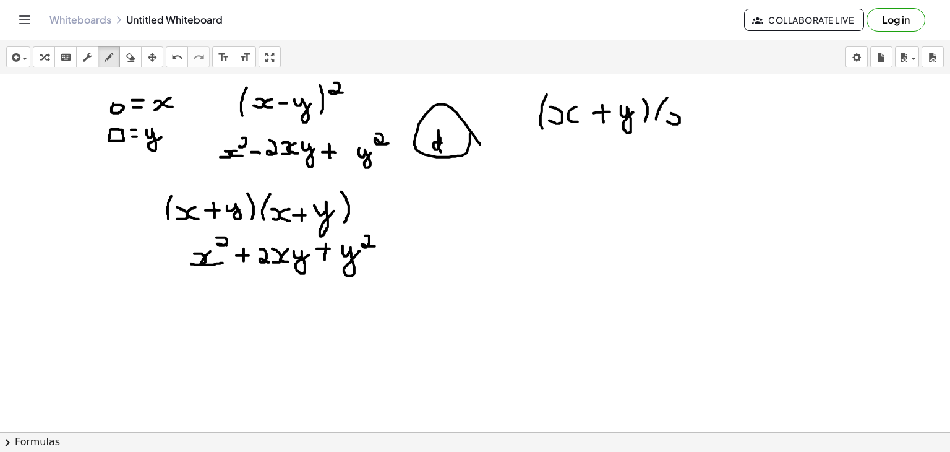
click at [671, 113] on div at bounding box center [475, 459] width 950 height 771
drag, startPoint x: 692, startPoint y: 113, endPoint x: 692, endPoint y: 124, distance: 11.2
click at [692, 124] on div at bounding box center [475, 459] width 950 height 771
drag, startPoint x: 698, startPoint y: 119, endPoint x: 707, endPoint y: 119, distance: 8.7
click at [707, 119] on div at bounding box center [475, 459] width 950 height 771
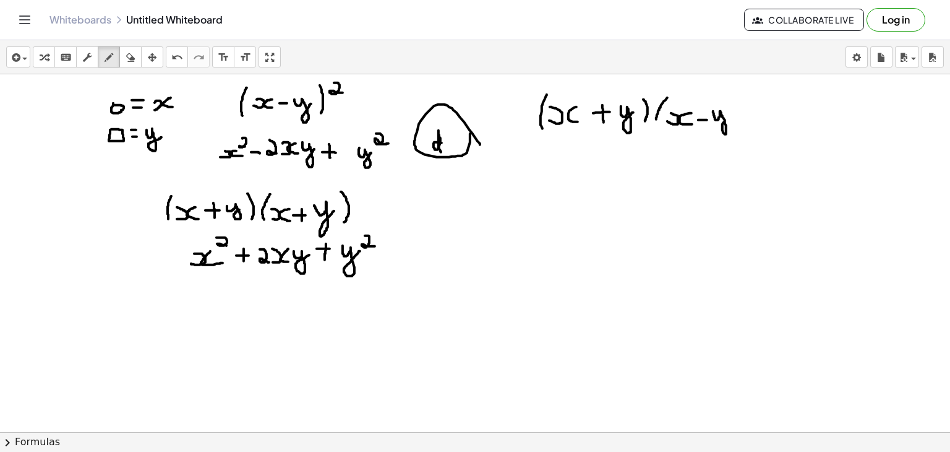
drag, startPoint x: 713, startPoint y: 111, endPoint x: 731, endPoint y: 113, distance: 17.5
click at [731, 113] on div at bounding box center [475, 459] width 950 height 771
drag, startPoint x: 740, startPoint y: 95, endPoint x: 743, endPoint y: 123, distance: 28.0
click at [743, 123] on div at bounding box center [475, 459] width 950 height 771
drag, startPoint x: 548, startPoint y: 194, endPoint x: 552, endPoint y: 188, distance: 7.6
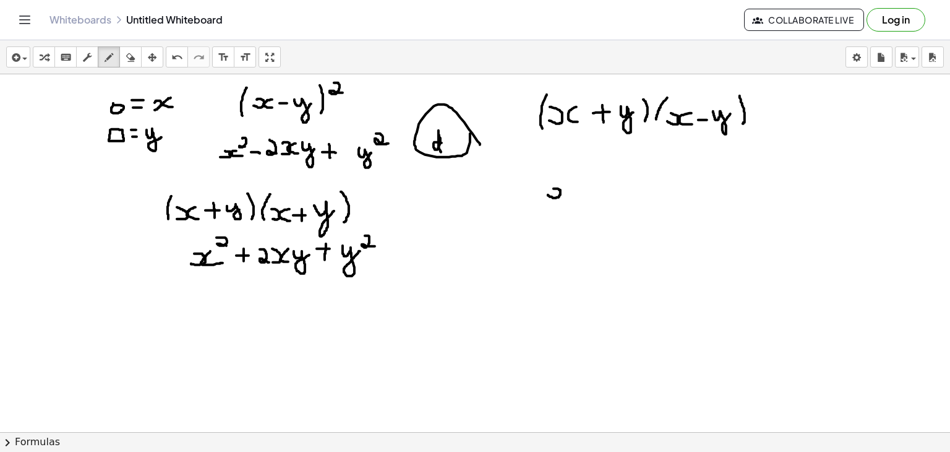
click at [552, 188] on div at bounding box center [475, 459] width 950 height 771
drag, startPoint x: 569, startPoint y: 184, endPoint x: 577, endPoint y: 194, distance: 12.4
click at [577, 194] on div at bounding box center [475, 459] width 950 height 771
drag, startPoint x: 579, startPoint y: 168, endPoint x: 583, endPoint y: 178, distance: 11.4
click at [583, 178] on div at bounding box center [475, 459] width 950 height 771
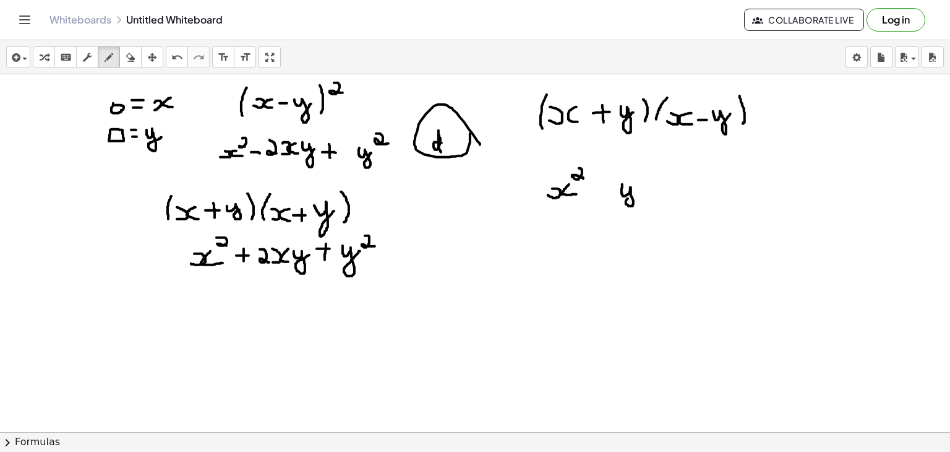
drag, startPoint x: 622, startPoint y: 184, endPoint x: 633, endPoint y: 192, distance: 13.2
click at [633, 192] on div at bounding box center [475, 459] width 950 height 771
drag, startPoint x: 639, startPoint y: 165, endPoint x: 651, endPoint y: 180, distance: 19.8
click at [651, 180] on div at bounding box center [475, 459] width 950 height 771
drag, startPoint x: 590, startPoint y: 189, endPoint x: 601, endPoint y: 189, distance: 11.1
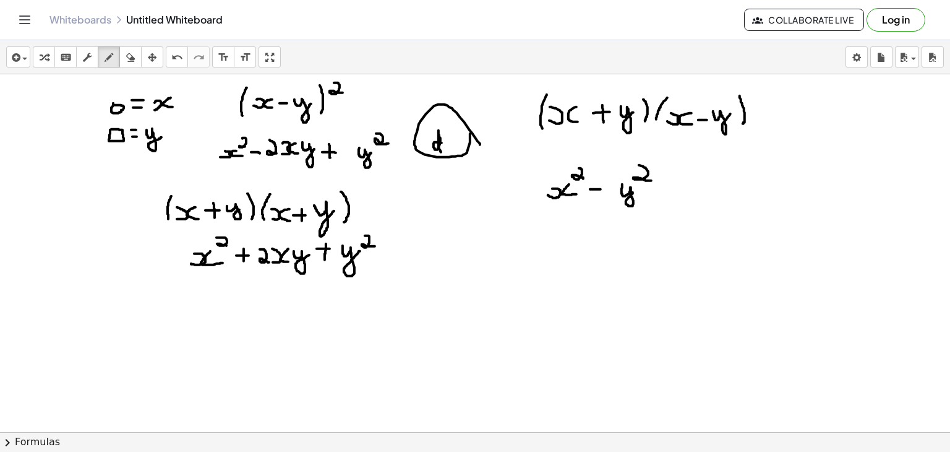
click at [601, 189] on div at bounding box center [475, 459] width 950 height 771
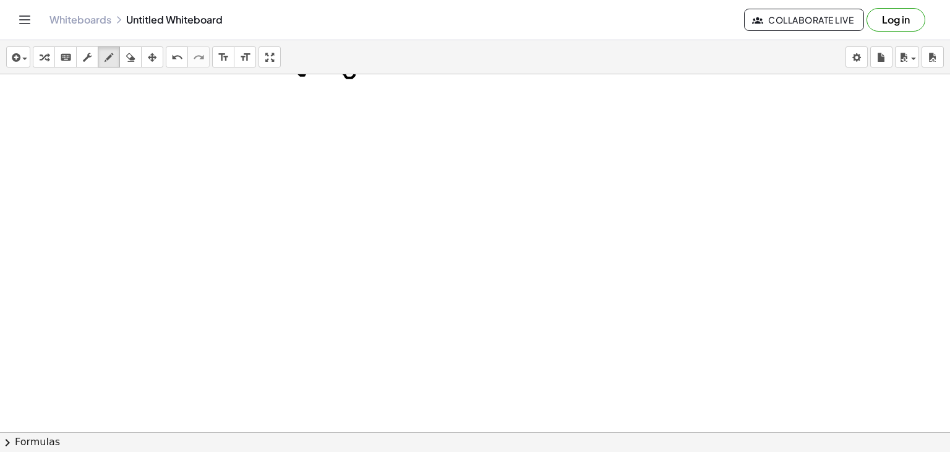
scroll to position [198, 0]
drag, startPoint x: 216, startPoint y: 133, endPoint x: 223, endPoint y: 157, distance: 25.2
click at [223, 157] on div at bounding box center [475, 261] width 950 height 771
drag, startPoint x: 231, startPoint y: 155, endPoint x: 234, endPoint y: 141, distance: 13.8
click at [234, 141] on div at bounding box center [475, 261] width 950 height 771
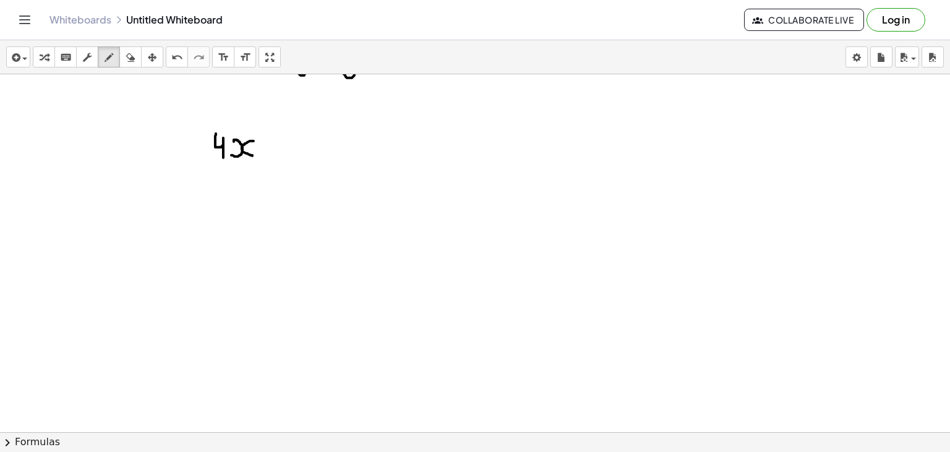
drag, startPoint x: 254, startPoint y: 140, endPoint x: 254, endPoint y: 155, distance: 14.8
click at [254, 155] on div at bounding box center [475, 261] width 950 height 771
drag, startPoint x: 291, startPoint y: 140, endPoint x: 316, endPoint y: 144, distance: 25.6
click at [316, 144] on div at bounding box center [475, 261] width 950 height 771
drag, startPoint x: 204, startPoint y: 129, endPoint x: 198, endPoint y: 159, distance: 30.2
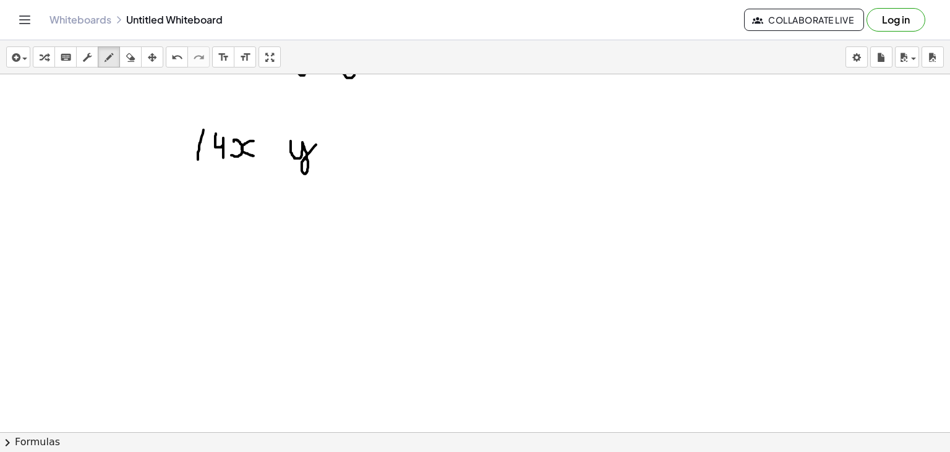
click at [198, 159] on div at bounding box center [475, 261] width 950 height 771
drag, startPoint x: 323, startPoint y: 132, endPoint x: 324, endPoint y: 161, distance: 28.5
click at [324, 161] on div at bounding box center [475, 261] width 950 height 771
drag, startPoint x: 261, startPoint y: 146, endPoint x: 272, endPoint y: 147, distance: 10.6
click at [272, 147] on div at bounding box center [475, 261] width 950 height 771
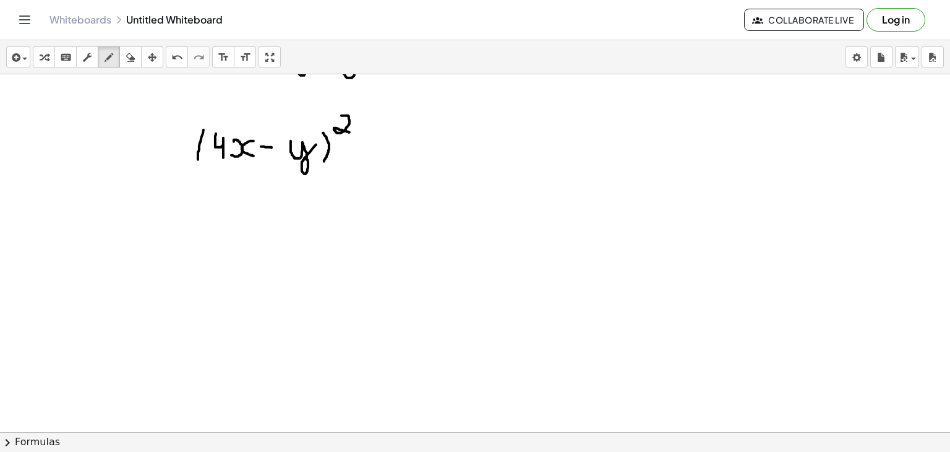
drag, startPoint x: 341, startPoint y: 115, endPoint x: 351, endPoint y: 132, distance: 19.4
click at [351, 132] on div at bounding box center [475, 261] width 950 height 771
drag, startPoint x: 266, startPoint y: 221, endPoint x: 252, endPoint y: 243, distance: 26.4
click at [252, 243] on div at bounding box center [475, 261] width 950 height 771
drag, startPoint x: 278, startPoint y: 239, endPoint x: 282, endPoint y: 227, distance: 12.5
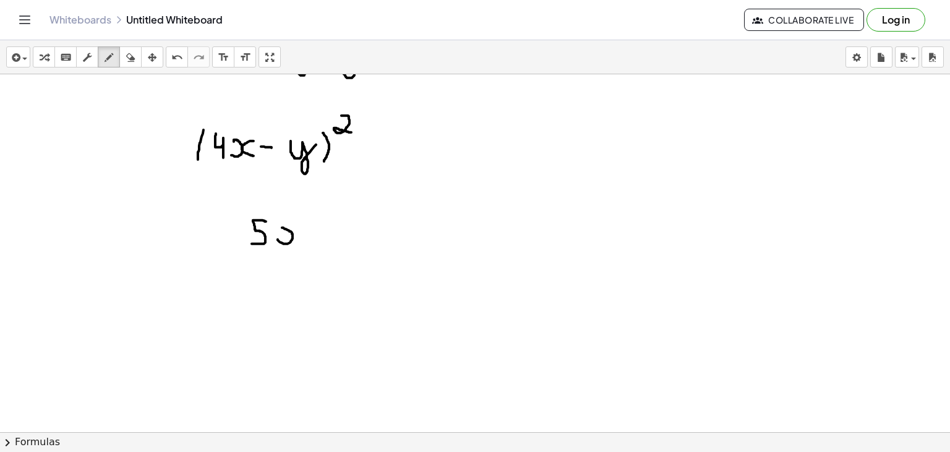
click at [282, 227] on div at bounding box center [475, 261] width 950 height 771
drag, startPoint x: 306, startPoint y: 228, endPoint x: 309, endPoint y: 243, distance: 15.1
click at [309, 243] on div at bounding box center [475, 261] width 950 height 771
drag, startPoint x: 354, startPoint y: 225, endPoint x: 363, endPoint y: 247, distance: 24.7
click at [363, 247] on div at bounding box center [475, 261] width 950 height 771
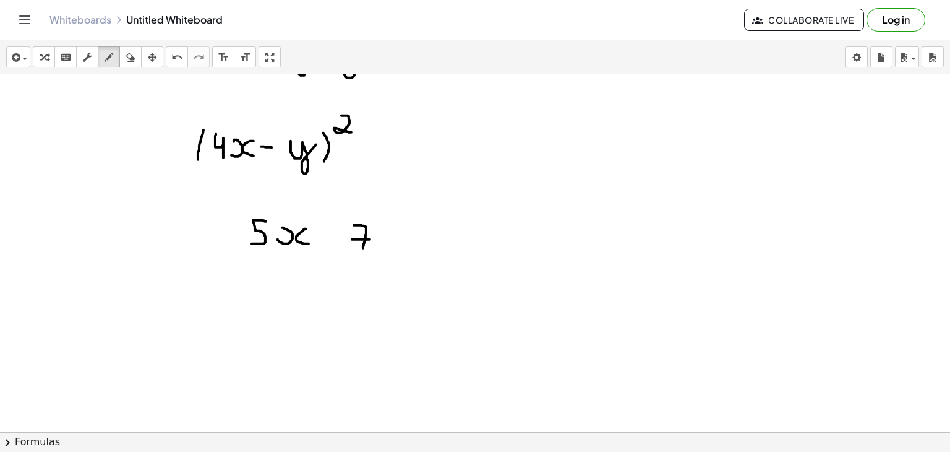
drag, startPoint x: 352, startPoint y: 239, endPoint x: 372, endPoint y: 239, distance: 19.8
click at [372, 239] on div at bounding box center [475, 261] width 950 height 771
drag, startPoint x: 244, startPoint y: 210, endPoint x: 242, endPoint y: 243, distance: 32.9
click at [242, 243] on div at bounding box center [475, 261] width 950 height 771
drag, startPoint x: 379, startPoint y: 212, endPoint x: 380, endPoint y: 248, distance: 35.9
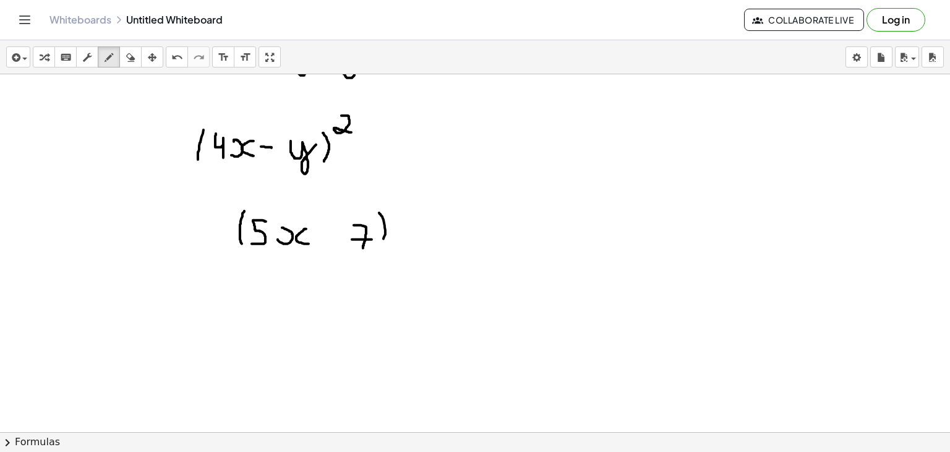
click at [380, 248] on div at bounding box center [475, 261] width 950 height 771
drag, startPoint x: 329, startPoint y: 227, endPoint x: 331, endPoint y: 241, distance: 14.3
click at [331, 241] on div at bounding box center [475, 261] width 950 height 771
drag, startPoint x: 317, startPoint y: 234, endPoint x: 332, endPoint y: 234, distance: 14.8
click at [332, 234] on div at bounding box center [475, 261] width 950 height 771
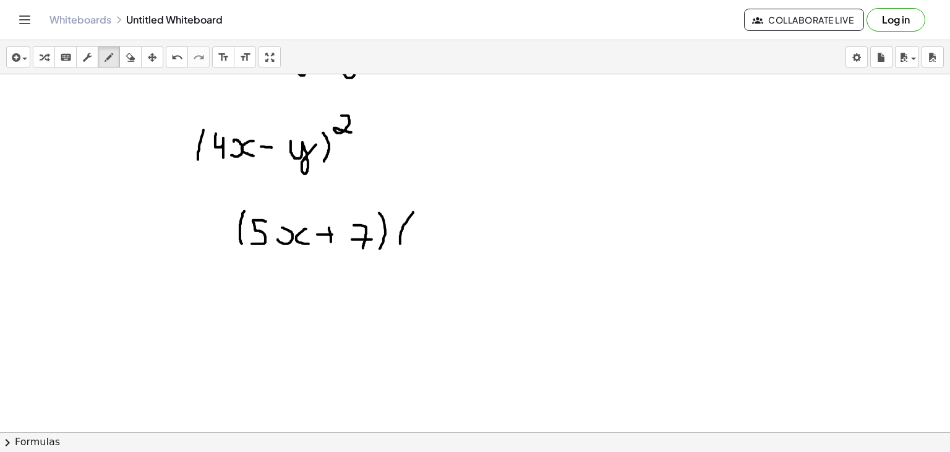
drag, startPoint x: 413, startPoint y: 212, endPoint x: 401, endPoint y: 251, distance: 41.3
click at [401, 251] on div at bounding box center [475, 261] width 950 height 771
drag, startPoint x: 426, startPoint y: 226, endPoint x: 416, endPoint y: 248, distance: 24.6
click at [416, 248] on div at bounding box center [475, 261] width 950 height 771
drag, startPoint x: 431, startPoint y: 243, endPoint x: 431, endPoint y: 231, distance: 11.8
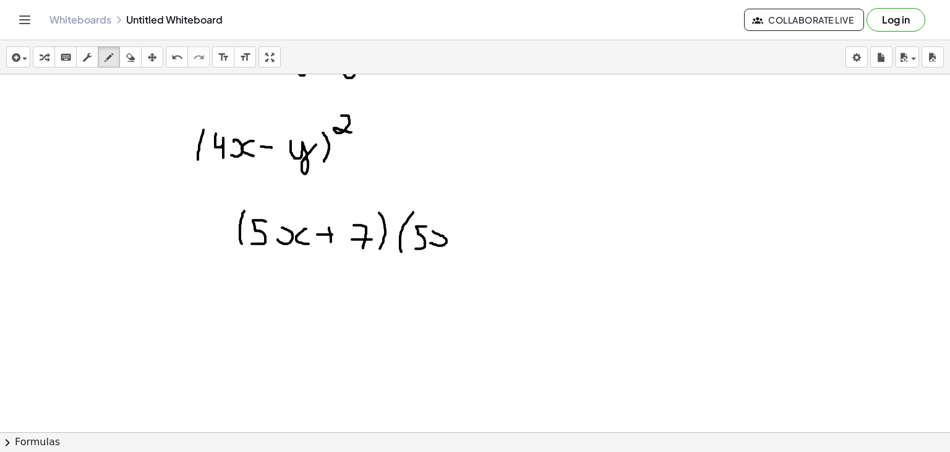
click at [431, 231] on div at bounding box center [475, 261] width 950 height 771
drag, startPoint x: 457, startPoint y: 231, endPoint x: 455, endPoint y: 244, distance: 13.2
click at [455, 244] on div at bounding box center [475, 261] width 950 height 771
drag, startPoint x: 465, startPoint y: 238, endPoint x: 478, endPoint y: 238, distance: 13.6
click at [478, 238] on div at bounding box center [475, 261] width 950 height 771
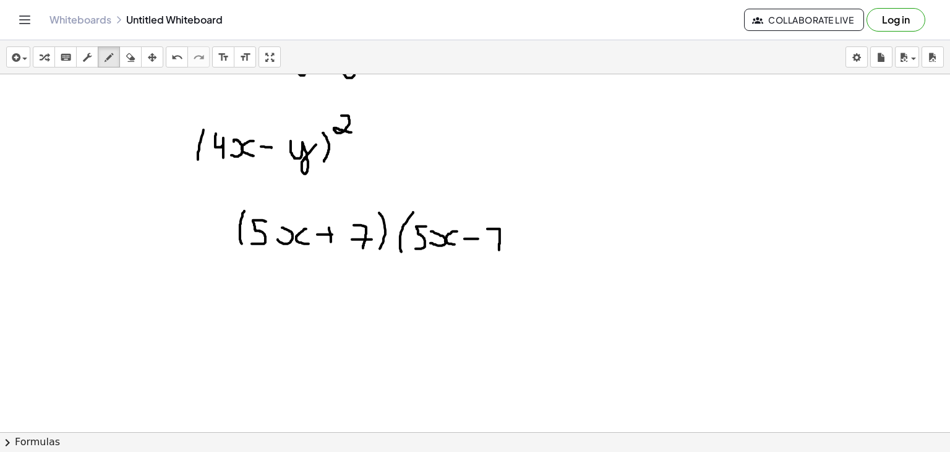
drag, startPoint x: 487, startPoint y: 228, endPoint x: 499, endPoint y: 249, distance: 24.1
click at [499, 249] on div at bounding box center [475, 261] width 950 height 771
drag, startPoint x: 491, startPoint y: 239, endPoint x: 504, endPoint y: 241, distance: 13.1
click at [504, 241] on div at bounding box center [475, 261] width 950 height 771
drag, startPoint x: 517, startPoint y: 209, endPoint x: 520, endPoint y: 247, distance: 38.4
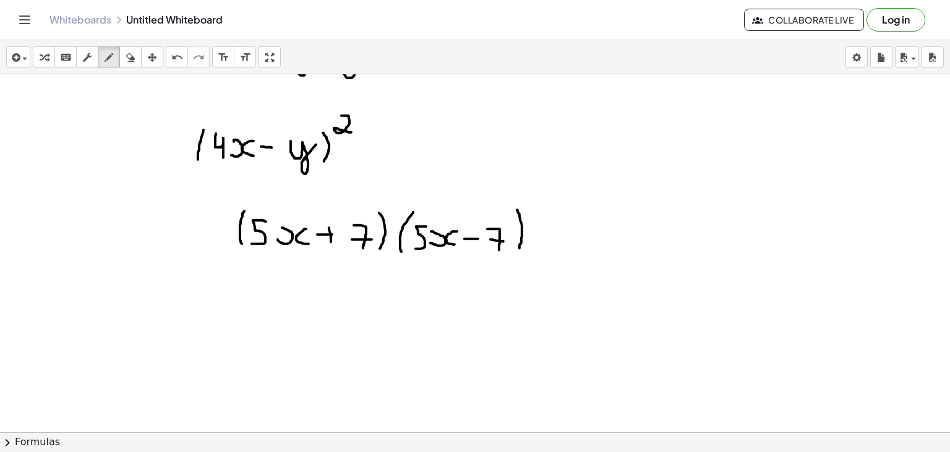
click at [520, 247] on div at bounding box center [475, 261] width 950 height 771
drag, startPoint x: 249, startPoint y: 306, endPoint x: 236, endPoint y: 324, distance: 22.5
click at [236, 324] on div at bounding box center [475, 261] width 950 height 771
drag, startPoint x: 262, startPoint y: 312, endPoint x: 267, endPoint y: 301, distance: 12.4
click at [267, 301] on div at bounding box center [475, 261] width 950 height 771
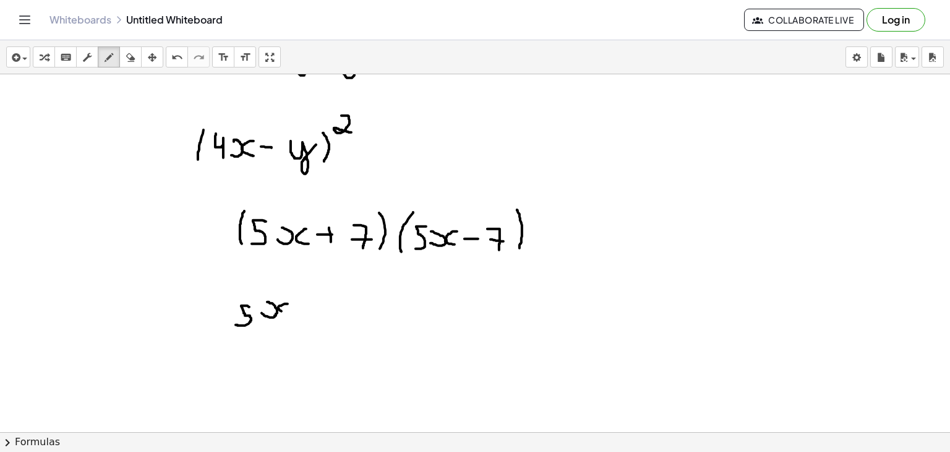
drag, startPoint x: 288, startPoint y: 303, endPoint x: 290, endPoint y: 316, distance: 13.2
click at [290, 316] on div at bounding box center [475, 261] width 950 height 771
click at [293, 289] on div at bounding box center [475, 261] width 950 height 771
drag, startPoint x: 233, startPoint y: 294, endPoint x: 230, endPoint y: 325, distance: 31.7
click at [230, 325] on div at bounding box center [475, 261] width 950 height 771
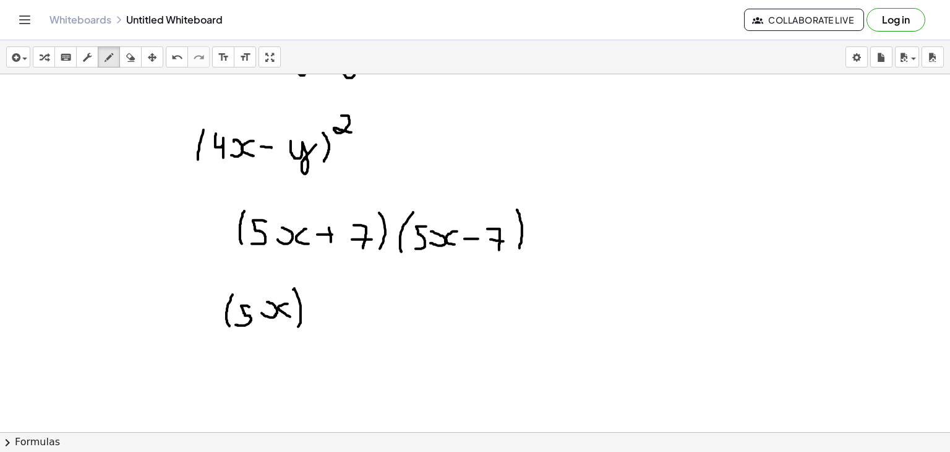
drag, startPoint x: 294, startPoint y: 288, endPoint x: 296, endPoint y: 328, distance: 40.2
click at [296, 328] on div at bounding box center [475, 261] width 950 height 771
drag, startPoint x: 307, startPoint y: 283, endPoint x: 314, endPoint y: 299, distance: 17.2
click at [314, 299] on div at bounding box center [475, 261] width 950 height 771
drag, startPoint x: 329, startPoint y: 314, endPoint x: 340, endPoint y: 315, distance: 11.2
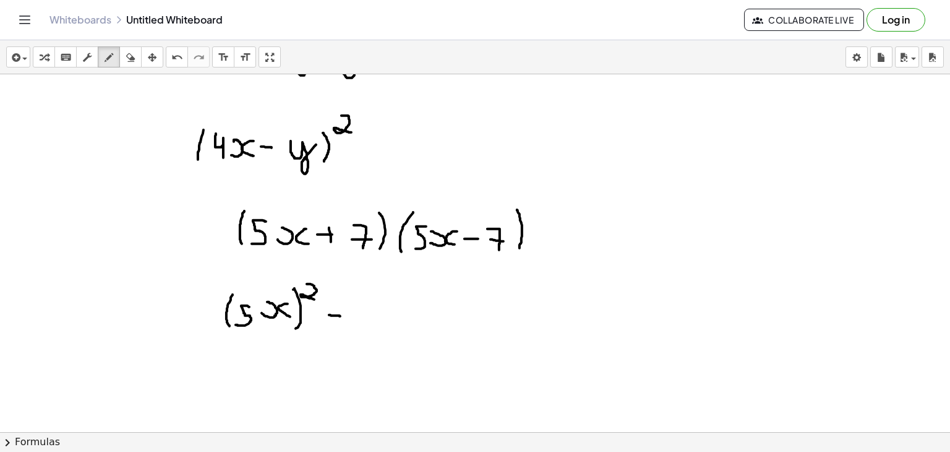
click at [340, 315] on div at bounding box center [475, 261] width 950 height 771
drag, startPoint x: 369, startPoint y: 296, endPoint x: 365, endPoint y: 321, distance: 25.6
click at [365, 321] on div at bounding box center [475, 261] width 950 height 771
drag, startPoint x: 375, startPoint y: 301, endPoint x: 382, endPoint y: 324, distance: 23.9
click at [382, 324] on div at bounding box center [475, 261] width 950 height 771
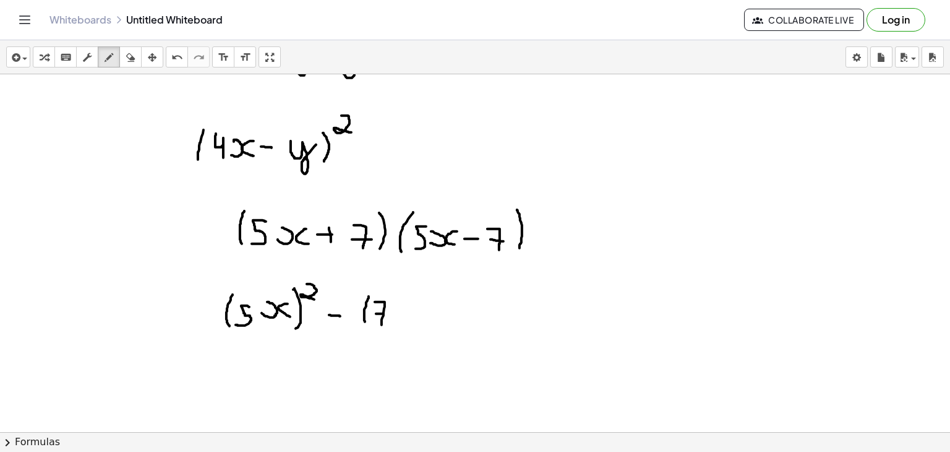
drag, startPoint x: 376, startPoint y: 313, endPoint x: 386, endPoint y: 313, distance: 9.9
click at [386, 313] on div at bounding box center [475, 261] width 950 height 771
drag, startPoint x: 398, startPoint y: 294, endPoint x: 400, endPoint y: 320, distance: 25.4
click at [400, 320] on div at bounding box center [475, 261] width 950 height 771
drag, startPoint x: 414, startPoint y: 277, endPoint x: 426, endPoint y: 291, distance: 18.6
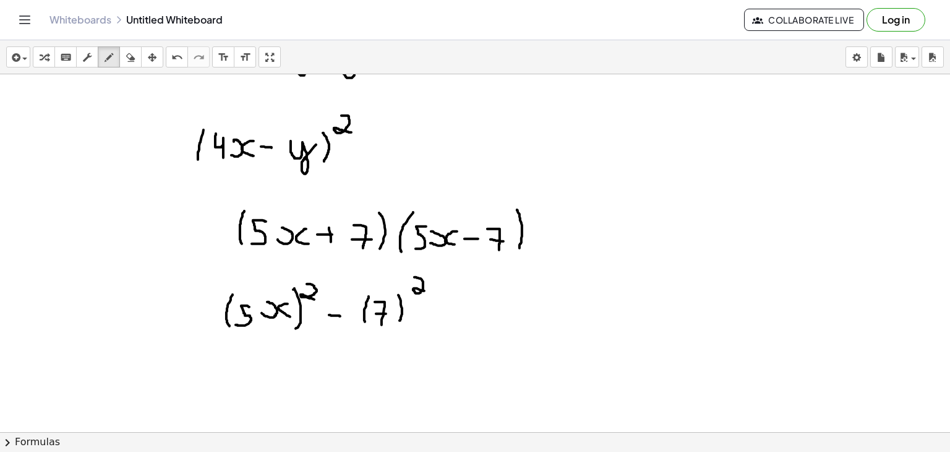
click at [426, 291] on div at bounding box center [475, 261] width 950 height 771
drag, startPoint x: 241, startPoint y: 356, endPoint x: 250, endPoint y: 376, distance: 22.4
click at [250, 376] on div at bounding box center [475, 261] width 950 height 771
drag, startPoint x: 265, startPoint y: 358, endPoint x: 257, endPoint y: 379, distance: 22.5
click at [257, 379] on div at bounding box center [475, 261] width 950 height 771
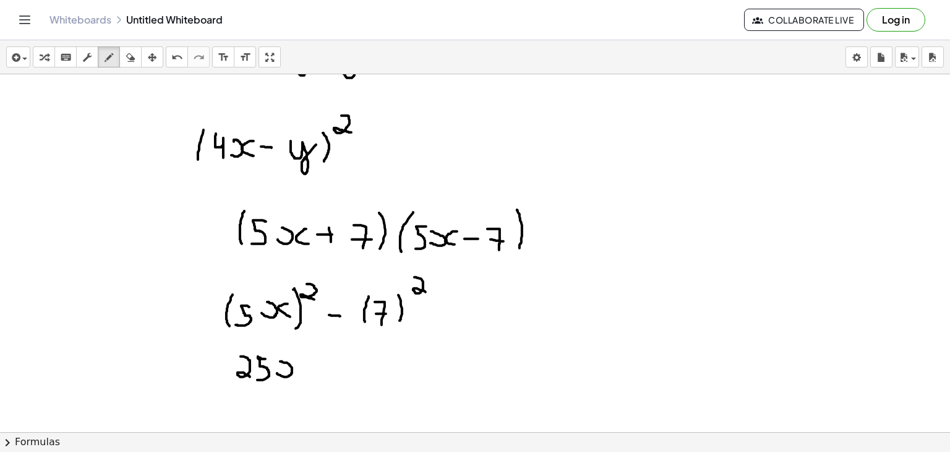
drag, startPoint x: 277, startPoint y: 372, endPoint x: 279, endPoint y: 361, distance: 11.9
click at [279, 361] on div at bounding box center [475, 261] width 950 height 771
drag, startPoint x: 304, startPoint y: 359, endPoint x: 304, endPoint y: 374, distance: 14.2
click at [304, 374] on div at bounding box center [475, 261] width 950 height 771
drag, startPoint x: 313, startPoint y: 341, endPoint x: 325, endPoint y: 356, distance: 18.9
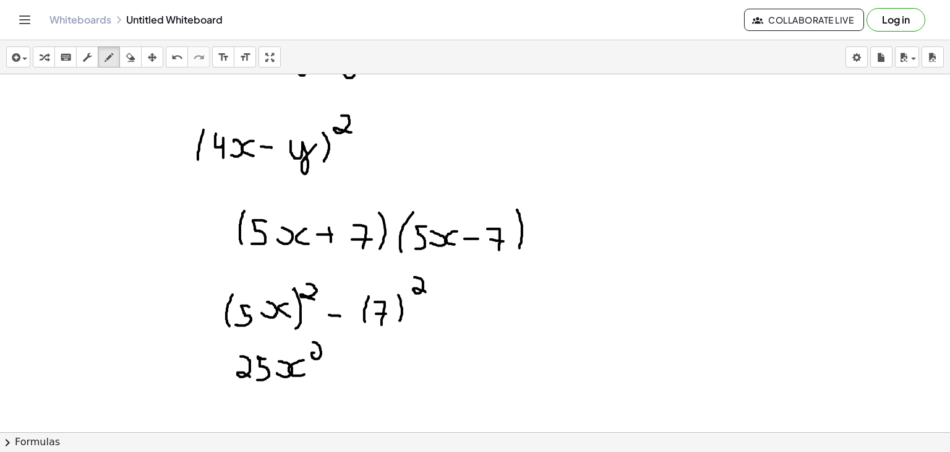
click at [325, 356] on div at bounding box center [475, 261] width 950 height 771
drag, startPoint x: 332, startPoint y: 369, endPoint x: 344, endPoint y: 369, distance: 12.4
click at [344, 369] on div at bounding box center [475, 261] width 950 height 771
drag, startPoint x: 359, startPoint y: 350, endPoint x: 367, endPoint y: 370, distance: 21.4
click at [367, 370] on div at bounding box center [475, 261] width 950 height 771
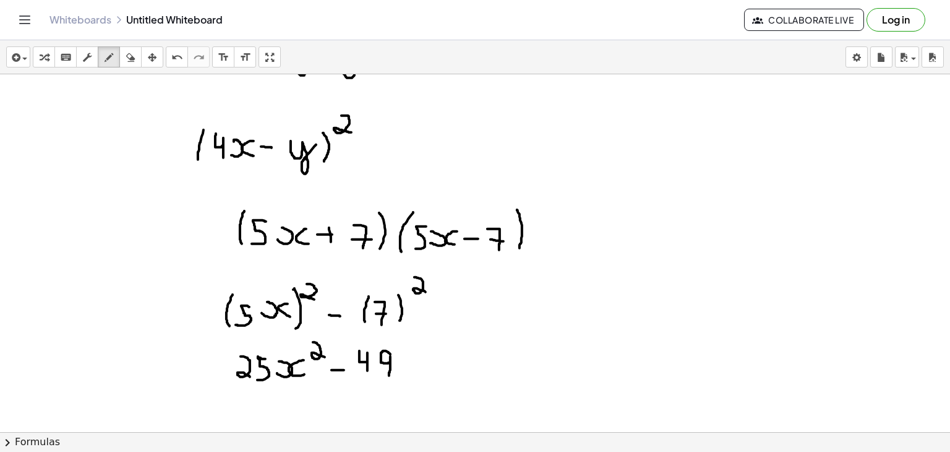
drag, startPoint x: 390, startPoint y: 354, endPoint x: 389, endPoint y: 377, distance: 22.9
click at [389, 377] on div at bounding box center [475, 261] width 950 height 771
drag, startPoint x: 656, startPoint y: 147, endPoint x: 644, endPoint y: 161, distance: 18.9
click at [644, 161] on div at bounding box center [475, 261] width 950 height 771
drag, startPoint x: 672, startPoint y: 151, endPoint x: 692, endPoint y: 159, distance: 21.4
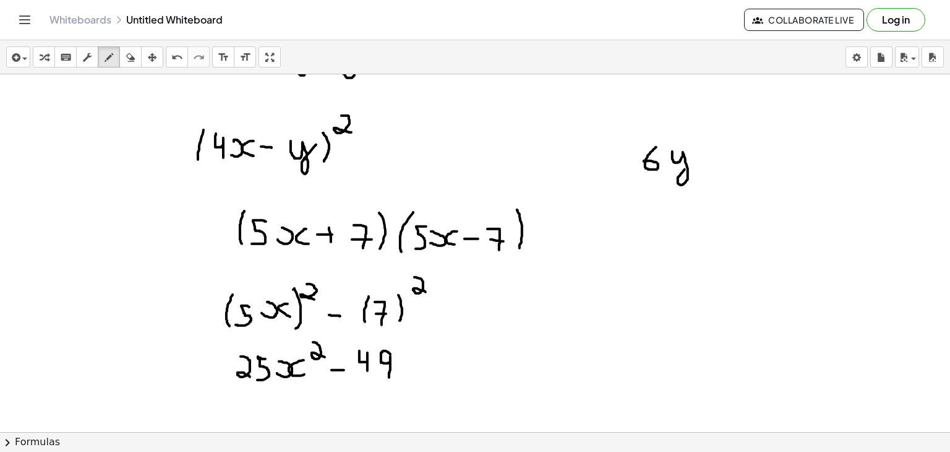
click at [692, 159] on div at bounding box center [475, 261] width 950 height 771
drag, startPoint x: 736, startPoint y: 153, endPoint x: 737, endPoint y: 172, distance: 19.3
click at [737, 172] on div at bounding box center [475, 261] width 950 height 771
drag, startPoint x: 709, startPoint y: 152, endPoint x: 709, endPoint y: 166, distance: 13.6
click at [709, 166] on div at bounding box center [475, 261] width 950 height 771
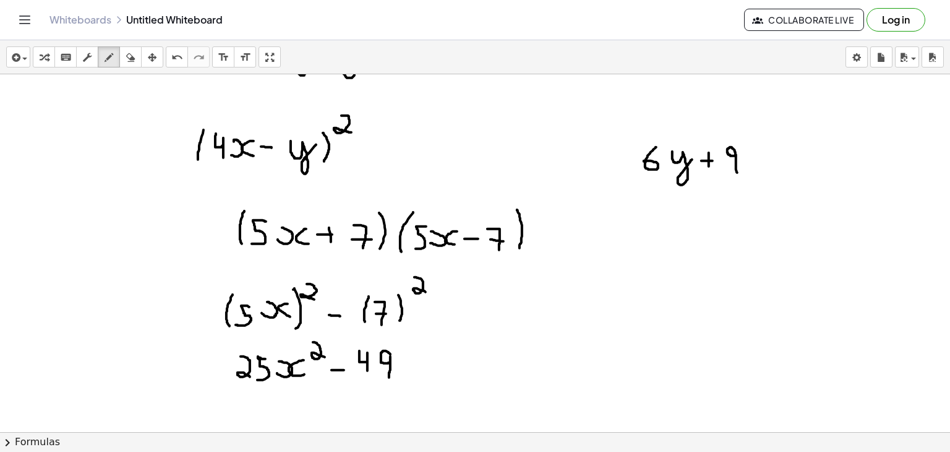
drag, startPoint x: 702, startPoint y: 160, endPoint x: 715, endPoint y: 160, distance: 13.0
click at [715, 160] on div at bounding box center [475, 261] width 950 height 771
drag, startPoint x: 637, startPoint y: 140, endPoint x: 638, endPoint y: 173, distance: 32.8
click at [638, 173] on div at bounding box center [475, 261] width 950 height 771
drag, startPoint x: 744, startPoint y: 131, endPoint x: 748, endPoint y: 171, distance: 41.0
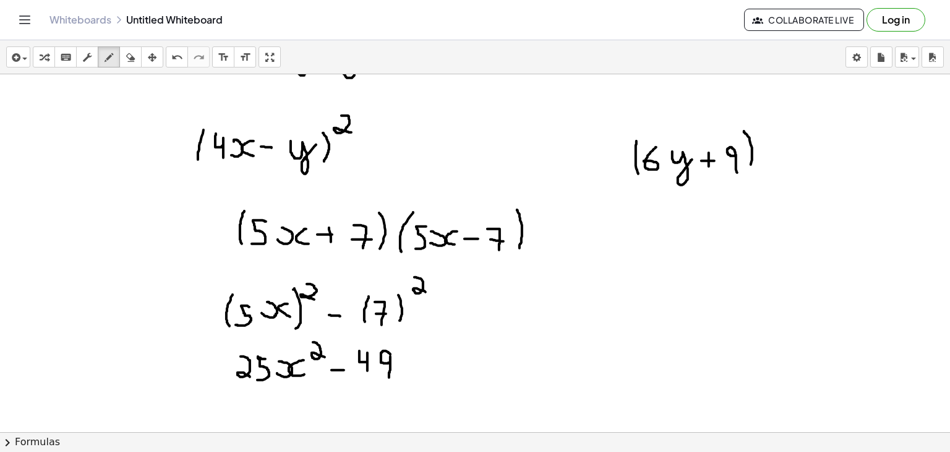
click at [748, 171] on div at bounding box center [475, 261] width 950 height 771
drag, startPoint x: 766, startPoint y: 124, endPoint x: 774, endPoint y: 139, distance: 16.6
click at [774, 139] on div at bounding box center [475, 261] width 950 height 771
drag, startPoint x: 396, startPoint y: 134, endPoint x: 442, endPoint y: 132, distance: 46.5
click at [442, 132] on div at bounding box center [475, 261] width 950 height 771
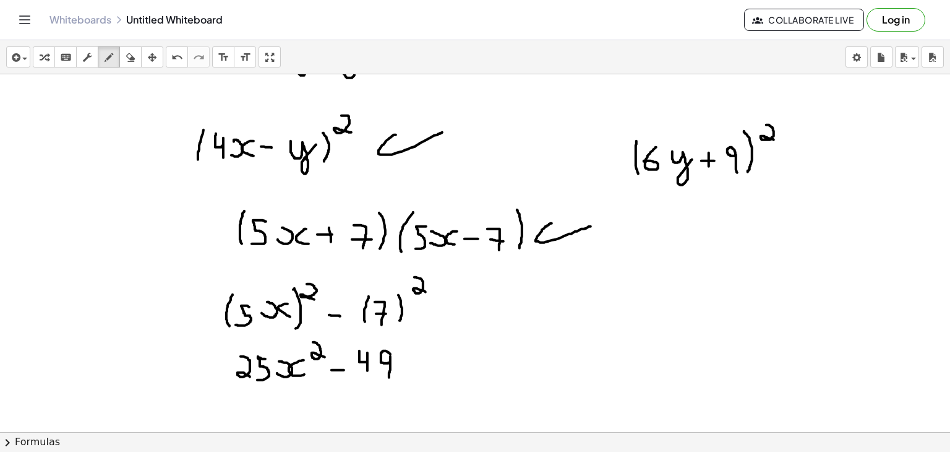
drag, startPoint x: 552, startPoint y: 223, endPoint x: 593, endPoint y: 225, distance: 41.5
click at [593, 225] on div at bounding box center [475, 261] width 950 height 771
drag, startPoint x: 810, startPoint y: 131, endPoint x: 870, endPoint y: 142, distance: 60.9
click at [870, 142] on div at bounding box center [475, 261] width 950 height 771
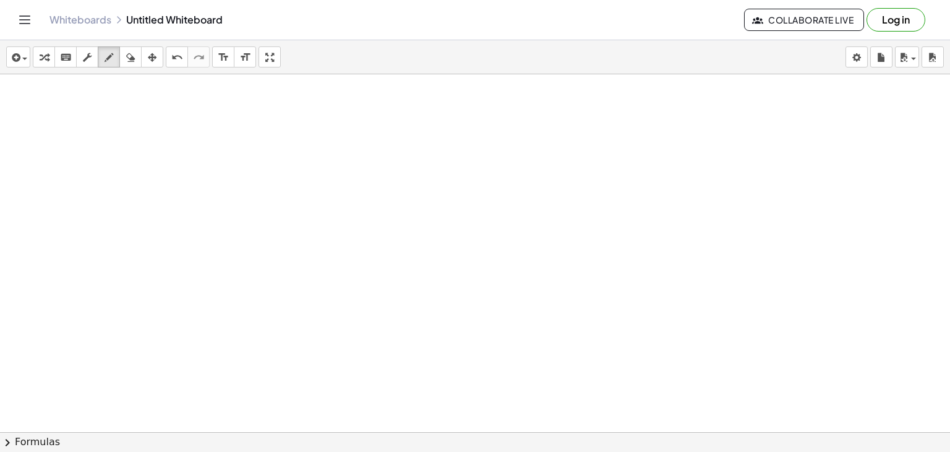
scroll to position [513, 0]
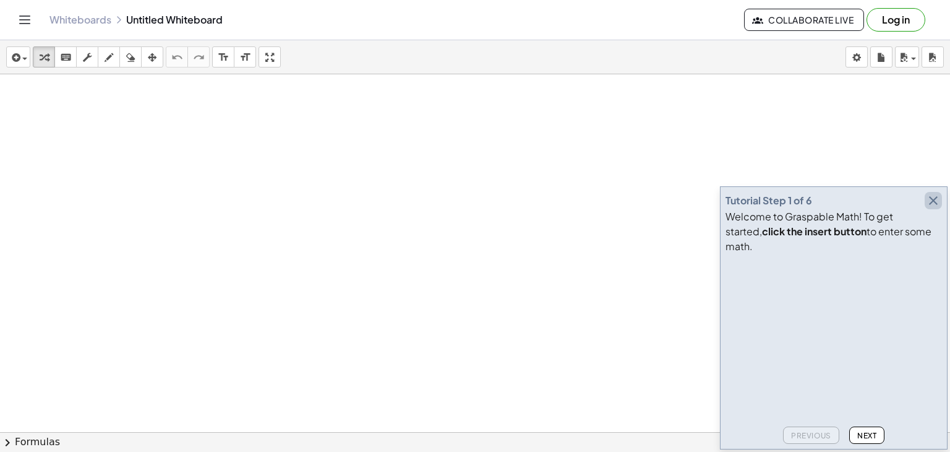
click at [937, 208] on icon "button" at bounding box center [933, 200] width 15 height 15
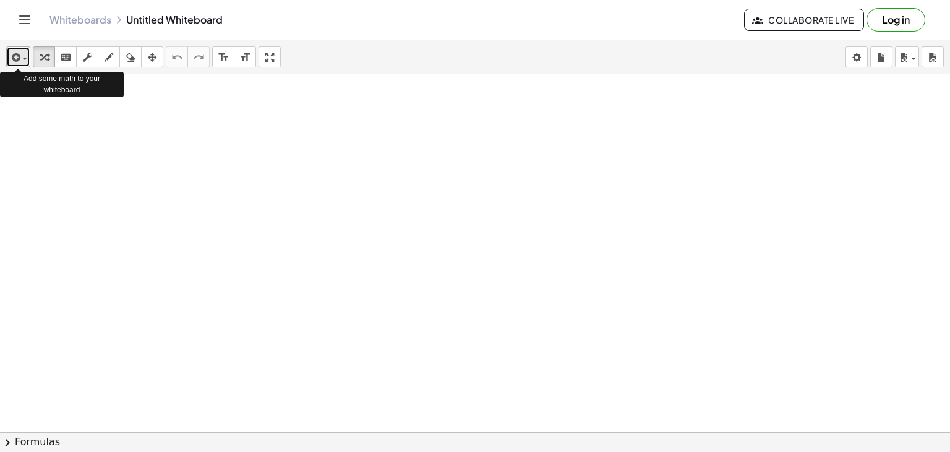
click at [25, 60] on div "button" at bounding box center [18, 56] width 18 height 15
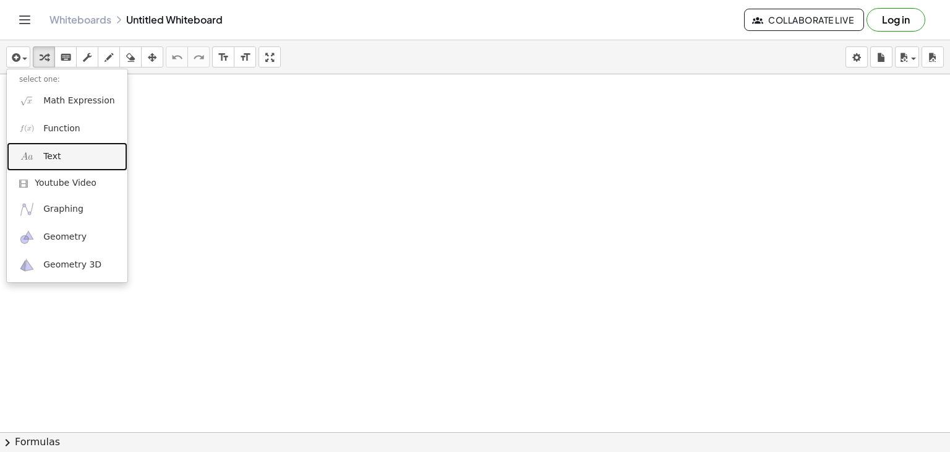
click at [48, 152] on span "Text" at bounding box center [51, 156] width 17 height 12
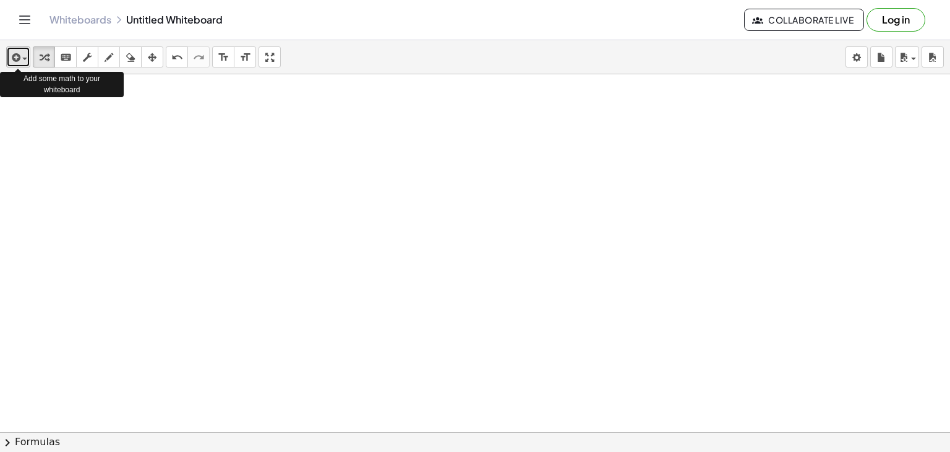
click at [17, 62] on icon "button" at bounding box center [14, 57] width 11 height 15
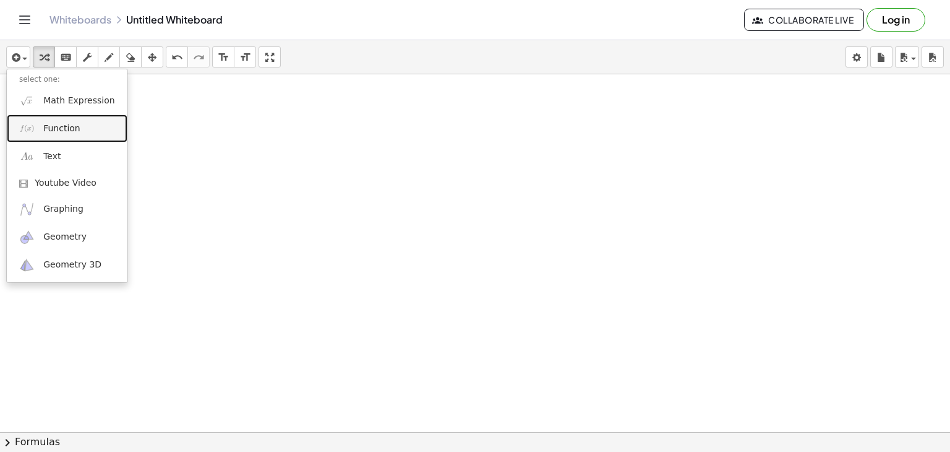
click at [62, 122] on span "Function" at bounding box center [61, 128] width 37 height 12
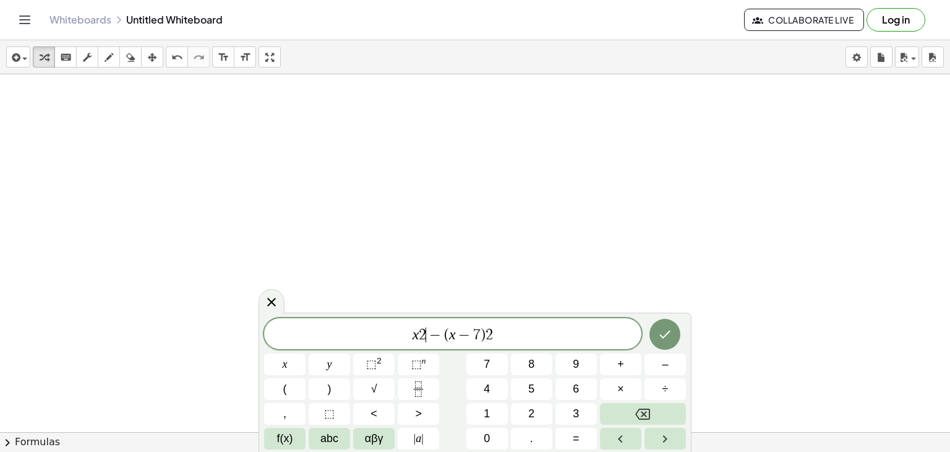
click at [427, 330] on span "−" at bounding box center [435, 334] width 18 height 15
click at [374, 361] on span "⬚" at bounding box center [371, 364] width 11 height 12
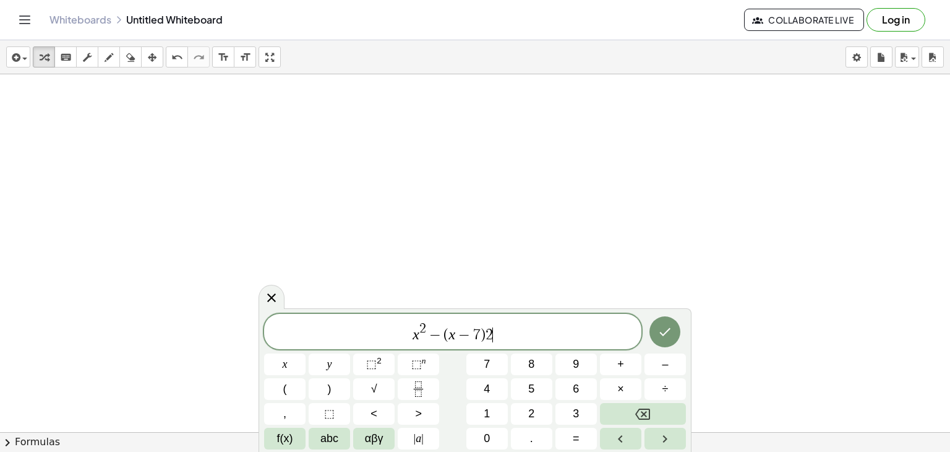
click at [505, 338] on span "x 2 − ( x − 7 ) 2 ​" at bounding box center [452, 332] width 377 height 22
click at [370, 361] on span "⬚" at bounding box center [371, 364] width 11 height 12
click at [668, 338] on icon "Done" at bounding box center [665, 331] width 15 height 15
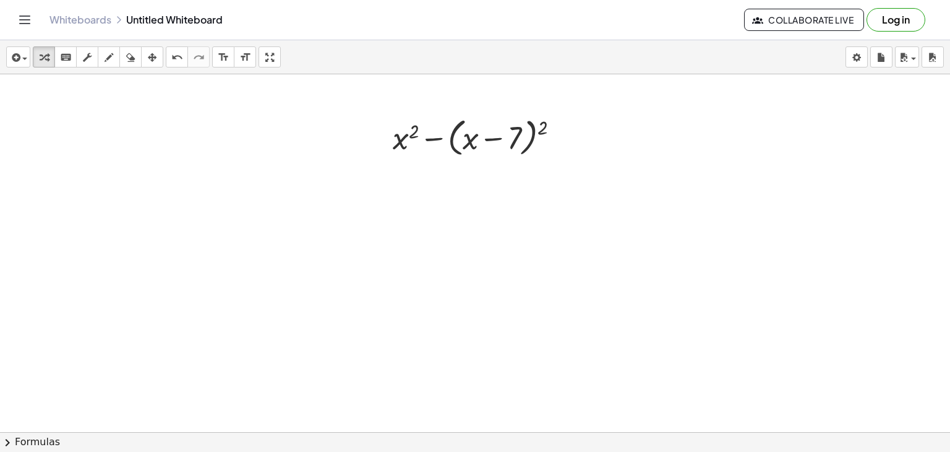
drag, startPoint x: 368, startPoint y: 214, endPoint x: 382, endPoint y: 207, distance: 15.5
click at [382, 207] on div at bounding box center [475, 459] width 950 height 771
click at [114, 56] on div "button" at bounding box center [109, 56] width 16 height 15
drag, startPoint x: 364, startPoint y: 219, endPoint x: 363, endPoint y: 200, distance: 19.2
click at [363, 200] on div at bounding box center [475, 459] width 950 height 771
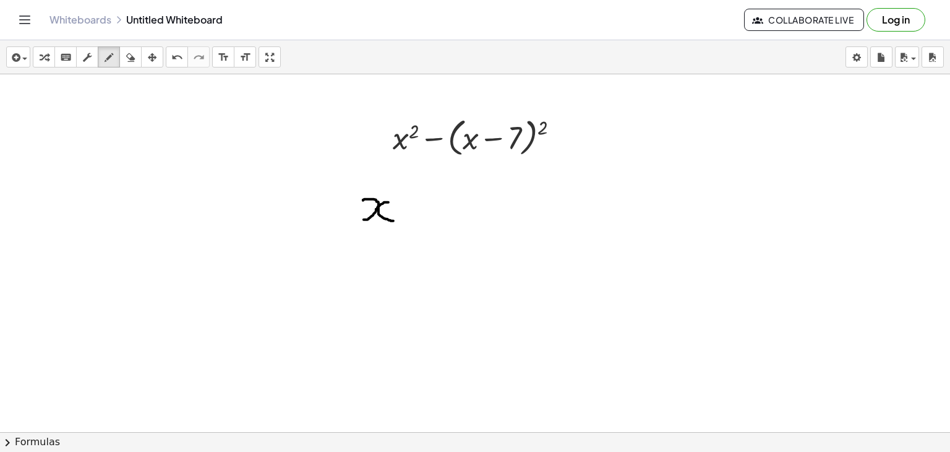
drag, startPoint x: 388, startPoint y: 202, endPoint x: 393, endPoint y: 220, distance: 19.2
click at [393, 220] on div at bounding box center [475, 459] width 950 height 771
drag, startPoint x: 401, startPoint y: 184, endPoint x: 408, endPoint y: 199, distance: 16.9
click at [408, 199] on div at bounding box center [475, 459] width 950 height 771
drag, startPoint x: 413, startPoint y: 217, endPoint x: 429, endPoint y: 219, distance: 16.3
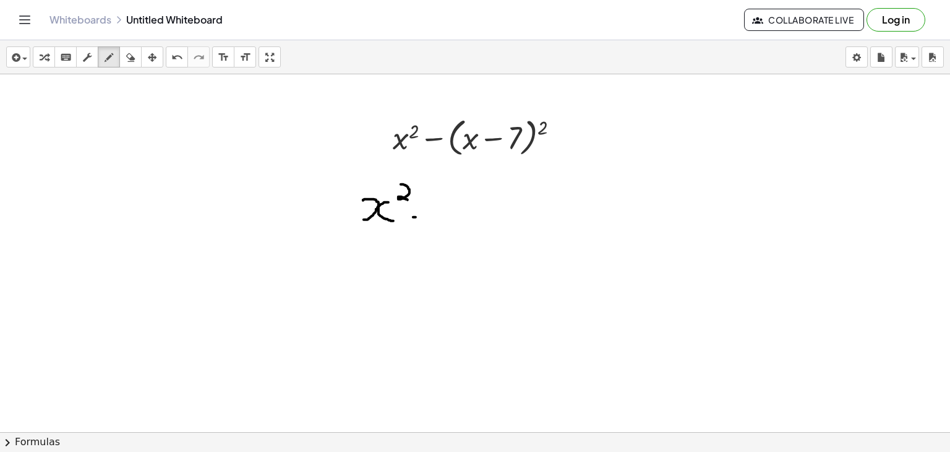
click at [429, 219] on div at bounding box center [475, 459] width 950 height 771
drag, startPoint x: 442, startPoint y: 189, endPoint x: 438, endPoint y: 230, distance: 41.1
click at [438, 230] on div at bounding box center [475, 459] width 950 height 771
drag, startPoint x: 447, startPoint y: 217, endPoint x: 452, endPoint y: 204, distance: 14.5
click at [452, 204] on div at bounding box center [475, 459] width 950 height 771
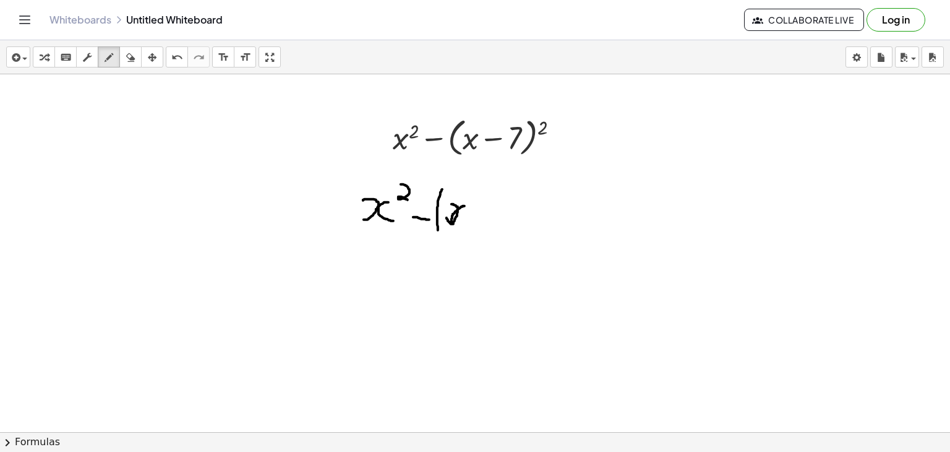
drag, startPoint x: 465, startPoint y: 205, endPoint x: 465, endPoint y: 223, distance: 18.0
click at [465, 223] on div at bounding box center [475, 459] width 950 height 771
drag, startPoint x: 471, startPoint y: 191, endPoint x: 478, endPoint y: 204, distance: 14.4
click at [478, 204] on div at bounding box center [475, 459] width 950 height 771
drag, startPoint x: 480, startPoint y: 212, endPoint x: 490, endPoint y: 214, distance: 10.1
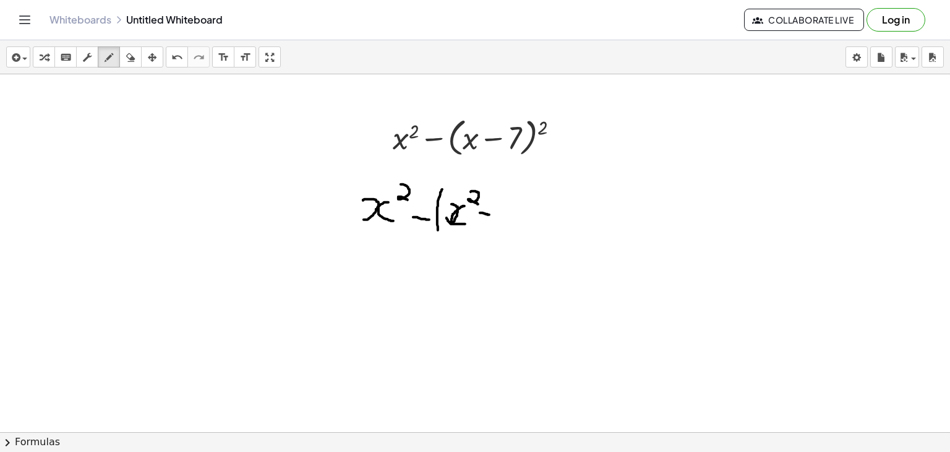
click at [490, 214] on div at bounding box center [475, 459] width 950 height 771
drag, startPoint x: 507, startPoint y: 203, endPoint x: 515, endPoint y: 224, distance: 22.3
click at [515, 224] on div at bounding box center [475, 459] width 950 height 771
drag, startPoint x: 527, startPoint y: 207, endPoint x: 538, endPoint y: 223, distance: 18.7
click at [538, 223] on div at bounding box center [475, 459] width 950 height 771
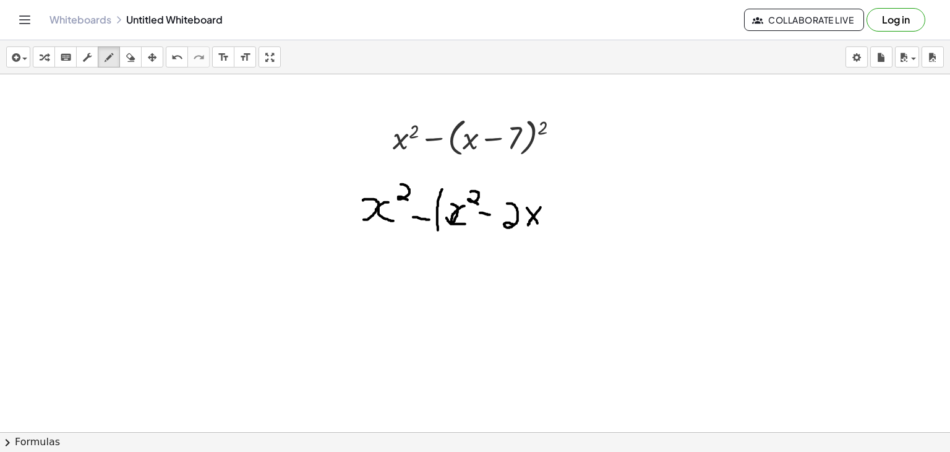
drag, startPoint x: 541, startPoint y: 207, endPoint x: 528, endPoint y: 225, distance: 21.8
click at [528, 225] on div at bounding box center [475, 459] width 950 height 771
drag, startPoint x: 554, startPoint y: 204, endPoint x: 562, endPoint y: 226, distance: 23.1
click at [562, 226] on div at bounding box center [475, 459] width 950 height 771
drag, startPoint x: 552, startPoint y: 217, endPoint x: 574, endPoint y: 218, distance: 22.3
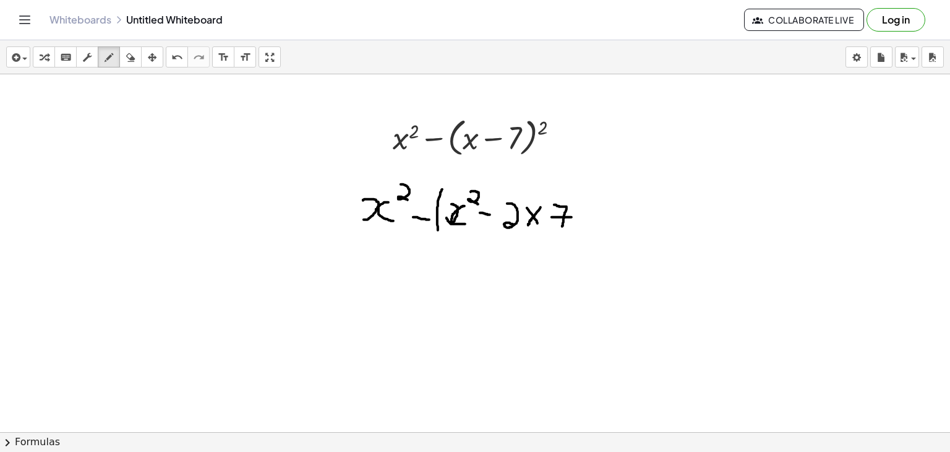
click at [574, 218] on div at bounding box center [475, 459] width 950 height 771
drag, startPoint x: 596, startPoint y: 207, endPoint x: 596, endPoint y: 223, distance: 16.7
click at [596, 223] on div at bounding box center [475, 459] width 950 height 771
drag, startPoint x: 586, startPoint y: 214, endPoint x: 603, endPoint y: 215, distance: 16.7
click at [603, 215] on div at bounding box center [475, 459] width 950 height 771
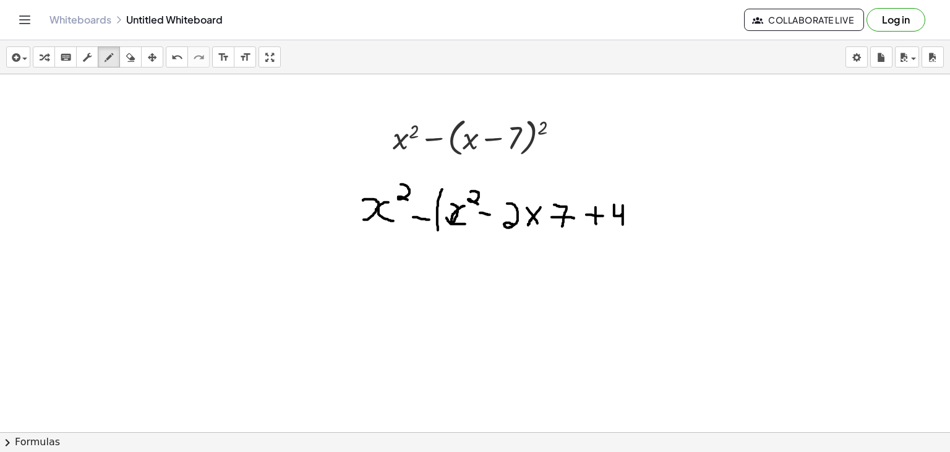
drag, startPoint x: 614, startPoint y: 204, endPoint x: 623, endPoint y: 224, distance: 21.6
click at [623, 224] on div at bounding box center [475, 459] width 950 height 771
click at [633, 191] on div at bounding box center [475, 459] width 950 height 771
drag, startPoint x: 638, startPoint y: 201, endPoint x: 642, endPoint y: 223, distance: 21.9
click at [642, 223] on div at bounding box center [475, 459] width 950 height 771
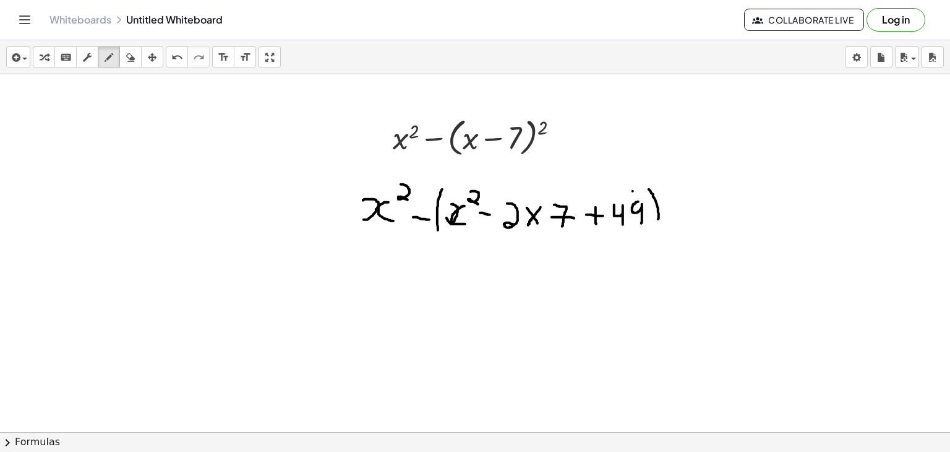
drag, startPoint x: 649, startPoint y: 189, endPoint x: 658, endPoint y: 221, distance: 33.3
click at [658, 221] on div at bounding box center [475, 459] width 950 height 771
drag, startPoint x: 384, startPoint y: 276, endPoint x: 381, endPoint y: 263, distance: 13.4
click at [381, 263] on div at bounding box center [475, 459] width 950 height 771
drag, startPoint x: 407, startPoint y: 262, endPoint x: 408, endPoint y: 273, distance: 11.8
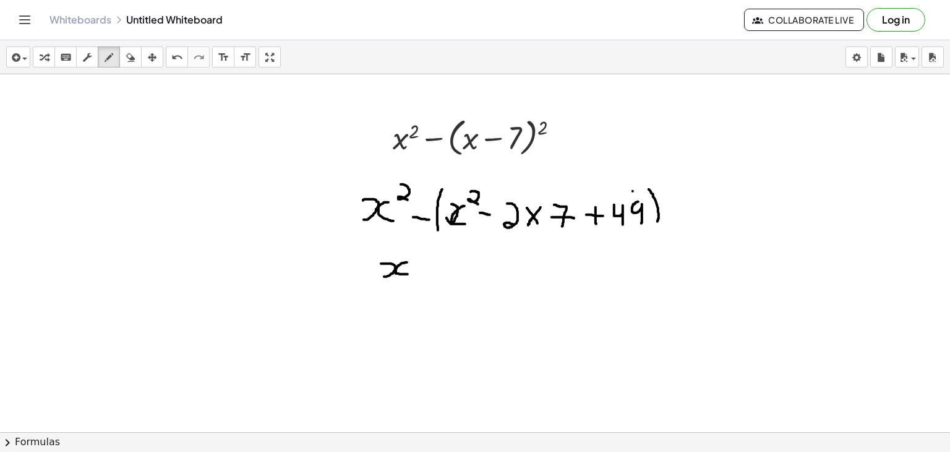
click at [408, 273] on div at bounding box center [475, 459] width 950 height 771
drag, startPoint x: 416, startPoint y: 247, endPoint x: 419, endPoint y: 256, distance: 9.8
click at [419, 256] on div at bounding box center [475, 459] width 950 height 771
drag, startPoint x: 425, startPoint y: 270, endPoint x: 438, endPoint y: 270, distance: 13.0
click at [438, 270] on div at bounding box center [475, 459] width 950 height 771
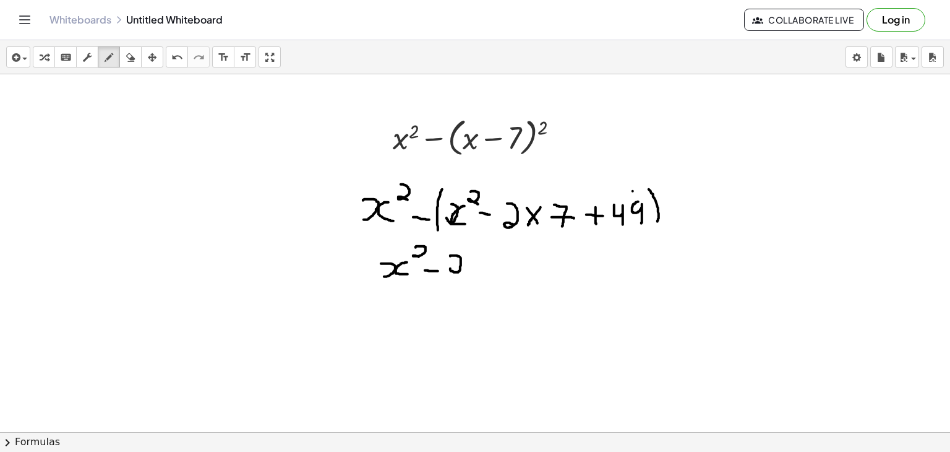
drag, startPoint x: 450, startPoint y: 268, endPoint x: 450, endPoint y: 255, distance: 12.4
click at [450, 255] on div at bounding box center [475, 459] width 950 height 771
drag, startPoint x: 471, startPoint y: 255, endPoint x: 470, endPoint y: 268, distance: 12.4
click at [470, 268] on div at bounding box center [475, 459] width 950 height 771
drag, startPoint x: 480, startPoint y: 242, endPoint x: 481, endPoint y: 252, distance: 10.0
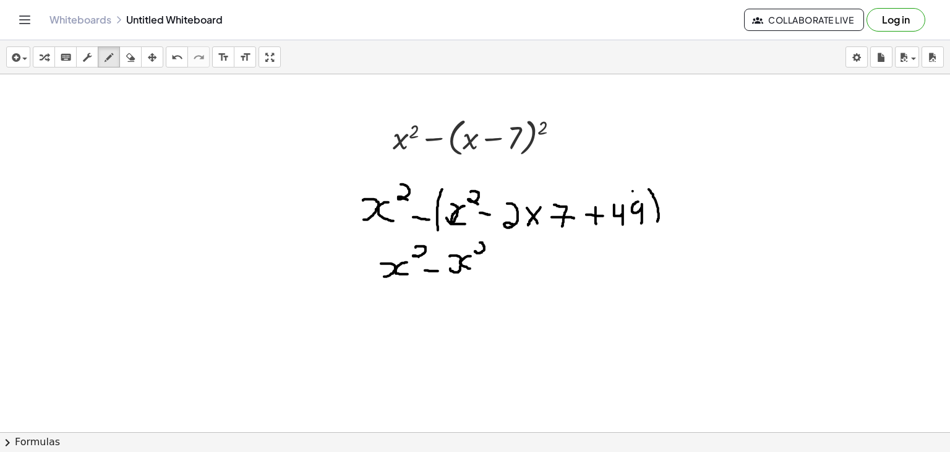
click at [481, 252] on div at bounding box center [475, 459] width 950 height 771
drag, startPoint x: 494, startPoint y: 256, endPoint x: 494, endPoint y: 275, distance: 19.2
click at [494, 275] on div at bounding box center [475, 459] width 950 height 771
drag, startPoint x: 484, startPoint y: 267, endPoint x: 497, endPoint y: 265, distance: 12.4
click at [497, 265] on div at bounding box center [475, 459] width 950 height 771
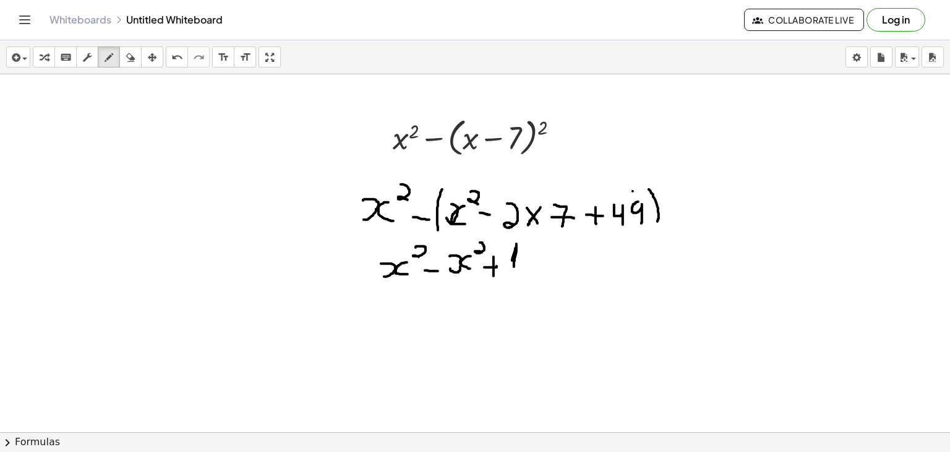
drag, startPoint x: 512, startPoint y: 260, endPoint x: 514, endPoint y: 270, distance: 10.1
click at [514, 270] on div at bounding box center [475, 459] width 950 height 771
drag, startPoint x: 525, startPoint y: 246, endPoint x: 531, endPoint y: 268, distance: 22.4
click at [531, 268] on div at bounding box center [475, 459] width 950 height 771
drag, startPoint x: 537, startPoint y: 268, endPoint x: 538, endPoint y: 255, distance: 12.4
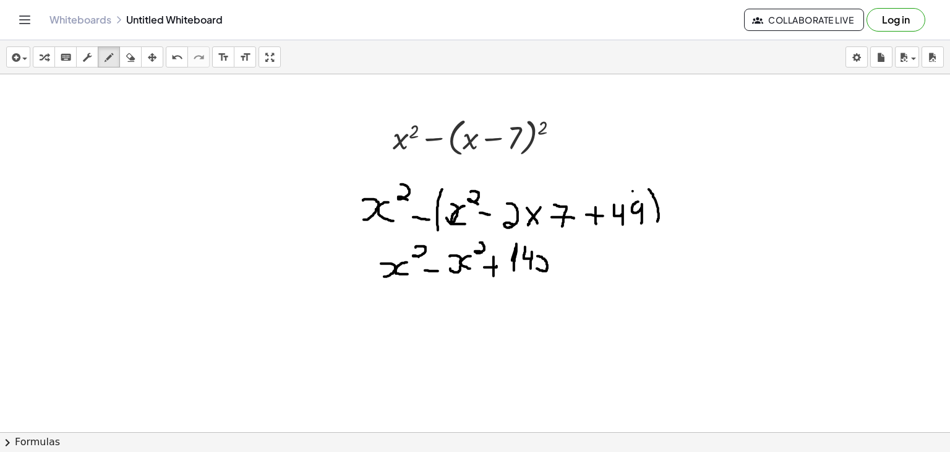
click at [538, 255] on div at bounding box center [475, 459] width 950 height 771
drag, startPoint x: 559, startPoint y: 255, endPoint x: 560, endPoint y: 268, distance: 12.5
click at [560, 268] on div at bounding box center [475, 459] width 950 height 771
drag, startPoint x: 586, startPoint y: 250, endPoint x: 586, endPoint y: 269, distance: 19.2
click at [586, 269] on div at bounding box center [475, 459] width 950 height 771
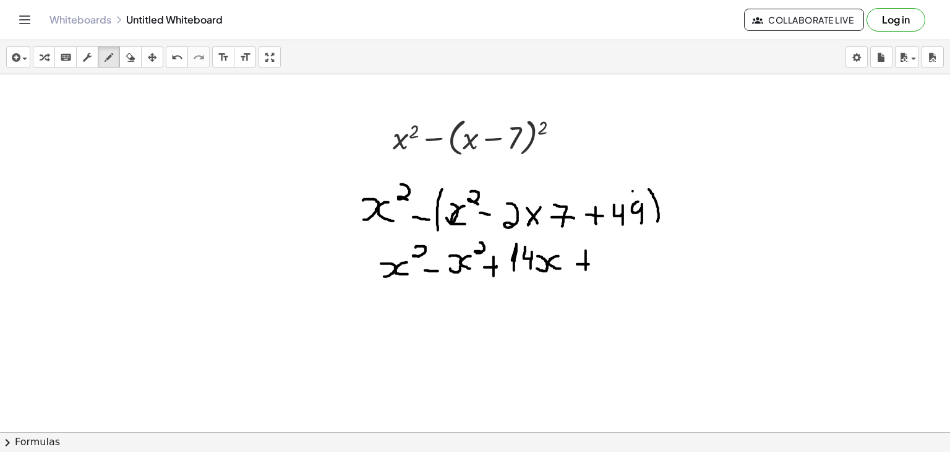
drag, startPoint x: 577, startPoint y: 264, endPoint x: 591, endPoint y: 264, distance: 13.6
click at [591, 264] on div at bounding box center [475, 459] width 950 height 771
drag, startPoint x: 603, startPoint y: 251, endPoint x: 612, endPoint y: 268, distance: 19.4
click at [612, 268] on div at bounding box center [475, 459] width 950 height 771
drag, startPoint x: 630, startPoint y: 257, endPoint x: 629, endPoint y: 268, distance: 11.3
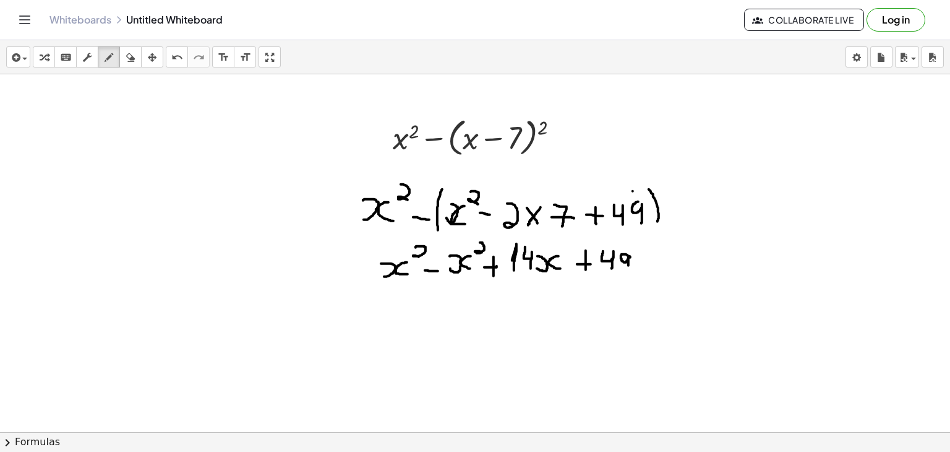
click at [629, 268] on div at bounding box center [475, 459] width 950 height 771
click at [131, 58] on icon "button" at bounding box center [130, 57] width 9 height 15
click at [583, 264] on div at bounding box center [475, 459] width 950 height 771
drag, startPoint x: 111, startPoint y: 53, endPoint x: 543, endPoint y: 284, distance: 489.0
click at [543, 284] on div "insert select one: Math Expression Function Text Youtube Video Graphing Geometr…" at bounding box center [475, 245] width 950 height 411
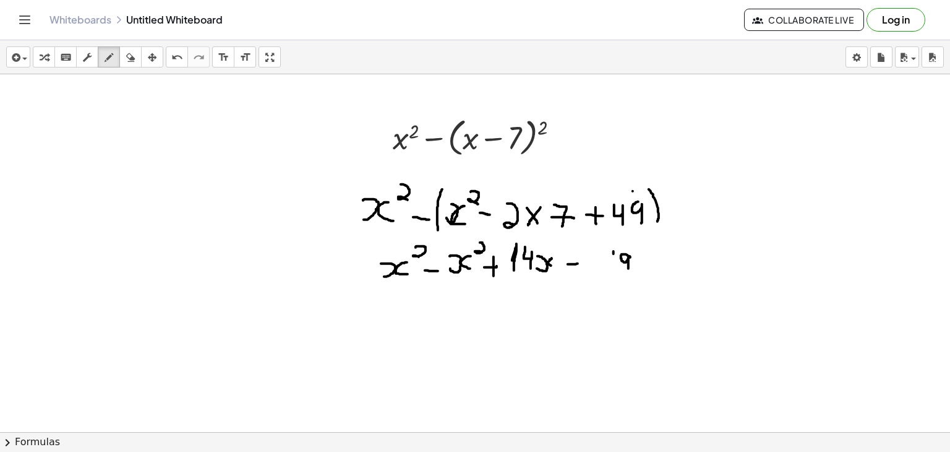
drag, startPoint x: 568, startPoint y: 264, endPoint x: 582, endPoint y: 263, distance: 13.6
click at [582, 263] on div at bounding box center [475, 459] width 950 height 771
drag, startPoint x: 604, startPoint y: 246, endPoint x: 614, endPoint y: 269, distance: 24.7
click at [614, 269] on div at bounding box center [475, 459] width 950 height 771
drag, startPoint x: 434, startPoint y: 238, endPoint x: 384, endPoint y: 283, distance: 67.0
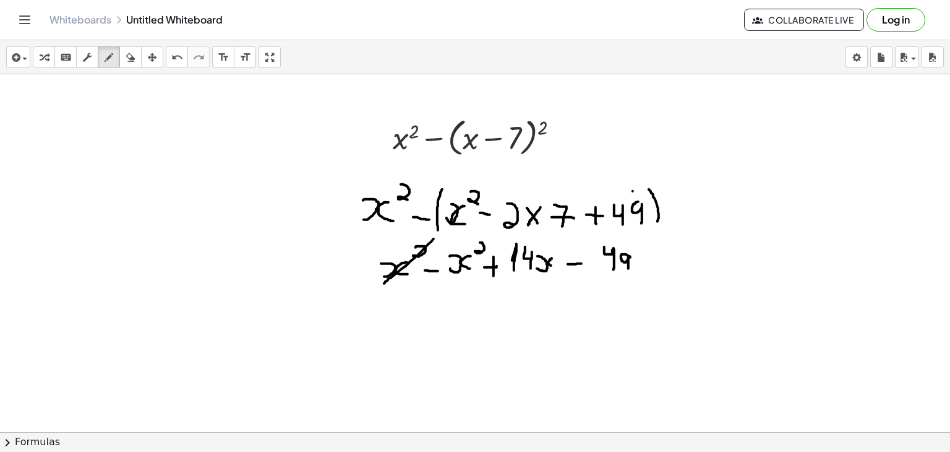
click at [384, 283] on div at bounding box center [475, 459] width 950 height 771
drag, startPoint x: 491, startPoint y: 238, endPoint x: 459, endPoint y: 271, distance: 45.9
click at [459, 271] on div at bounding box center [475, 459] width 950 height 771
drag, startPoint x: 468, startPoint y: 307, endPoint x: 468, endPoint y: 315, distance: 7.4
click at [468, 315] on div at bounding box center [475, 459] width 950 height 771
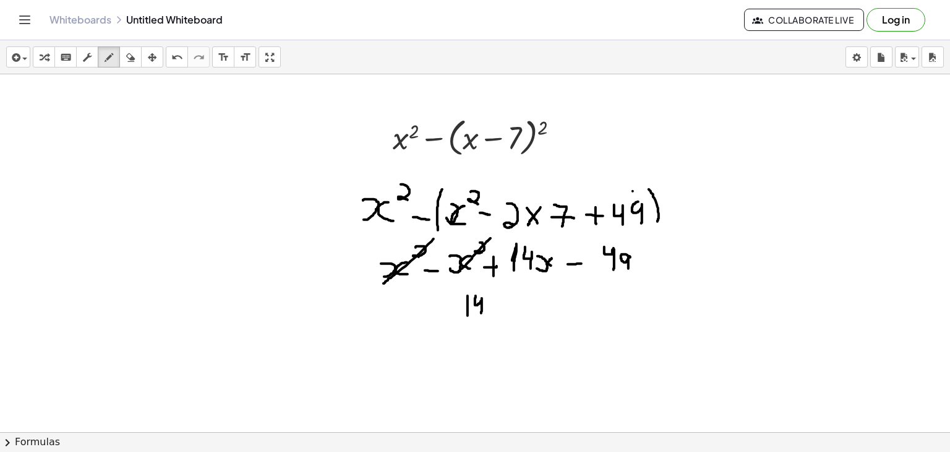
drag, startPoint x: 476, startPoint y: 295, endPoint x: 481, endPoint y: 314, distance: 19.4
click at [481, 314] on div at bounding box center [475, 459] width 950 height 771
drag, startPoint x: 491, startPoint y: 311, endPoint x: 491, endPoint y: 301, distance: 9.9
click at [491, 301] on div at bounding box center [475, 459] width 950 height 771
drag, startPoint x: 508, startPoint y: 299, endPoint x: 508, endPoint y: 312, distance: 12.4
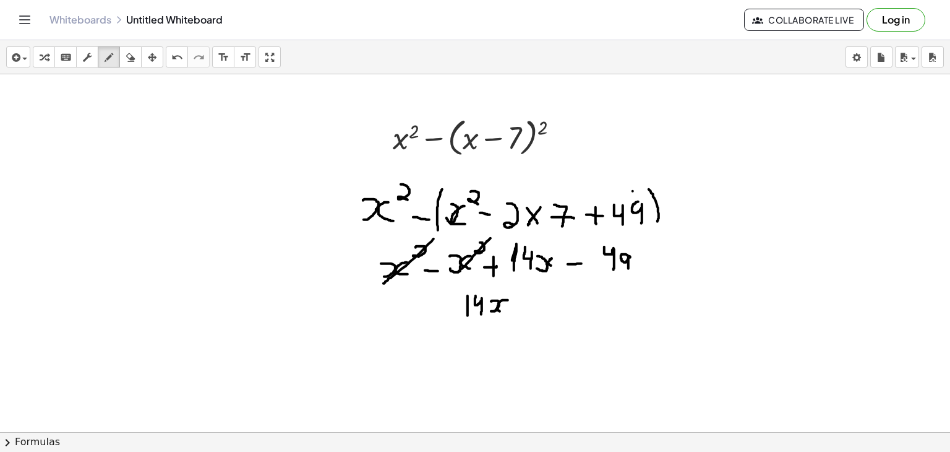
click at [508, 312] on div at bounding box center [475, 459] width 950 height 771
drag, startPoint x: 520, startPoint y: 305, endPoint x: 528, endPoint y: 305, distance: 8.0
click at [528, 305] on div at bounding box center [475, 459] width 950 height 771
drag, startPoint x: 539, startPoint y: 291, endPoint x: 544, endPoint y: 311, distance: 21.0
click at [544, 311] on div at bounding box center [475, 459] width 950 height 771
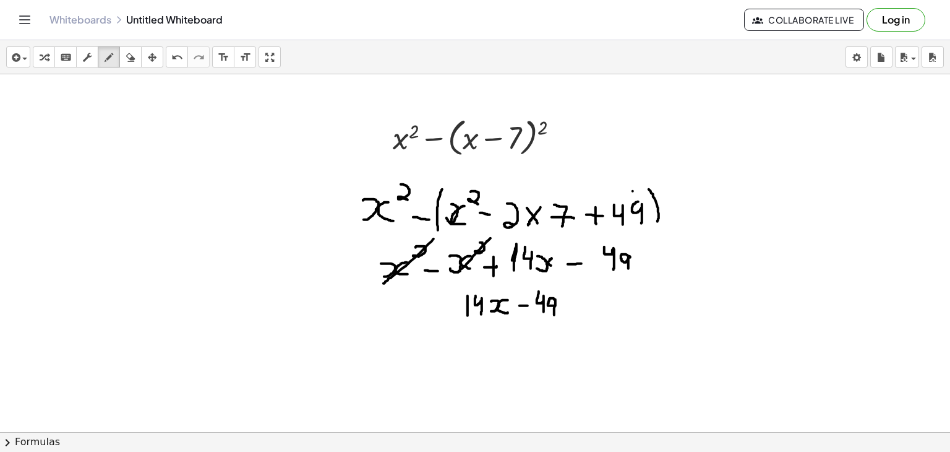
drag, startPoint x: 556, startPoint y: 299, endPoint x: 554, endPoint y: 315, distance: 16.1
click at [554, 315] on div at bounding box center [475, 459] width 950 height 771
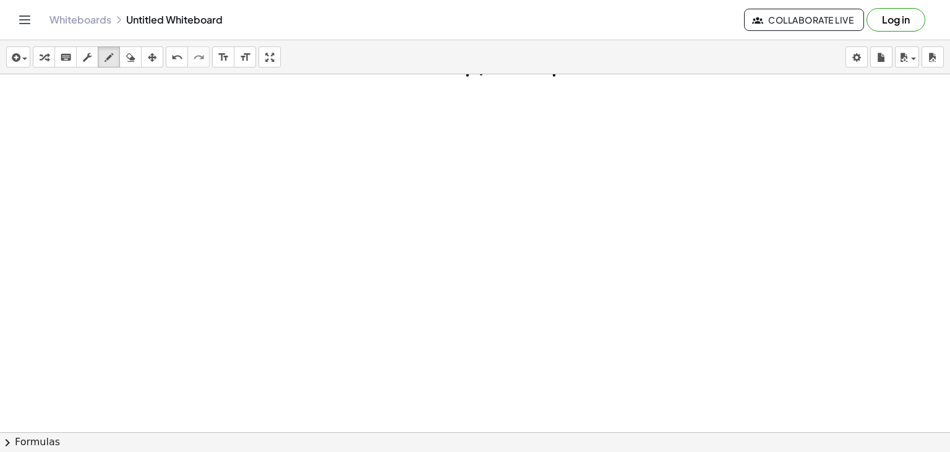
scroll to position [247, 0]
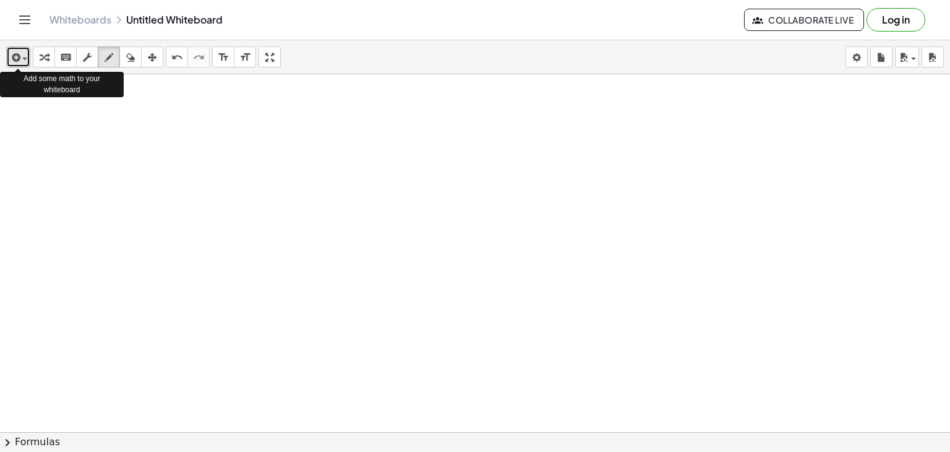
click at [24, 61] on div "button" at bounding box center [18, 56] width 18 height 15
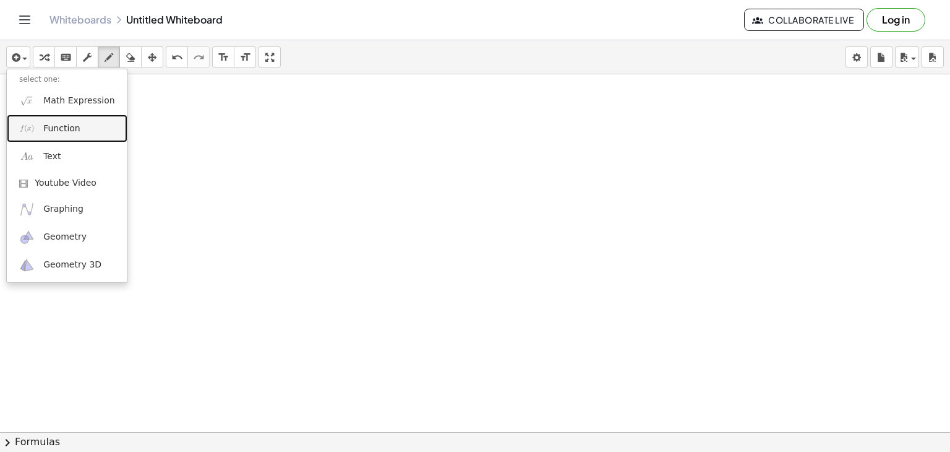
click at [48, 126] on span "Function" at bounding box center [61, 128] width 37 height 12
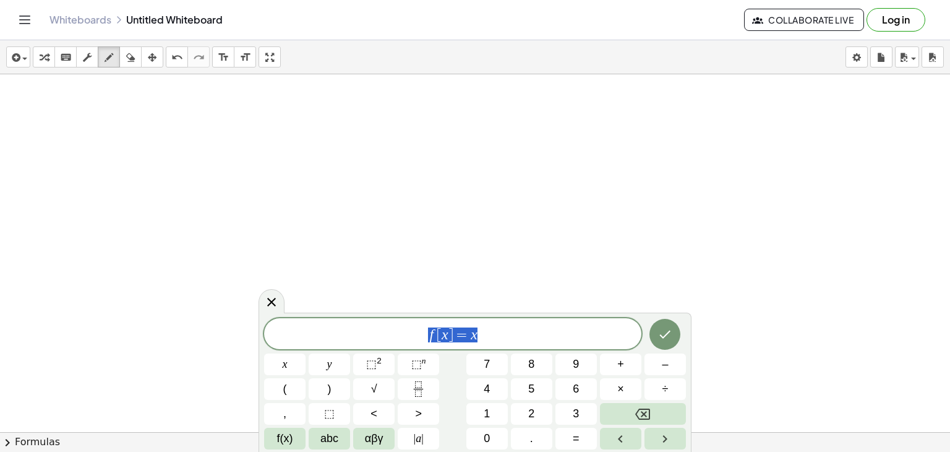
drag, startPoint x: 495, startPoint y: 341, endPoint x: 370, endPoint y: 320, distance: 126.6
click at [370, 320] on div "****** f [ x ] = x" at bounding box center [452, 333] width 377 height 31
click at [439, 334] on span "( x + y ) 2 ​ − ( x 2 + y 2 )" at bounding box center [452, 334] width 377 height 17
click at [377, 356] on sup "2" at bounding box center [379, 360] width 5 height 9
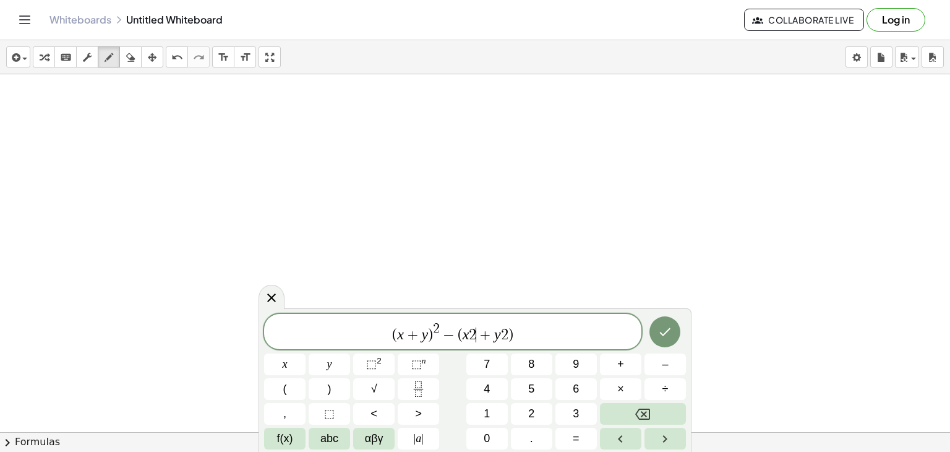
click at [478, 332] on span "+" at bounding box center [485, 334] width 18 height 15
click at [377, 363] on sup "2" at bounding box center [379, 360] width 5 height 9
click at [507, 336] on span "( x + y ) 2 − ( x 2 + y 2 ​ )" at bounding box center [452, 332] width 377 height 22
click at [369, 360] on span "⬚" at bounding box center [371, 364] width 11 height 12
click at [661, 335] on icon "Done" at bounding box center [665, 331] width 15 height 15
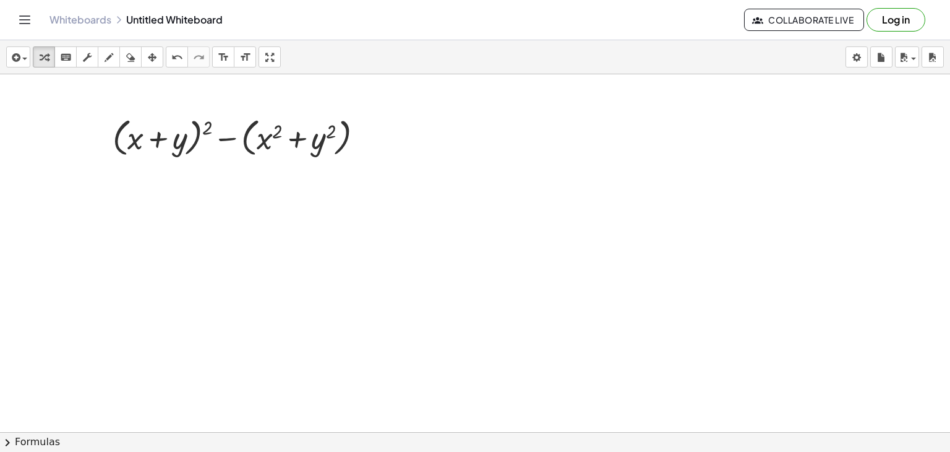
drag, startPoint x: 63, startPoint y: 202, endPoint x: 75, endPoint y: 203, distance: 12.4
click at [75, 203] on div at bounding box center [475, 212] width 950 height 771
click at [107, 51] on icon "button" at bounding box center [109, 57] width 9 height 15
drag, startPoint x: 51, startPoint y: 189, endPoint x: 56, endPoint y: 182, distance: 8.4
click at [56, 182] on div at bounding box center [475, 212] width 950 height 771
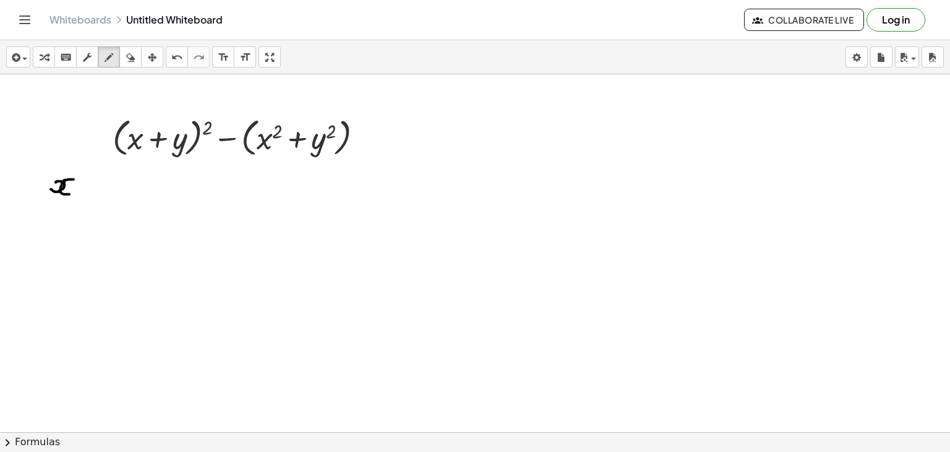
drag, startPoint x: 74, startPoint y: 179, endPoint x: 73, endPoint y: 194, distance: 14.9
click at [73, 194] on div at bounding box center [475, 212] width 950 height 771
drag, startPoint x: 79, startPoint y: 161, endPoint x: 82, endPoint y: 171, distance: 10.4
click at [82, 171] on div at bounding box center [475, 212] width 950 height 771
drag, startPoint x: 94, startPoint y: 176, endPoint x: 92, endPoint y: 195, distance: 18.7
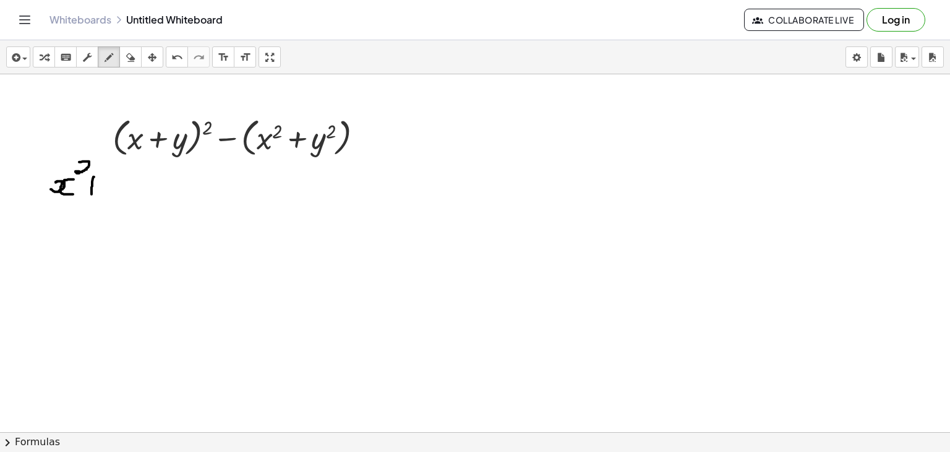
click at [92, 195] on div at bounding box center [475, 212] width 950 height 771
drag, startPoint x: 82, startPoint y: 186, endPoint x: 97, endPoint y: 186, distance: 14.2
click at [97, 186] on div at bounding box center [475, 212] width 950 height 771
drag, startPoint x: 108, startPoint y: 175, endPoint x: 114, endPoint y: 196, distance: 21.9
click at [114, 196] on div at bounding box center [475, 212] width 950 height 771
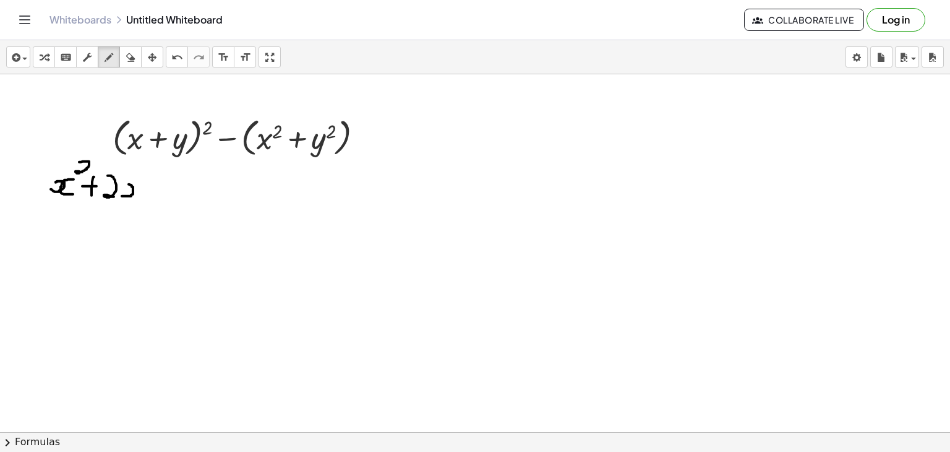
drag, startPoint x: 122, startPoint y: 195, endPoint x: 124, endPoint y: 184, distance: 12.0
click at [124, 184] on div at bounding box center [475, 212] width 950 height 771
drag, startPoint x: 145, startPoint y: 180, endPoint x: 145, endPoint y: 193, distance: 13.0
click at [145, 193] on div at bounding box center [475, 212] width 950 height 771
drag, startPoint x: 153, startPoint y: 181, endPoint x: 175, endPoint y: 186, distance: 22.2
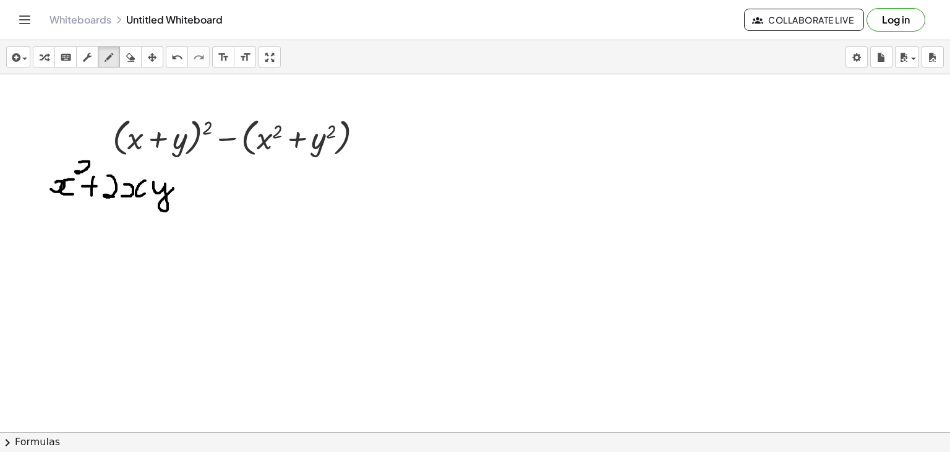
click at [175, 186] on div at bounding box center [475, 212] width 950 height 771
drag, startPoint x: 199, startPoint y: 173, endPoint x: 195, endPoint y: 192, distance: 18.8
click at [195, 192] on div at bounding box center [475, 212] width 950 height 771
drag, startPoint x: 191, startPoint y: 184, endPoint x: 202, endPoint y: 181, distance: 12.2
click at [202, 181] on div at bounding box center [475, 212] width 950 height 771
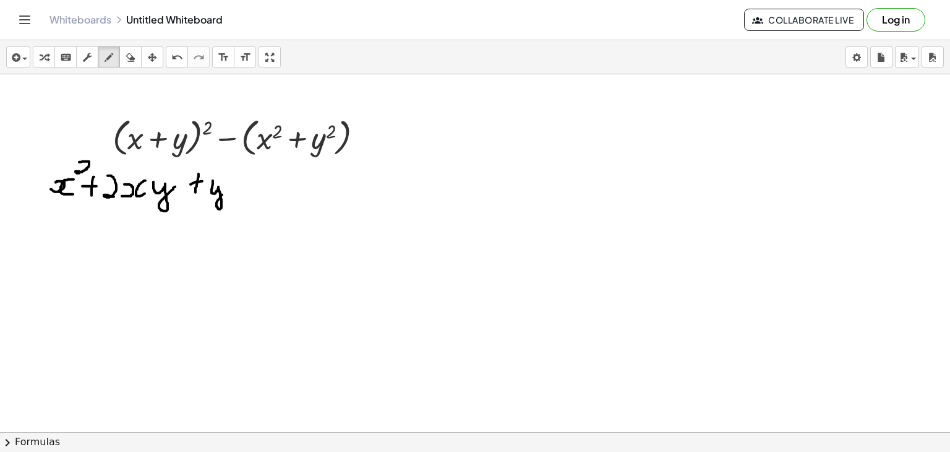
drag, startPoint x: 213, startPoint y: 180, endPoint x: 223, endPoint y: 194, distance: 16.8
click at [223, 194] on div at bounding box center [475, 212] width 950 height 771
drag, startPoint x: 226, startPoint y: 166, endPoint x: 232, endPoint y: 178, distance: 13.3
click at [232, 178] on div at bounding box center [475, 212] width 950 height 771
click at [253, 187] on div at bounding box center [475, 212] width 950 height 771
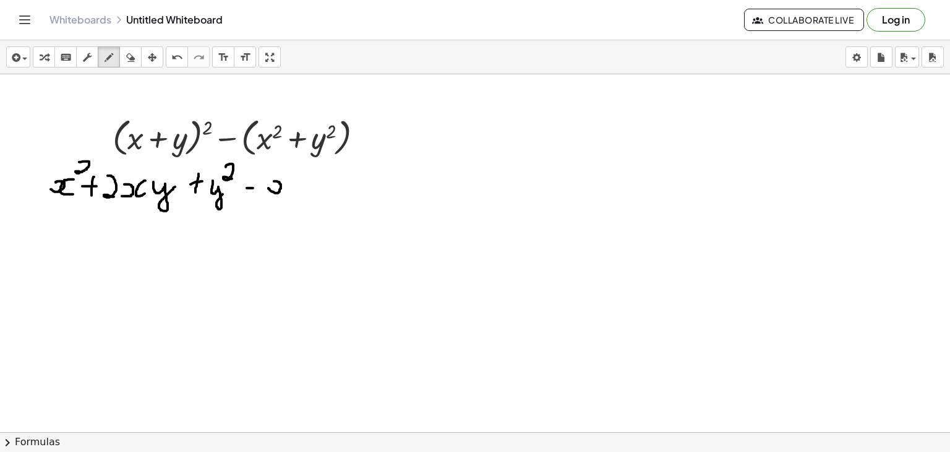
drag, startPoint x: 268, startPoint y: 187, endPoint x: 272, endPoint y: 181, distance: 7.8
click at [272, 181] on div at bounding box center [475, 212] width 950 height 771
drag, startPoint x: 290, startPoint y: 179, endPoint x: 290, endPoint y: 191, distance: 11.8
click at [290, 191] on div at bounding box center [475, 212] width 950 height 771
drag, startPoint x: 296, startPoint y: 165, endPoint x: 299, endPoint y: 176, distance: 11.2
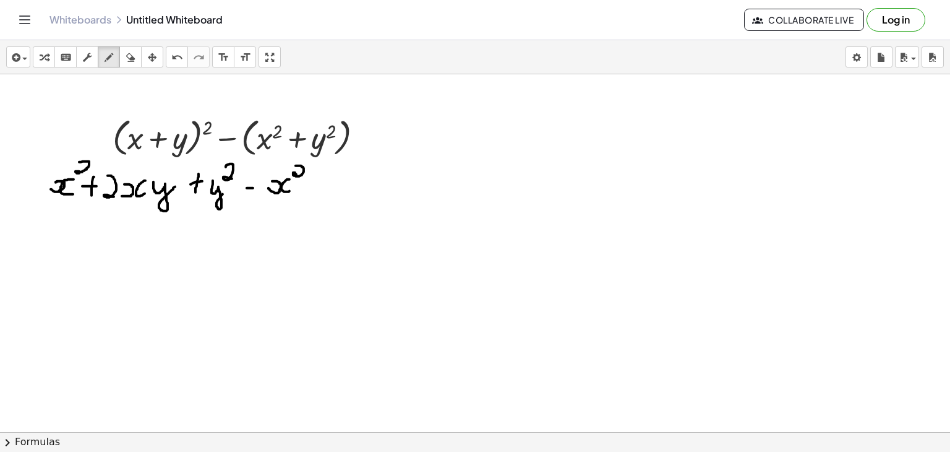
click at [299, 176] on div at bounding box center [475, 212] width 950 height 771
drag, startPoint x: 307, startPoint y: 189, endPoint x: 319, endPoint y: 189, distance: 11.1
click at [319, 189] on div at bounding box center [475, 212] width 950 height 771
drag, startPoint x: 332, startPoint y: 179, endPoint x: 347, endPoint y: 187, distance: 16.9
click at [347, 187] on div at bounding box center [475, 212] width 950 height 771
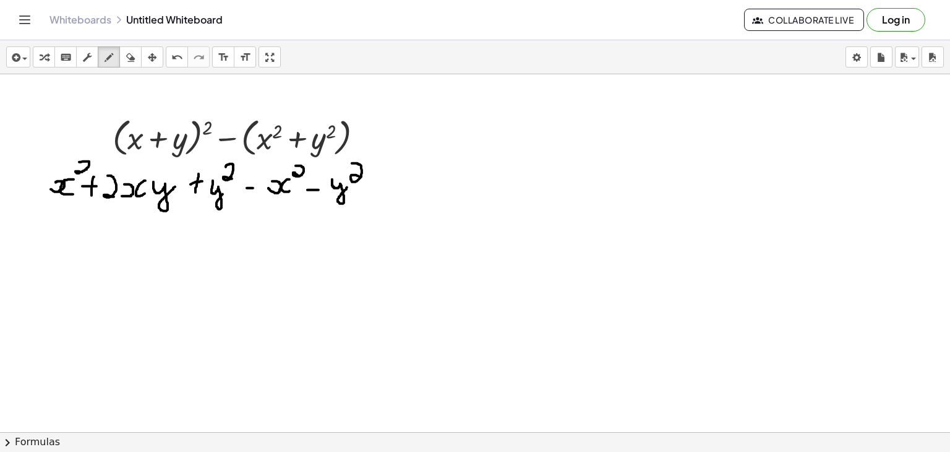
drag, startPoint x: 352, startPoint y: 163, endPoint x: 361, endPoint y: 176, distance: 16.5
click at [361, 176] on div at bounding box center [475, 212] width 950 height 771
drag, startPoint x: 54, startPoint y: 192, endPoint x: 100, endPoint y: 159, distance: 56.7
click at [100, 159] on div at bounding box center [475, 212] width 950 height 771
drag, startPoint x: 259, startPoint y: 200, endPoint x: 302, endPoint y: 163, distance: 57.0
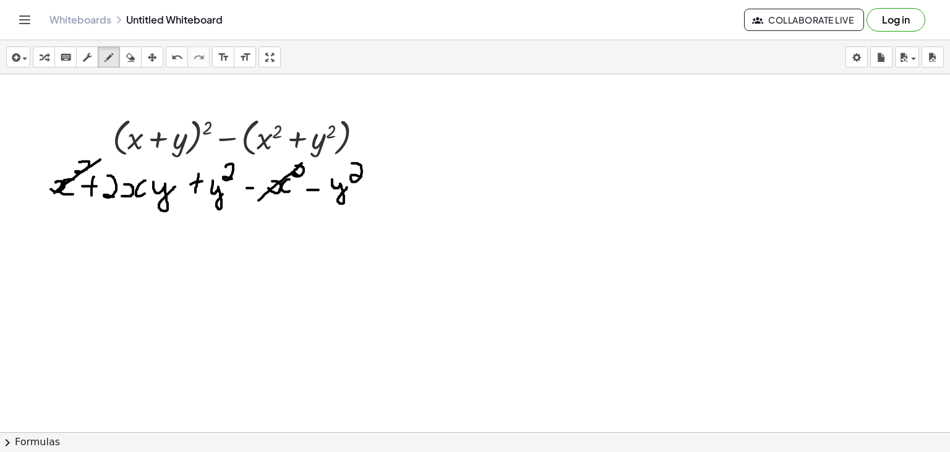
click at [302, 163] on div at bounding box center [475, 212] width 950 height 771
drag, startPoint x: 195, startPoint y: 209, endPoint x: 247, endPoint y: 158, distance: 73.1
click at [247, 158] on div at bounding box center [475, 212] width 950 height 771
drag, startPoint x: 320, startPoint y: 215, endPoint x: 376, endPoint y: 160, distance: 78.3
click at [376, 160] on div at bounding box center [475, 212] width 950 height 771
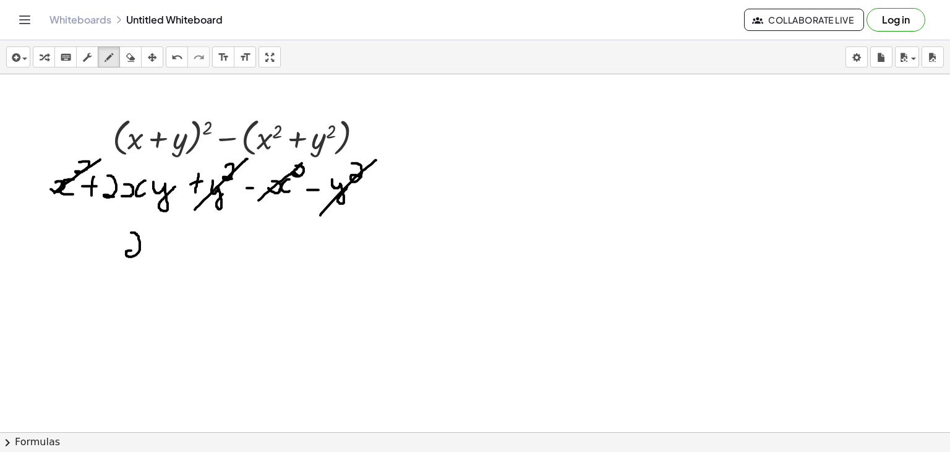
drag, startPoint x: 131, startPoint y: 232, endPoint x: 141, endPoint y: 255, distance: 24.9
click at [141, 255] on div at bounding box center [475, 212] width 950 height 771
drag, startPoint x: 152, startPoint y: 254, endPoint x: 153, endPoint y: 243, distance: 10.6
click at [153, 243] on div at bounding box center [475, 212] width 950 height 771
drag, startPoint x: 174, startPoint y: 243, endPoint x: 176, endPoint y: 251, distance: 8.1
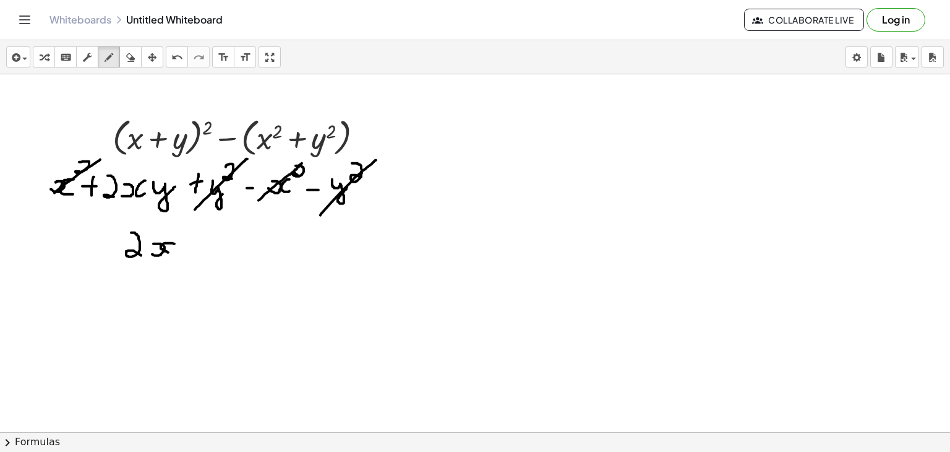
click at [176, 251] on div at bounding box center [475, 212] width 950 height 771
drag, startPoint x: 186, startPoint y: 240, endPoint x: 213, endPoint y: 240, distance: 27.8
click at [213, 240] on div at bounding box center [475, 212] width 950 height 771
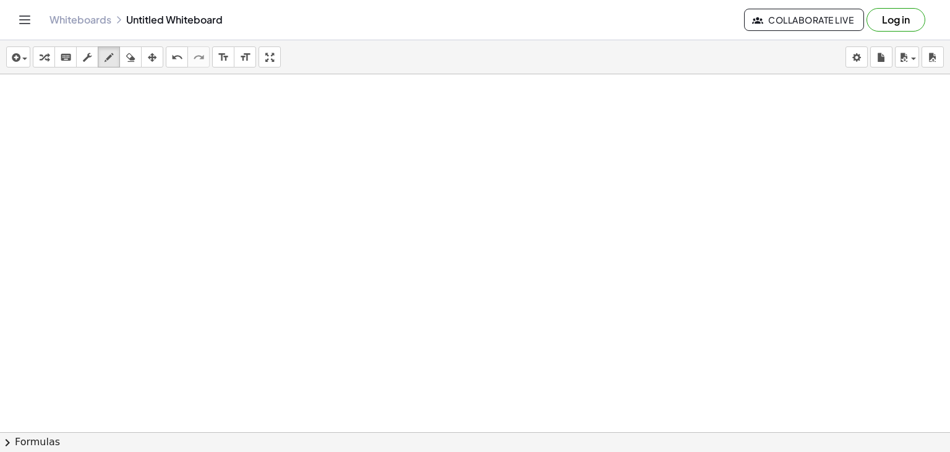
scroll to position [457, 0]
click at [25, 53] on div "button" at bounding box center [18, 56] width 18 height 15
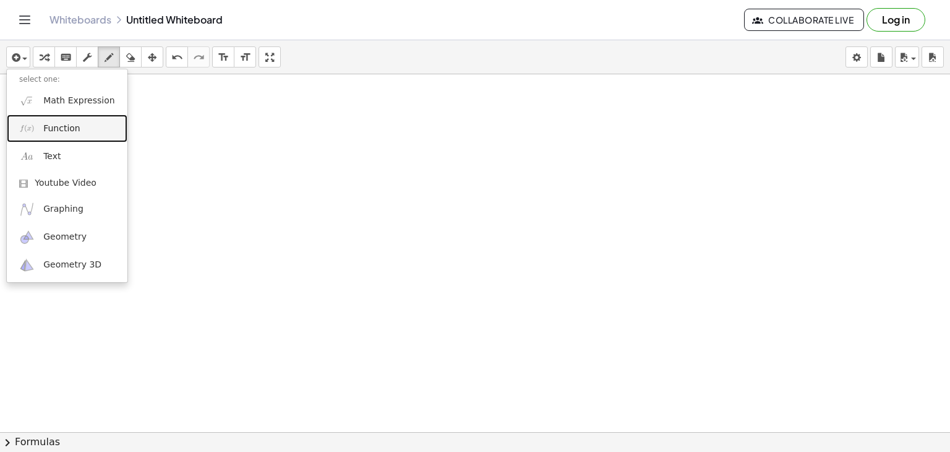
click at [37, 118] on link "Function" at bounding box center [67, 128] width 121 height 28
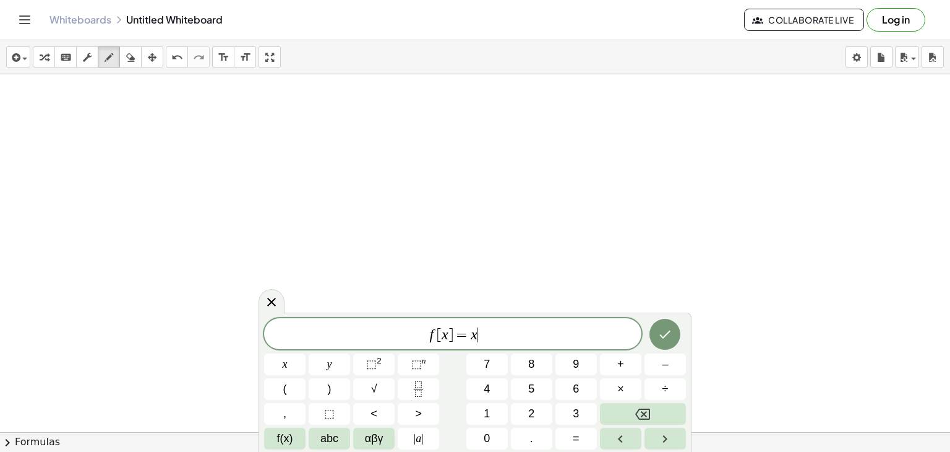
drag, startPoint x: 495, startPoint y: 330, endPoint x: 359, endPoint y: 335, distance: 136.2
click at [359, 335] on span "f [ x ] = x ​" at bounding box center [452, 334] width 377 height 17
click at [385, 332] on span "( a 2 ​ + 1 ) 2 − ( a 2 + a ) ( a 2 − a )" at bounding box center [452, 334] width 377 height 17
click at [377, 356] on sup "2" at bounding box center [379, 360] width 5 height 9
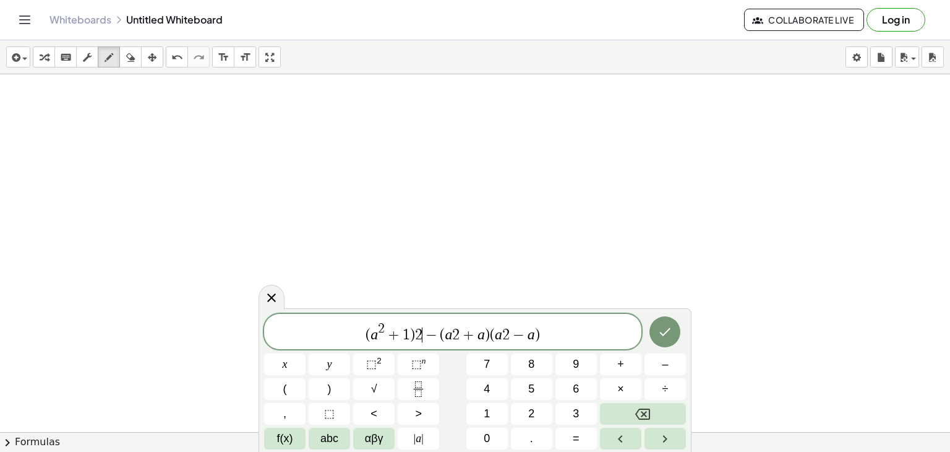
click at [426, 332] on span "−" at bounding box center [432, 334] width 18 height 15
click at [377, 361] on sup "2" at bounding box center [379, 360] width 5 height 9
click at [460, 334] on span "+" at bounding box center [469, 334] width 18 height 15
click at [374, 361] on span "⬚" at bounding box center [371, 364] width 11 height 12
click at [509, 334] on span "( a 2 + 1 ) 2 − ( a 2 + a ) ( a 2 ​ − a )" at bounding box center [452, 332] width 377 height 22
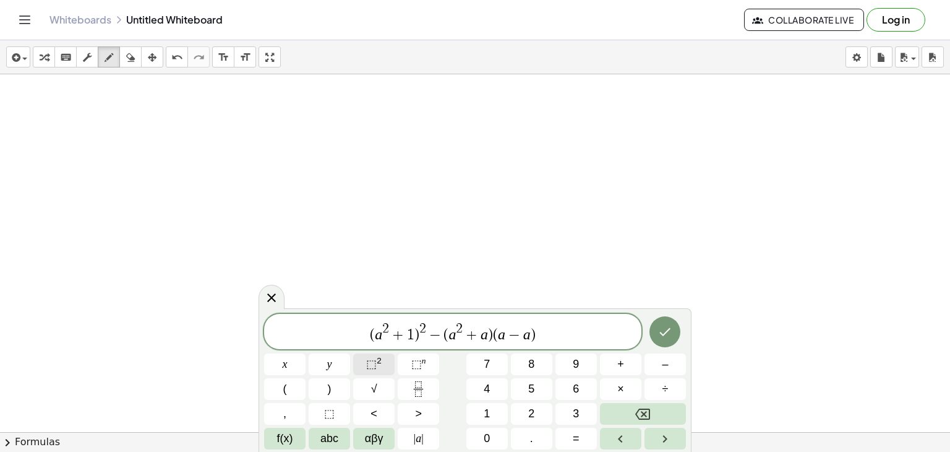
click at [382, 354] on button "⬚ 2" at bounding box center [373, 364] width 41 height 22
click at [670, 334] on icon "Done" at bounding box center [665, 331] width 15 height 15
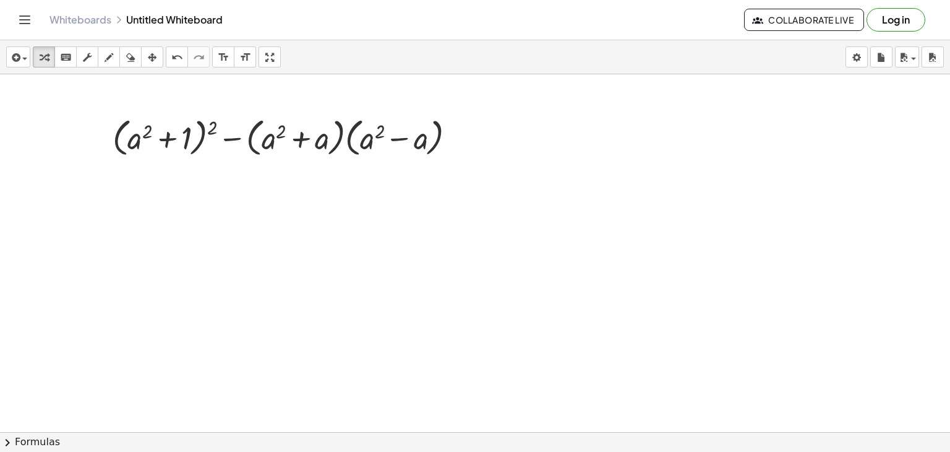
drag, startPoint x: 103, startPoint y: 204, endPoint x: 89, endPoint y: 207, distance: 14.6
click at [89, 207] on div at bounding box center [475, 153] width 950 height 1073
drag, startPoint x: 111, startPoint y: 61, endPoint x: 95, endPoint y: 200, distance: 139.6
click at [95, 200] on div "insert select one: Math Expression Function Text Youtube Video Graphing Geometr…" at bounding box center [475, 245] width 950 height 411
drag, startPoint x: 95, startPoint y: 200, endPoint x: 108, endPoint y: 208, distance: 15.6
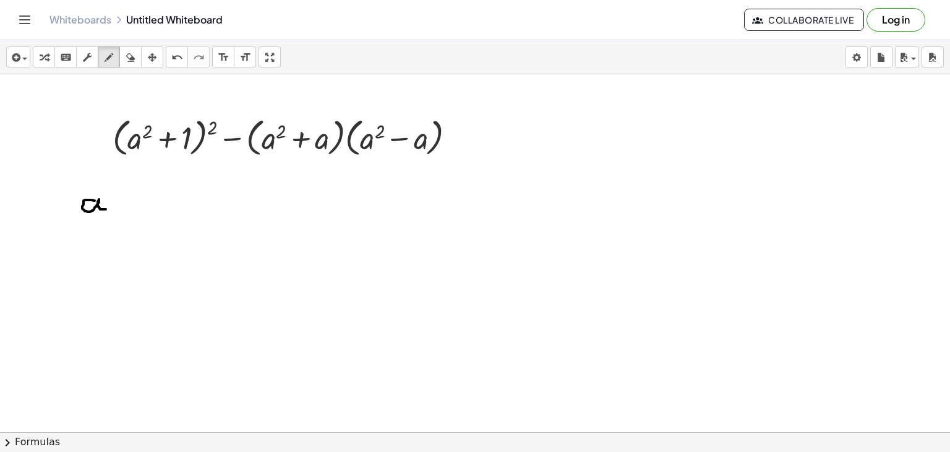
click at [108, 208] on div at bounding box center [475, 153] width 950 height 1073
drag, startPoint x: 106, startPoint y: 180, endPoint x: 111, endPoint y: 194, distance: 14.5
click at [111, 194] on div at bounding box center [475, 153] width 950 height 1073
drag, startPoint x: 134, startPoint y: 191, endPoint x: 130, endPoint y: 210, distance: 18.9
click at [130, 210] on div at bounding box center [475, 153] width 950 height 1073
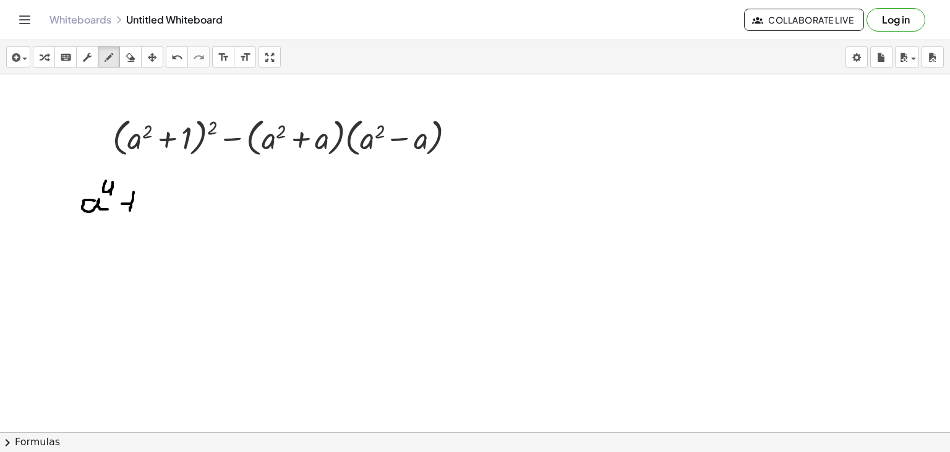
drag, startPoint x: 122, startPoint y: 203, endPoint x: 135, endPoint y: 203, distance: 13.0
click at [135, 203] on div at bounding box center [475, 153] width 950 height 1073
drag, startPoint x: 150, startPoint y: 191, endPoint x: 161, endPoint y: 208, distance: 20.1
click at [161, 208] on div at bounding box center [475, 153] width 950 height 1073
drag, startPoint x: 181, startPoint y: 195, endPoint x: 188, endPoint y: 204, distance: 11.9
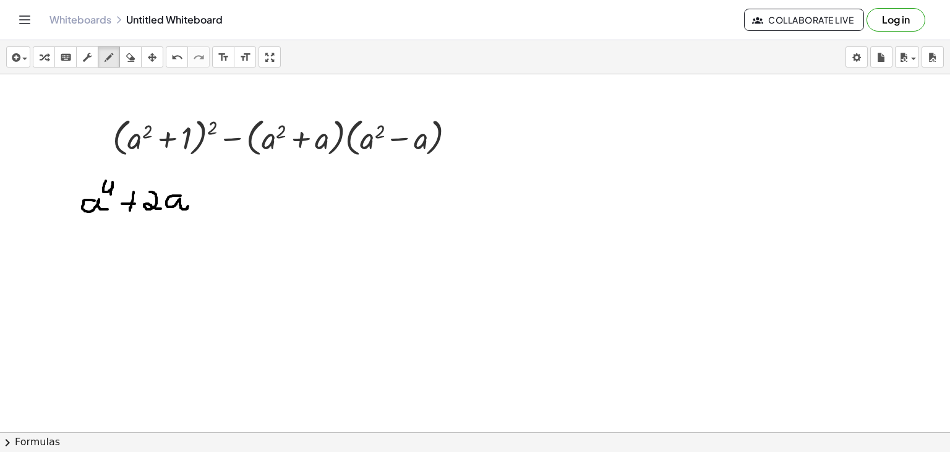
click at [188, 204] on div at bounding box center [475, 153] width 950 height 1073
drag, startPoint x: 191, startPoint y: 181, endPoint x: 197, endPoint y: 195, distance: 15.8
click at [197, 195] on div at bounding box center [475, 153] width 950 height 1073
drag, startPoint x: 213, startPoint y: 200, endPoint x: 223, endPoint y: 201, distance: 9.9
click at [223, 201] on div at bounding box center [475, 153] width 950 height 1073
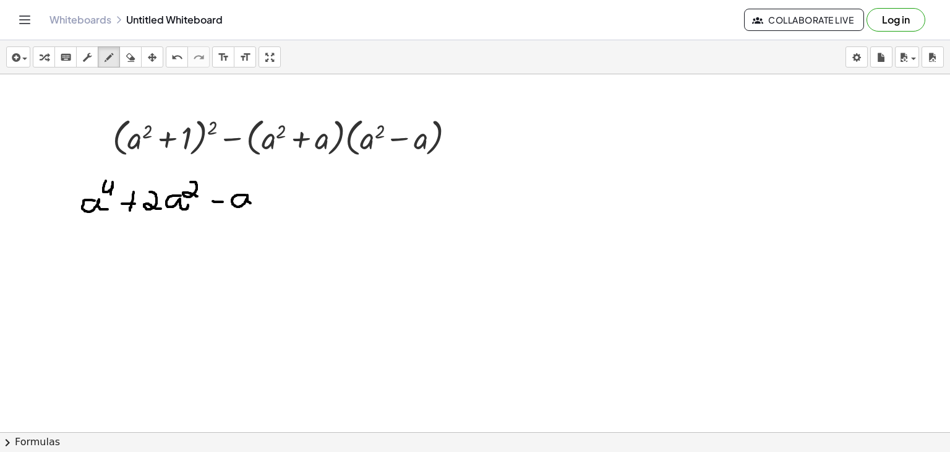
drag, startPoint x: 246, startPoint y: 194, endPoint x: 257, endPoint y: 202, distance: 13.9
click at [257, 202] on div at bounding box center [475, 153] width 950 height 1073
drag, startPoint x: 252, startPoint y: 175, endPoint x: 257, endPoint y: 189, distance: 14.5
click at [257, 189] on div at bounding box center [475, 153] width 950 height 1073
drag, startPoint x: 277, startPoint y: 187, endPoint x: 277, endPoint y: 204, distance: 16.7
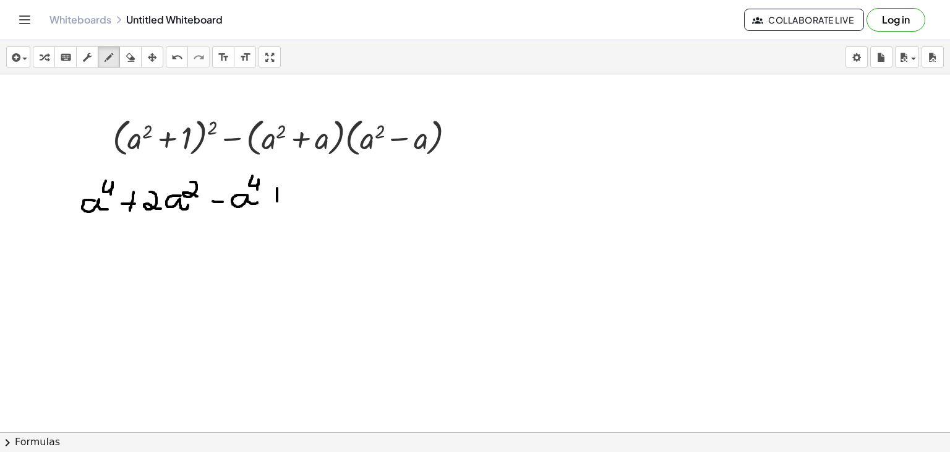
click at [277, 204] on div at bounding box center [475, 153] width 950 height 1073
drag, startPoint x: 270, startPoint y: 199, endPoint x: 288, endPoint y: 199, distance: 17.9
click at [288, 199] on div at bounding box center [475, 153] width 950 height 1073
drag, startPoint x: 312, startPoint y: 197, endPoint x: 320, endPoint y: 204, distance: 10.1
click at [320, 204] on div at bounding box center [475, 153] width 950 height 1073
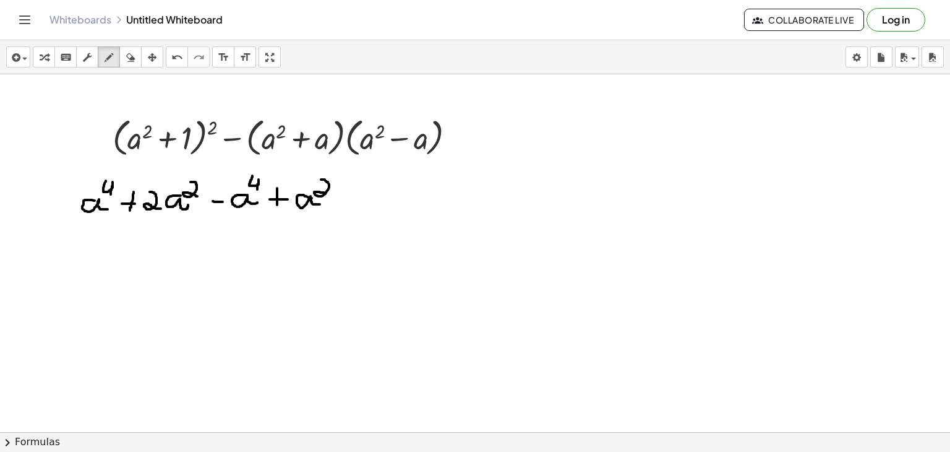
drag, startPoint x: 321, startPoint y: 179, endPoint x: 330, endPoint y: 192, distance: 16.0
click at [330, 192] on div at bounding box center [475, 153] width 950 height 1073
drag, startPoint x: 213, startPoint y: 210, endPoint x: 265, endPoint y: 179, distance: 61.3
click at [265, 179] on div at bounding box center [475, 153] width 950 height 1073
drag, startPoint x: 66, startPoint y: 220, endPoint x: 132, endPoint y: 176, distance: 79.4
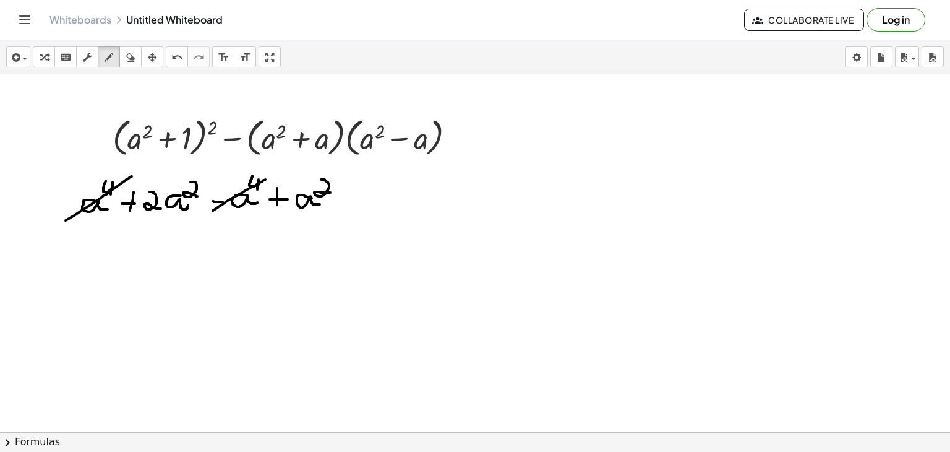
click at [132, 176] on div at bounding box center [475, 153] width 950 height 1073
drag, startPoint x: 200, startPoint y: 238, endPoint x: 188, endPoint y: 259, distance: 23.6
click at [188, 259] on div at bounding box center [475, 153] width 950 height 1073
drag, startPoint x: 236, startPoint y: 248, endPoint x: 246, endPoint y: 257, distance: 13.1
click at [246, 257] on div at bounding box center [475, 153] width 950 height 1073
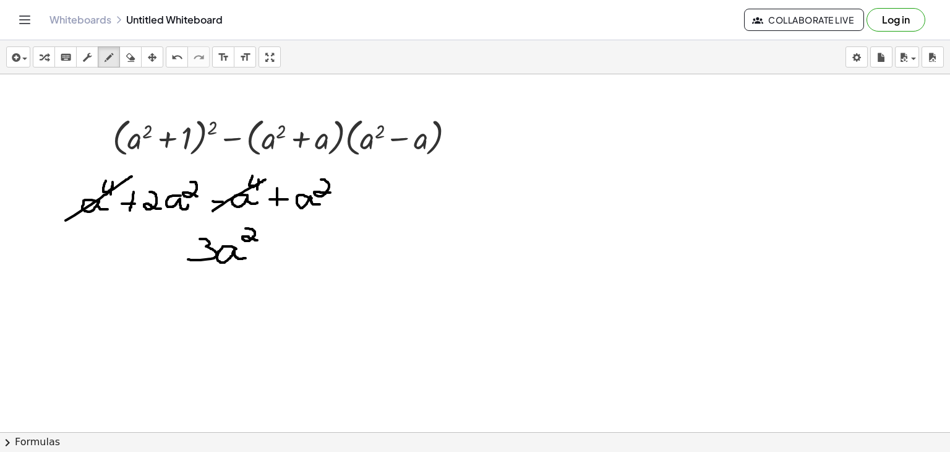
drag, startPoint x: 246, startPoint y: 228, endPoint x: 257, endPoint y: 239, distance: 16.6
click at [257, 239] on div at bounding box center [475, 153] width 950 height 1073
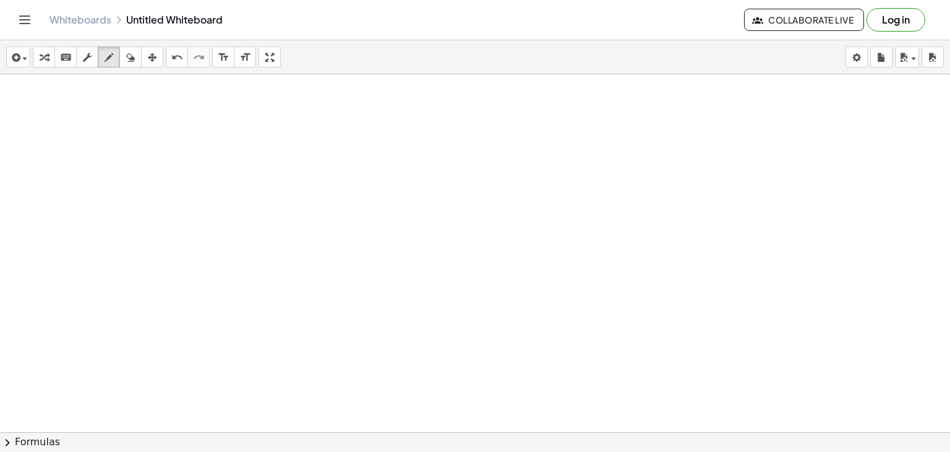
scroll to position [651, 0]
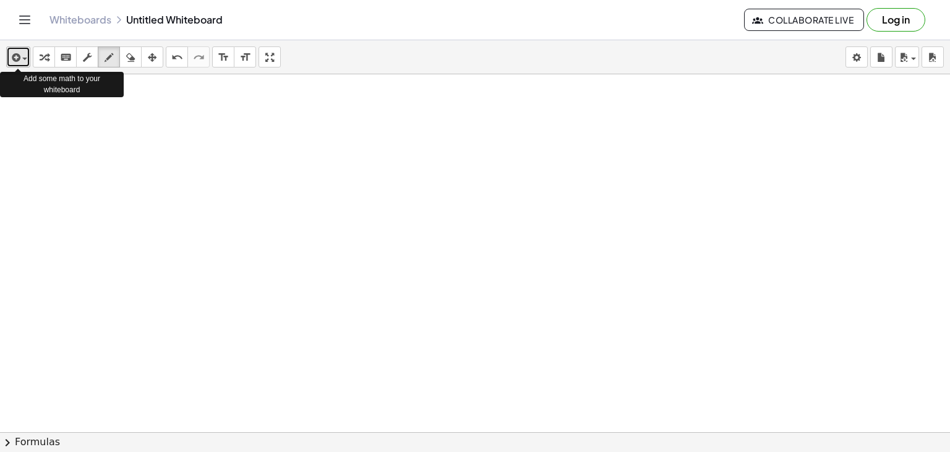
click at [27, 54] on div "button" at bounding box center [18, 56] width 18 height 15
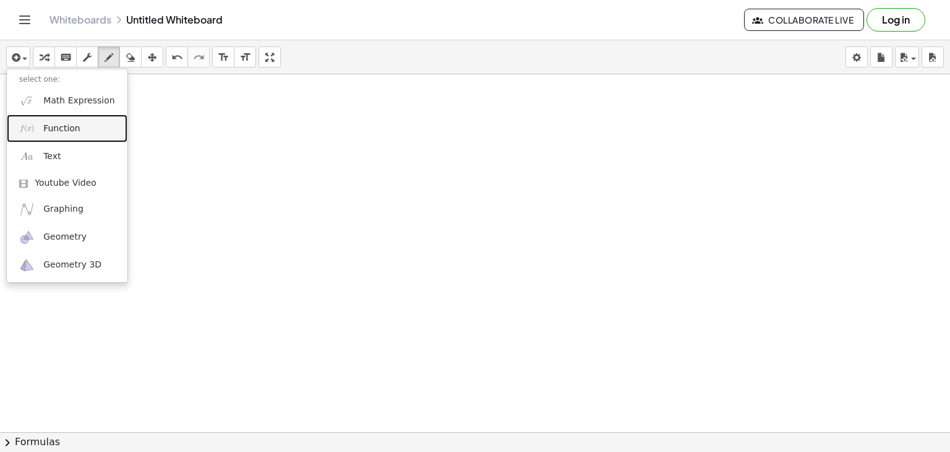
click at [46, 125] on span "Function" at bounding box center [61, 128] width 37 height 12
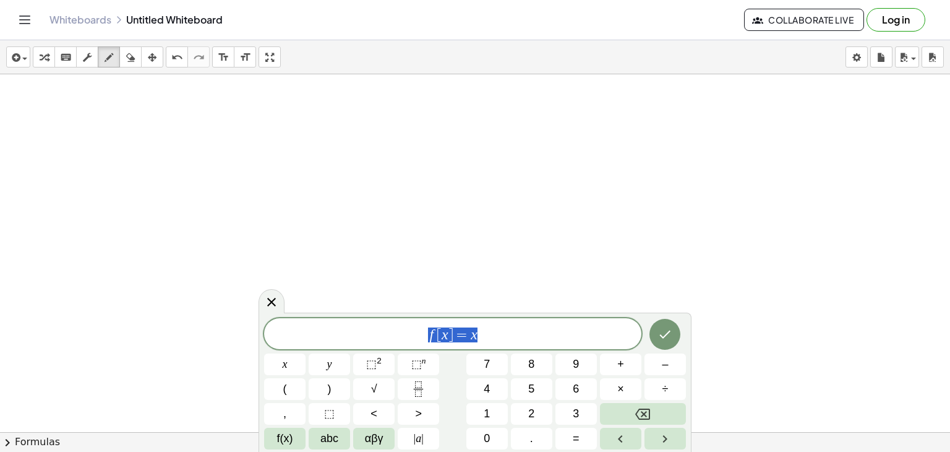
drag, startPoint x: 486, startPoint y: 325, endPoint x: 364, endPoint y: 329, distance: 122.6
click at [364, 329] on span "f [ x ] = x" at bounding box center [452, 334] width 377 height 17
click at [442, 332] on span "2" at bounding box center [440, 334] width 7 height 15
click at [387, 358] on button "⬚ 2" at bounding box center [373, 364] width 41 height 22
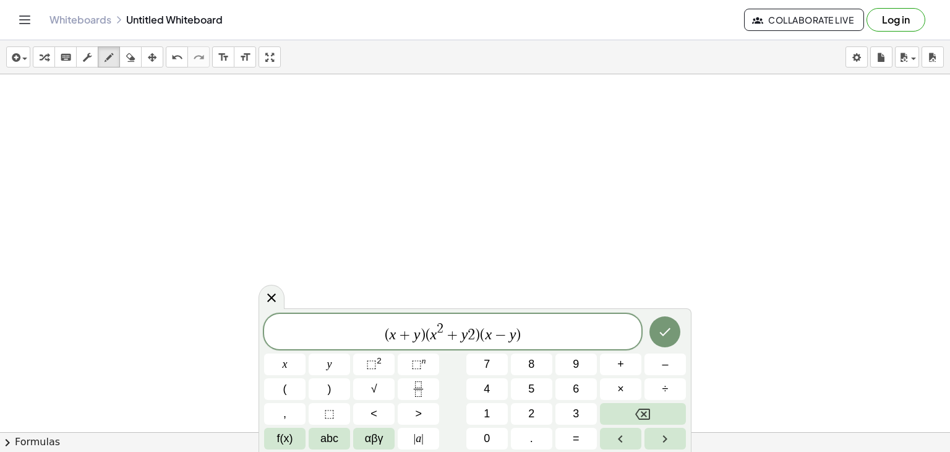
click at [476, 333] on span ")" at bounding box center [477, 334] width 5 height 15
click at [377, 358] on sup "2" at bounding box center [379, 360] width 5 height 9
click at [663, 330] on icon "Done" at bounding box center [665, 331] width 15 height 15
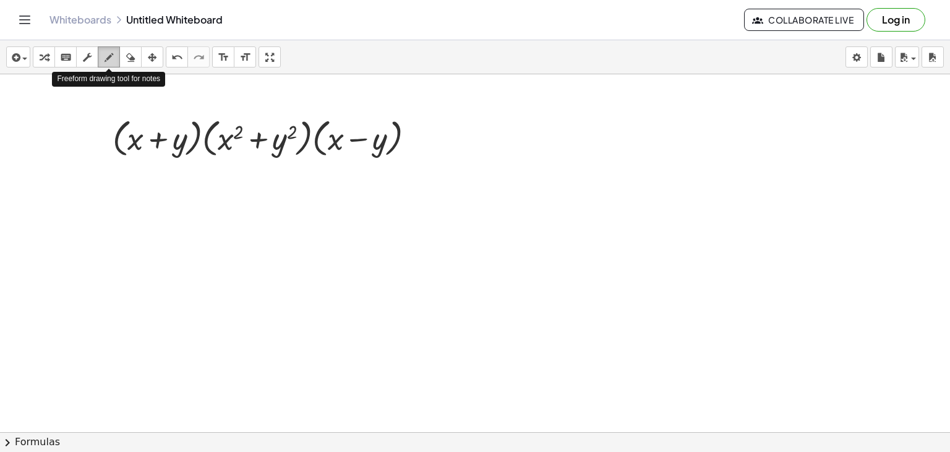
click at [109, 58] on icon "button" at bounding box center [109, 57] width 9 height 15
drag, startPoint x: 126, startPoint y: 221, endPoint x: 129, endPoint y: 211, distance: 11.2
drag, startPoint x: 152, startPoint y: 211, endPoint x: 150, endPoint y: 226, distance: 15.1
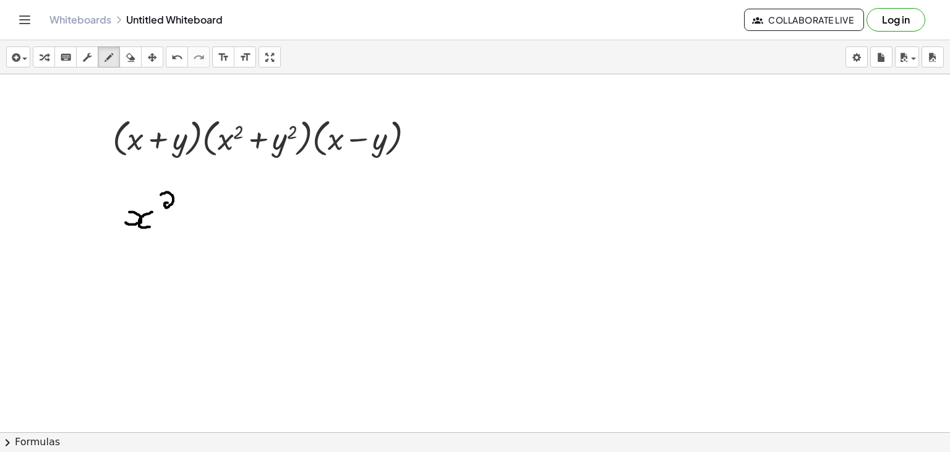
drag, startPoint x: 161, startPoint y: 194, endPoint x: 174, endPoint y: 205, distance: 17.6
drag, startPoint x: 166, startPoint y: 102, endPoint x: 359, endPoint y: 114, distance: 193.4
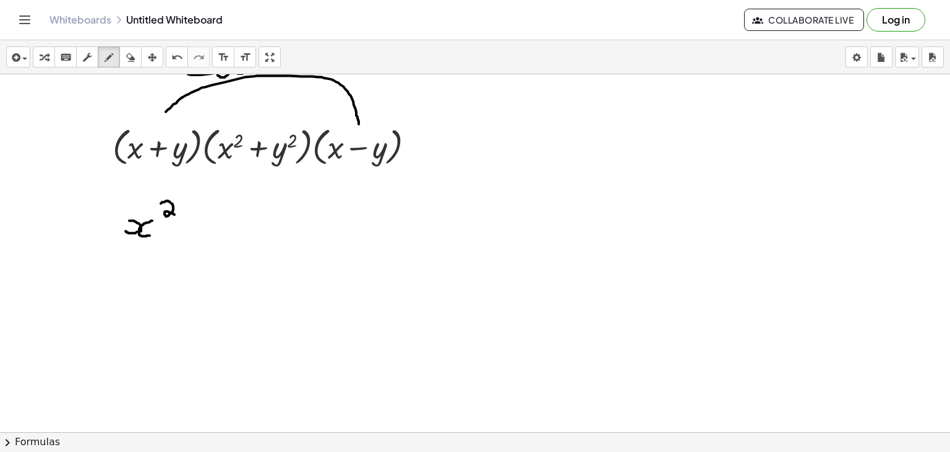
scroll to position [643, 0]
drag, startPoint x: 182, startPoint y: 228, endPoint x: 195, endPoint y: 228, distance: 12.4
drag, startPoint x: 210, startPoint y: 216, endPoint x: 221, endPoint y: 228, distance: 17.1
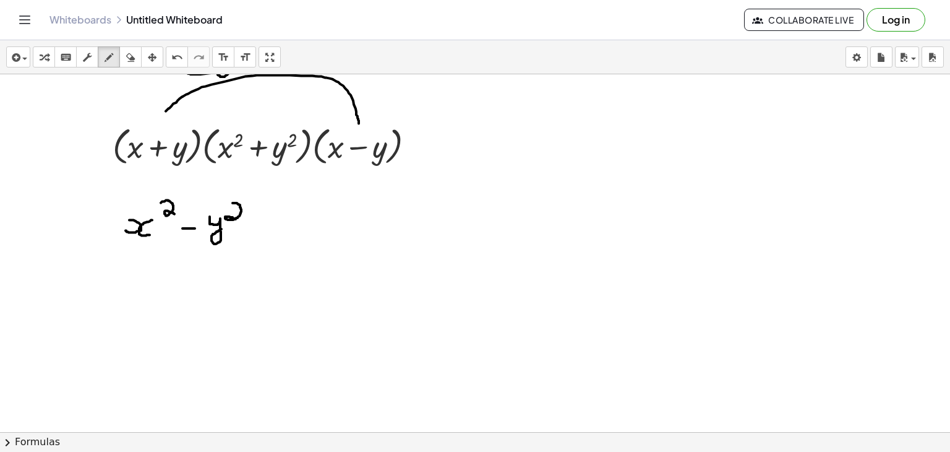
drag, startPoint x: 233, startPoint y: 202, endPoint x: 244, endPoint y: 218, distance: 19.9
drag, startPoint x: 130, startPoint y: 202, endPoint x: 117, endPoint y: 236, distance: 37.0
drag, startPoint x: 248, startPoint y: 192, endPoint x: 246, endPoint y: 245, distance: 52.6
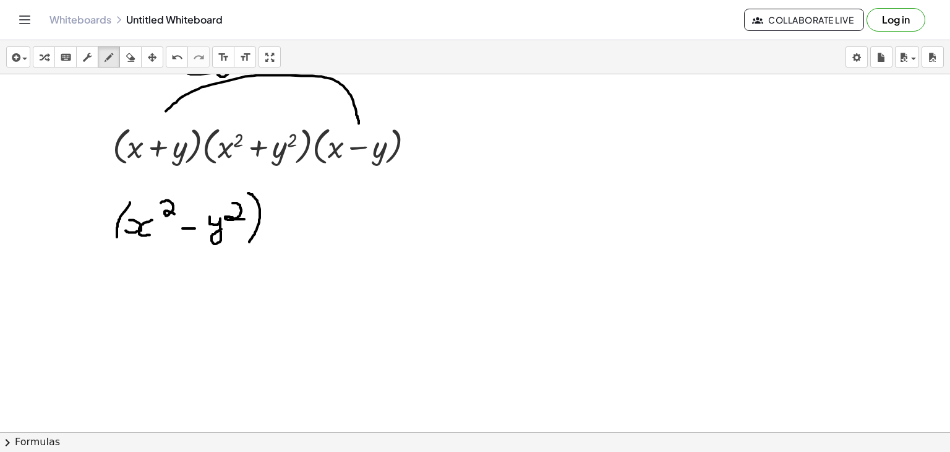
drag, startPoint x: 278, startPoint y: 204, endPoint x: 269, endPoint y: 250, distance: 47.2
drag, startPoint x: 281, startPoint y: 236, endPoint x: 285, endPoint y: 223, distance: 12.9
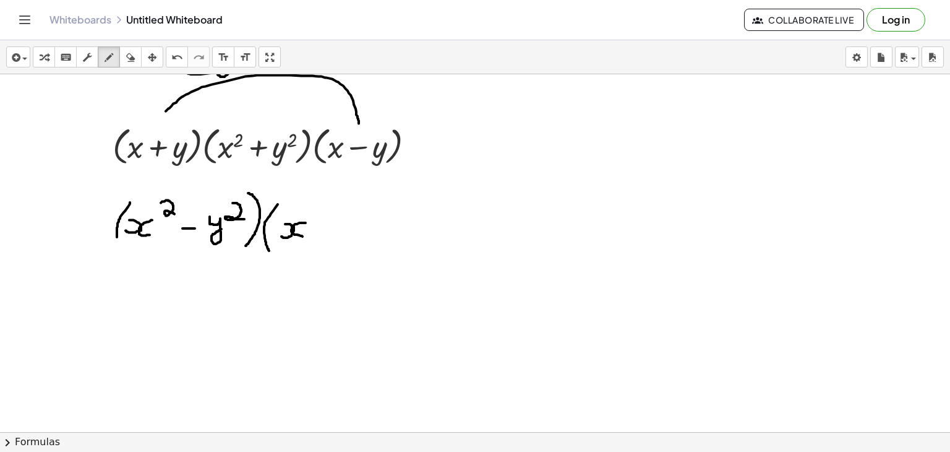
drag, startPoint x: 306, startPoint y: 222, endPoint x: 304, endPoint y: 236, distance: 13.7
drag, startPoint x: 315, startPoint y: 203, endPoint x: 320, endPoint y: 218, distance: 15.7
drag, startPoint x: 332, startPoint y: 223, endPoint x: 332, endPoint y: 236, distance: 12.4
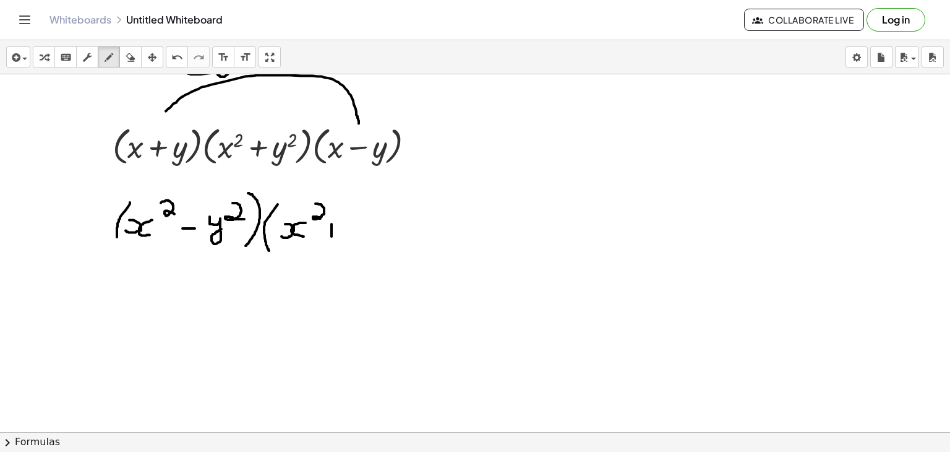
drag, startPoint x: 324, startPoint y: 230, endPoint x: 338, endPoint y: 230, distance: 13.6
drag, startPoint x: 353, startPoint y: 220, endPoint x: 371, endPoint y: 221, distance: 17.4
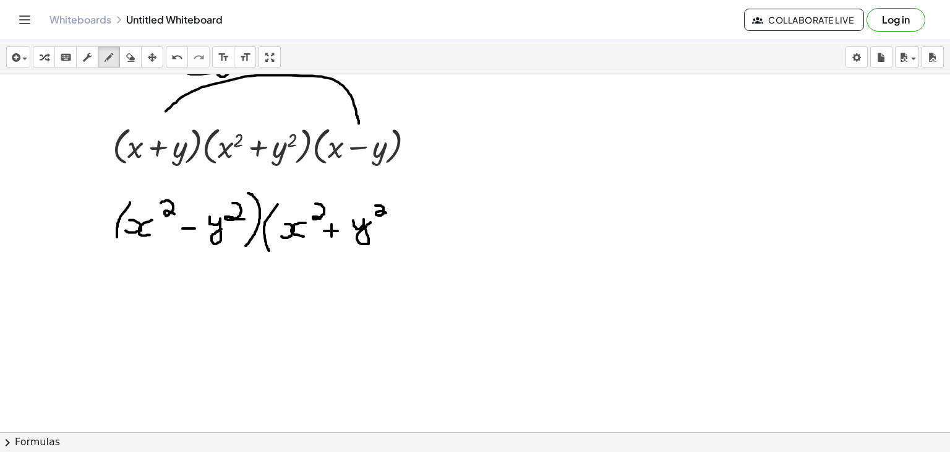
drag, startPoint x: 376, startPoint y: 205, endPoint x: 388, endPoint y: 213, distance: 14.8
drag, startPoint x: 398, startPoint y: 199, endPoint x: 396, endPoint y: 244, distance: 45.2
drag, startPoint x: 126, startPoint y: 307, endPoint x: 126, endPoint y: 290, distance: 17.3
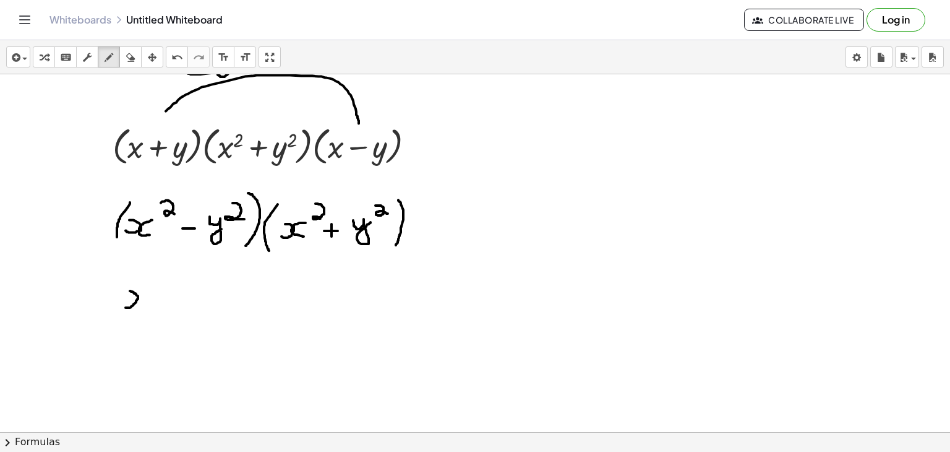
drag, startPoint x: 144, startPoint y: 290, endPoint x: 142, endPoint y: 304, distance: 14.3
drag, startPoint x: 153, startPoint y: 269, endPoint x: 160, endPoint y: 283, distance: 14.9
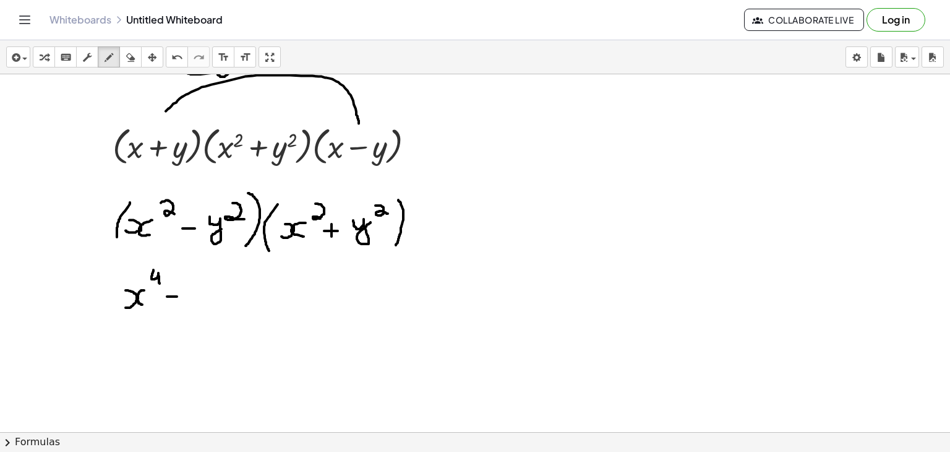
drag, startPoint x: 167, startPoint y: 296, endPoint x: 177, endPoint y: 296, distance: 9.9
drag, startPoint x: 191, startPoint y: 286, endPoint x: 204, endPoint y: 297, distance: 16.2
drag, startPoint x: 208, startPoint y: 270, endPoint x: 213, endPoint y: 287, distance: 17.4
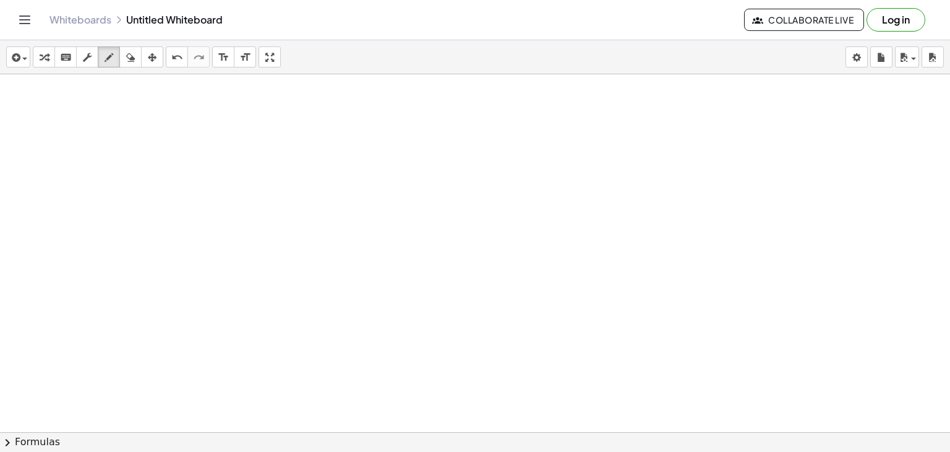
scroll to position [886, 0]
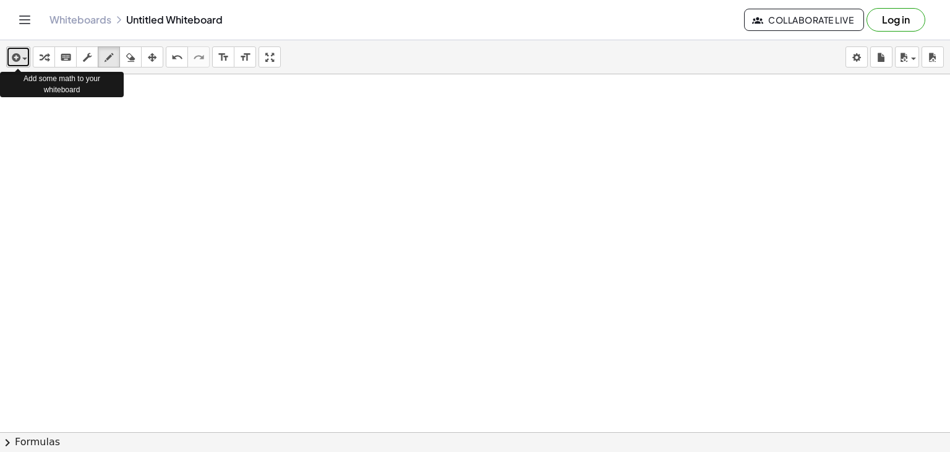
click at [25, 60] on div "button" at bounding box center [18, 56] width 18 height 15
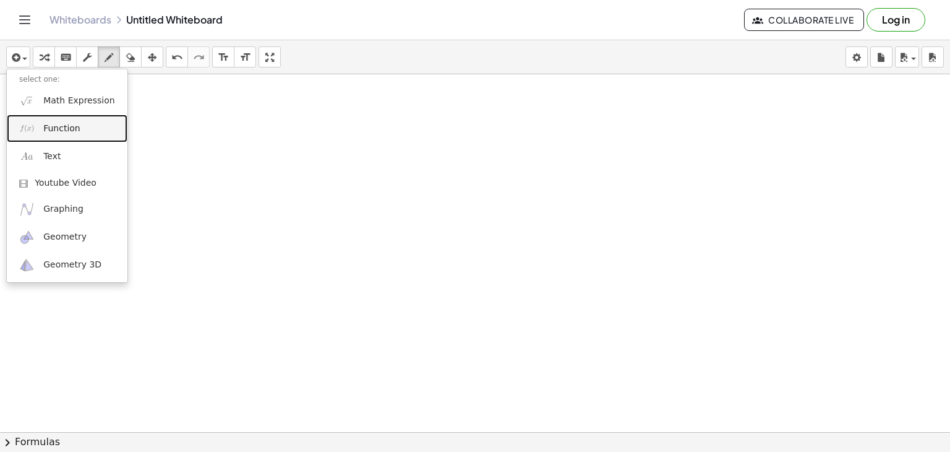
click at [53, 126] on span "Function" at bounding box center [61, 128] width 37 height 12
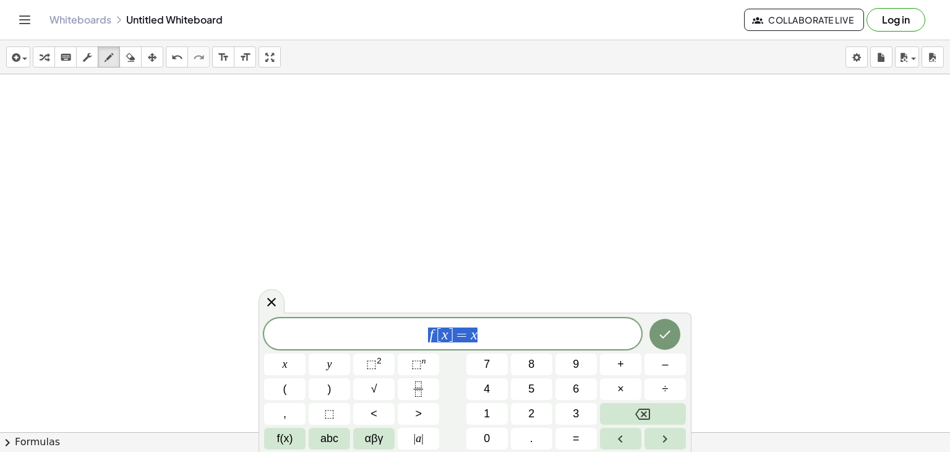
drag, startPoint x: 492, startPoint y: 331, endPoint x: 337, endPoint y: 328, distance: 155.3
click at [337, 328] on span "f [ x ] = x" at bounding box center [452, 334] width 377 height 17
click at [424, 333] on span "−" at bounding box center [433, 334] width 18 height 15
click at [374, 356] on span "⬚ 2" at bounding box center [373, 364] width 15 height 17
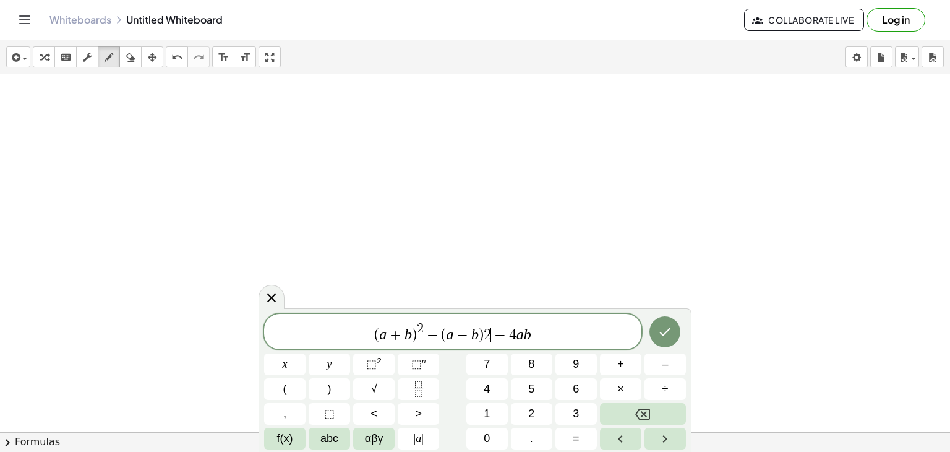
click at [492, 332] on span "−" at bounding box center [500, 334] width 18 height 15
click at [379, 358] on sup "2" at bounding box center [379, 360] width 5 height 9
click at [660, 328] on icon "Done" at bounding box center [665, 331] width 15 height 15
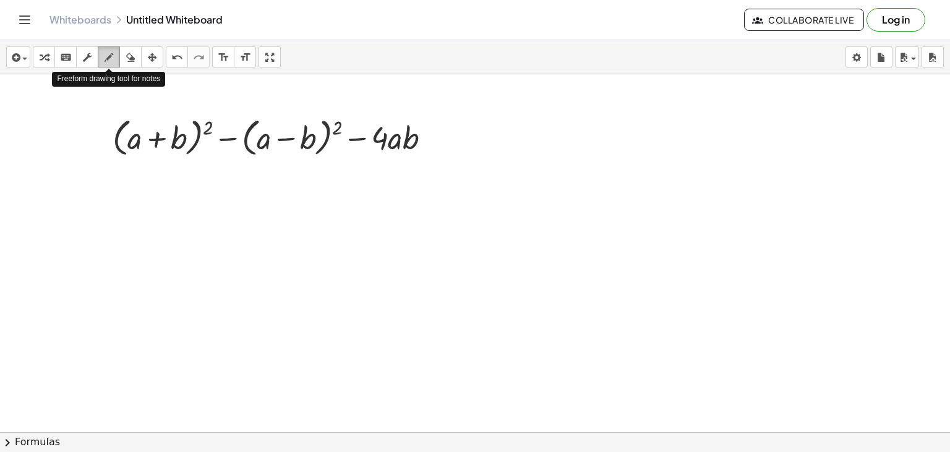
click at [107, 63] on icon "button" at bounding box center [109, 57] width 9 height 15
drag, startPoint x: 67, startPoint y: 195, endPoint x: 74, endPoint y: 206, distance: 12.9
drag, startPoint x: 77, startPoint y: 179, endPoint x: 82, endPoint y: 188, distance: 10.0
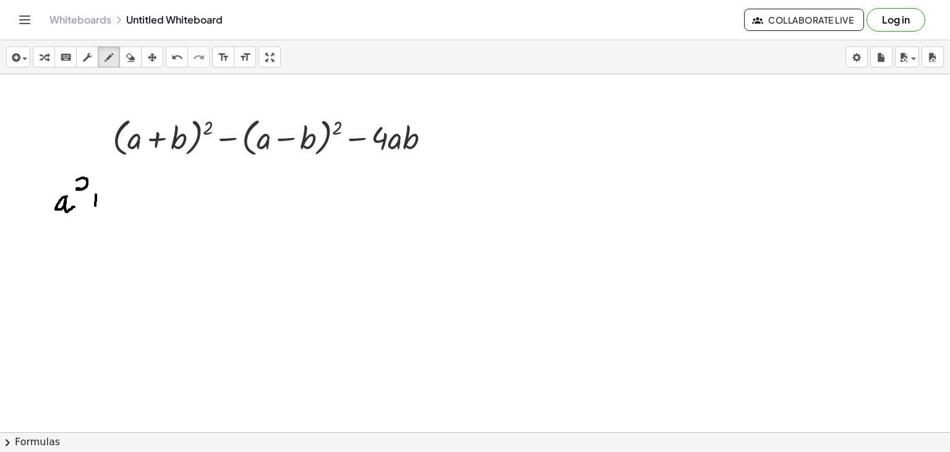
drag, startPoint x: 96, startPoint y: 194, endPoint x: 95, endPoint y: 212, distance: 18.0
drag, startPoint x: 86, startPoint y: 202, endPoint x: 104, endPoint y: 203, distance: 18.0
drag, startPoint x: 113, startPoint y: 189, endPoint x: 119, endPoint y: 210, distance: 21.8
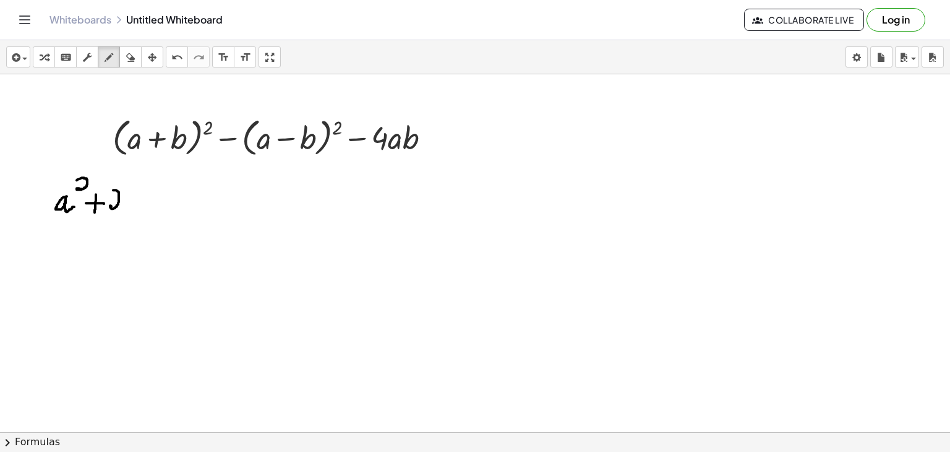
drag, startPoint x: 138, startPoint y: 195, endPoint x: 145, endPoint y: 205, distance: 12.4
drag, startPoint x: 157, startPoint y: 187, endPoint x: 155, endPoint y: 204, distance: 16.7
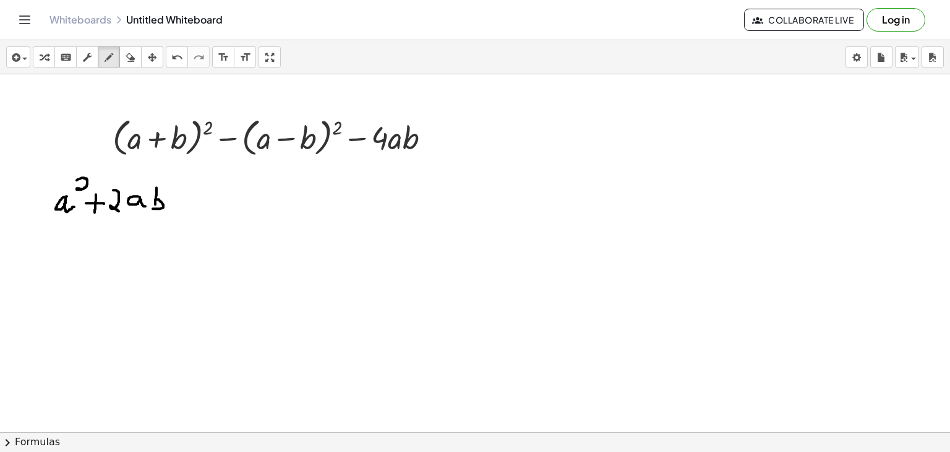
drag, startPoint x: 155, startPoint y: 199, endPoint x: 151, endPoint y: 207, distance: 9.7
drag, startPoint x: 180, startPoint y: 194, endPoint x: 179, endPoint y: 208, distance: 14.9
drag, startPoint x: 174, startPoint y: 200, endPoint x: 188, endPoint y: 200, distance: 14.2
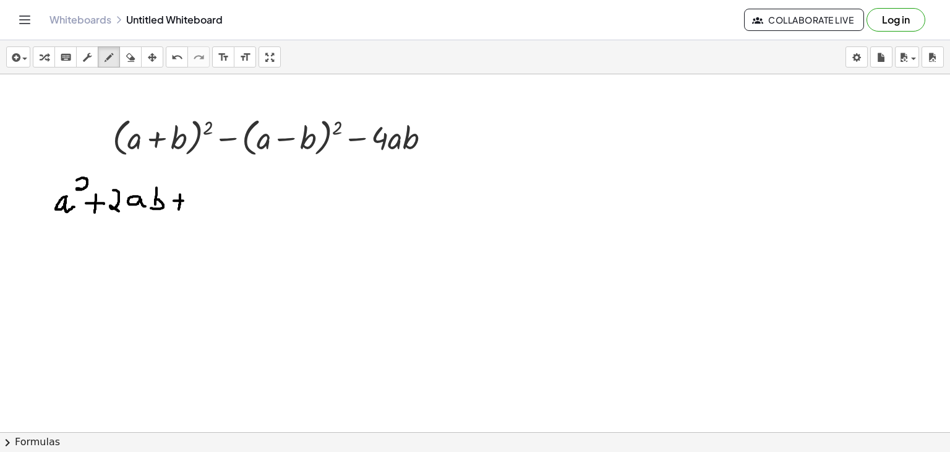
drag, startPoint x: 197, startPoint y: 185, endPoint x: 195, endPoint y: 208, distance: 23.6
drag, startPoint x: 197, startPoint y: 195, endPoint x: 194, endPoint y: 208, distance: 12.8
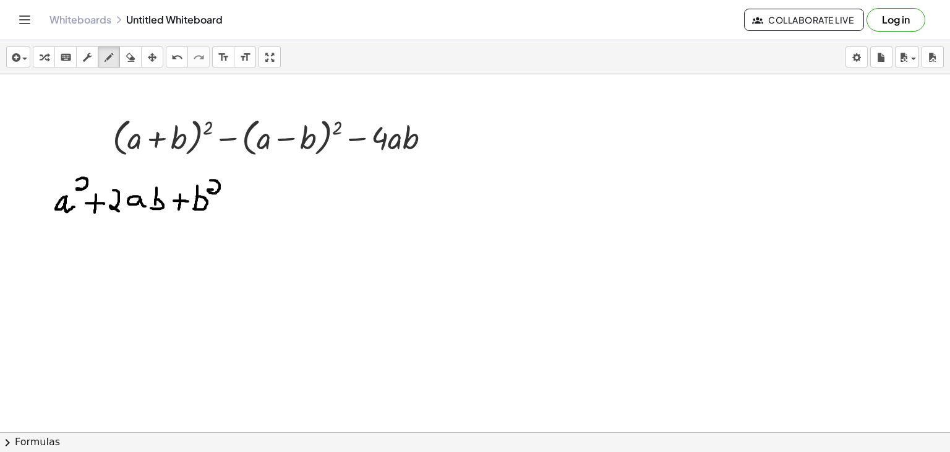
drag, startPoint x: 210, startPoint y: 179, endPoint x: 217, endPoint y: 191, distance: 12.7
drag, startPoint x: 236, startPoint y: 202, endPoint x: 259, endPoint y: 202, distance: 23.5
drag, startPoint x: 271, startPoint y: 182, endPoint x: 273, endPoint y: 212, distance: 29.8
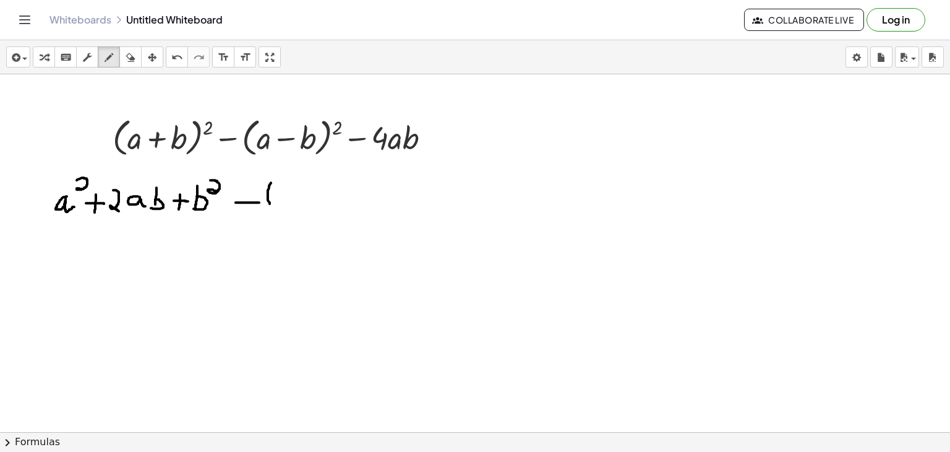
drag, startPoint x: 297, startPoint y: 197, endPoint x: 306, endPoint y: 204, distance: 11.0
drag, startPoint x: 303, startPoint y: 180, endPoint x: 311, endPoint y: 188, distance: 11.4
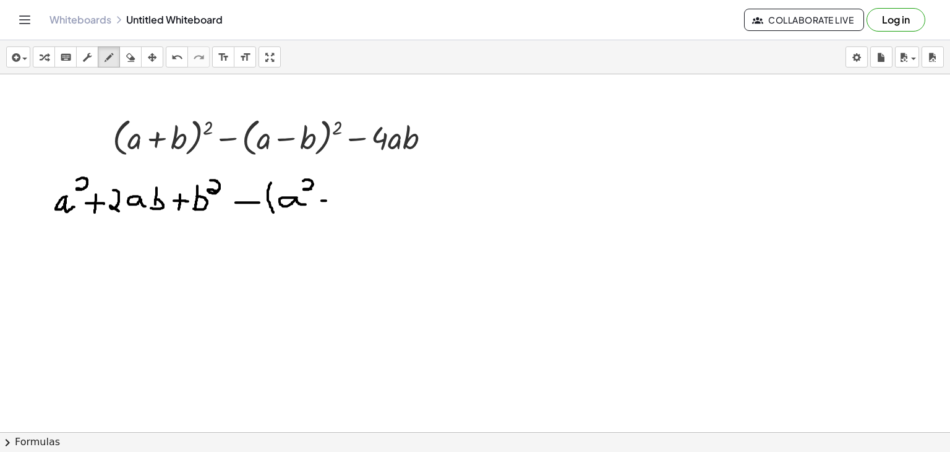
drag, startPoint x: 344, startPoint y: 191, endPoint x: 351, endPoint y: 213, distance: 23.3
drag, startPoint x: 369, startPoint y: 199, endPoint x: 374, endPoint y: 208, distance: 10.5
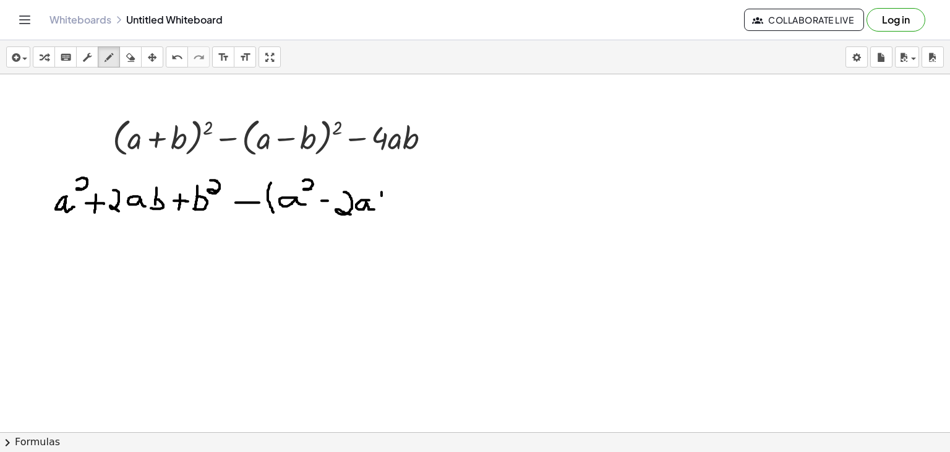
drag, startPoint x: 382, startPoint y: 191, endPoint x: 382, endPoint y: 201, distance: 9.9
drag, startPoint x: 382, startPoint y: 195, endPoint x: 379, endPoint y: 205, distance: 11.0
drag, startPoint x: 382, startPoint y: 193, endPoint x: 382, endPoint y: 183, distance: 9.9
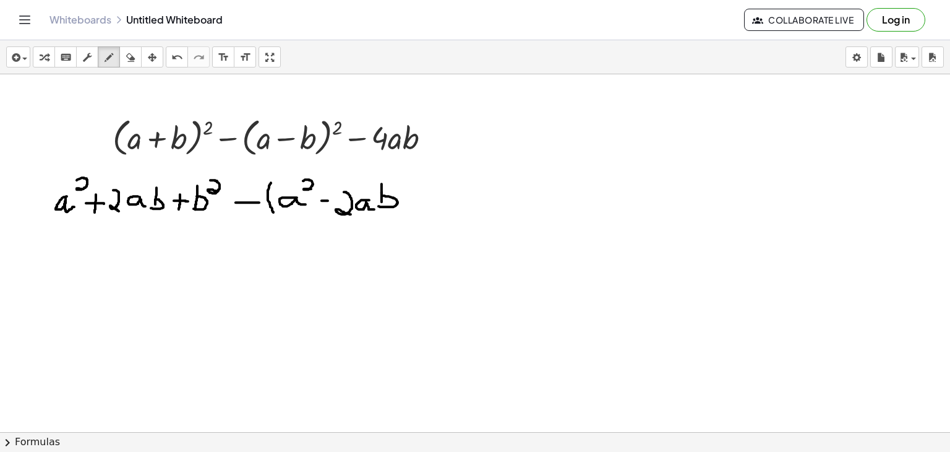
drag, startPoint x: 418, startPoint y: 192, endPoint x: 418, endPoint y: 211, distance: 19.2
drag, startPoint x: 413, startPoint y: 202, endPoint x: 421, endPoint y: 202, distance: 8.7
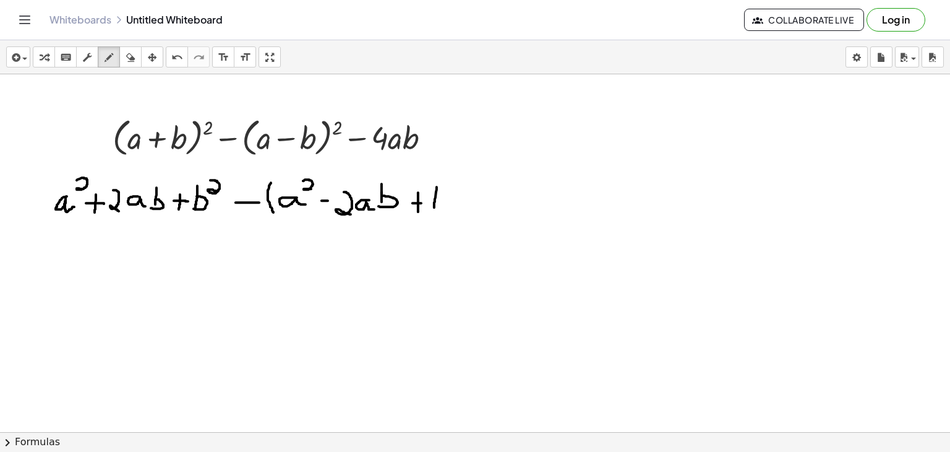
drag, startPoint x: 437, startPoint y: 186, endPoint x: 434, endPoint y: 207, distance: 21.2
drag, startPoint x: 434, startPoint y: 199, endPoint x: 433, endPoint y: 209, distance: 10.6
drag, startPoint x: 453, startPoint y: 174, endPoint x: 456, endPoint y: 187, distance: 13.8
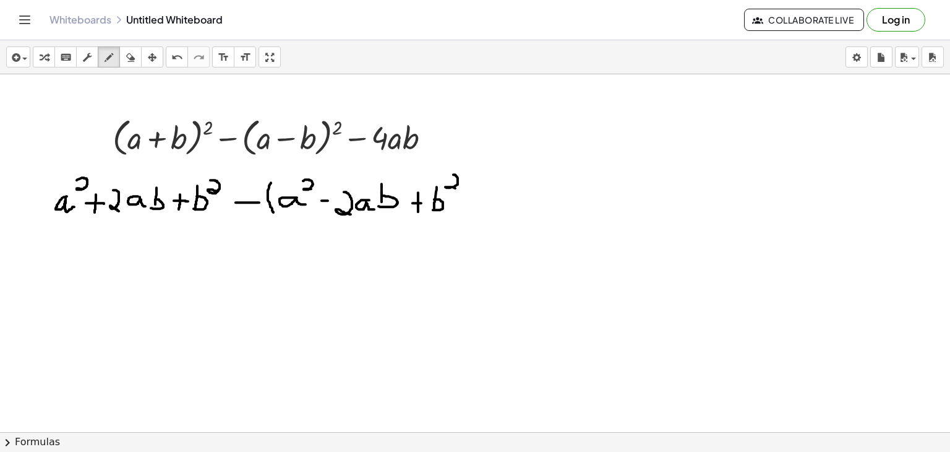
drag, startPoint x: 470, startPoint y: 176, endPoint x: 460, endPoint y: 212, distance: 37.2
drag, startPoint x: 486, startPoint y: 202, endPoint x: 502, endPoint y: 202, distance: 16.7
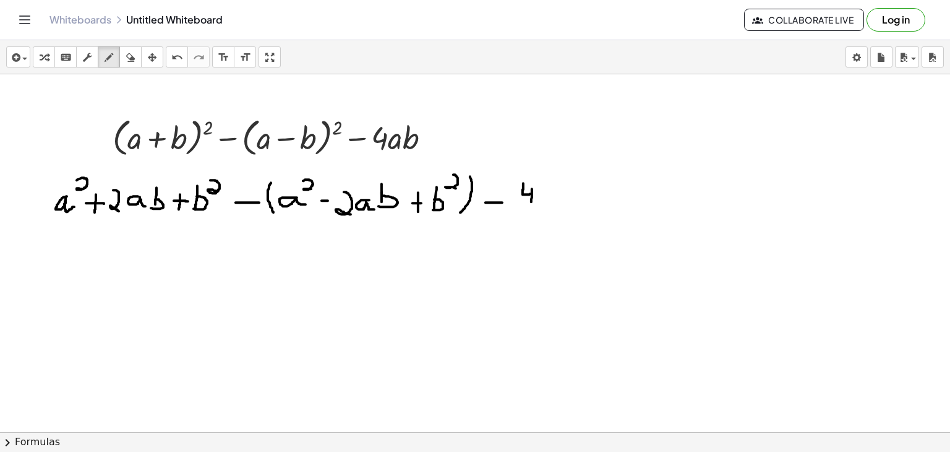
drag, startPoint x: 523, startPoint y: 182, endPoint x: 531, endPoint y: 208, distance: 27.0
drag, startPoint x: 552, startPoint y: 192, endPoint x: 559, endPoint y: 201, distance: 11.4
drag, startPoint x: 565, startPoint y: 181, endPoint x: 565, endPoint y: 199, distance: 18.6
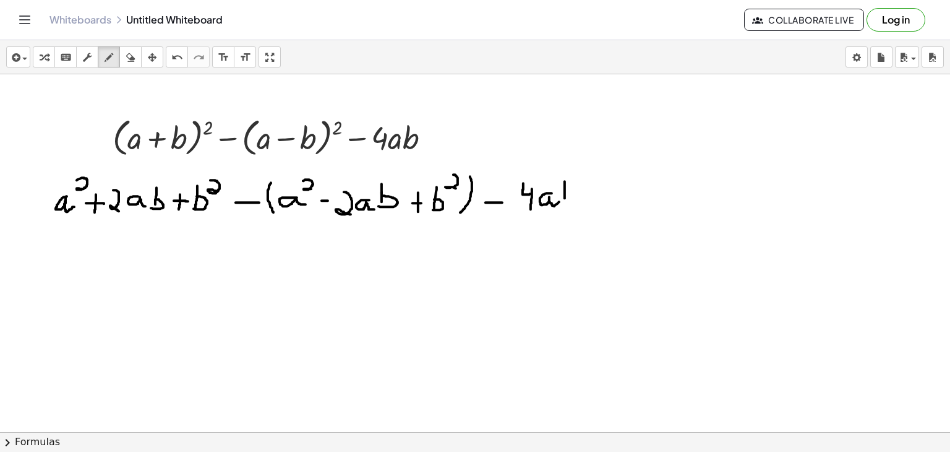
drag, startPoint x: 564, startPoint y: 194, endPoint x: 559, endPoint y: 204, distance: 11.1
drag, startPoint x: 268, startPoint y: 189, endPoint x: 277, endPoint y: 210, distance: 23.0
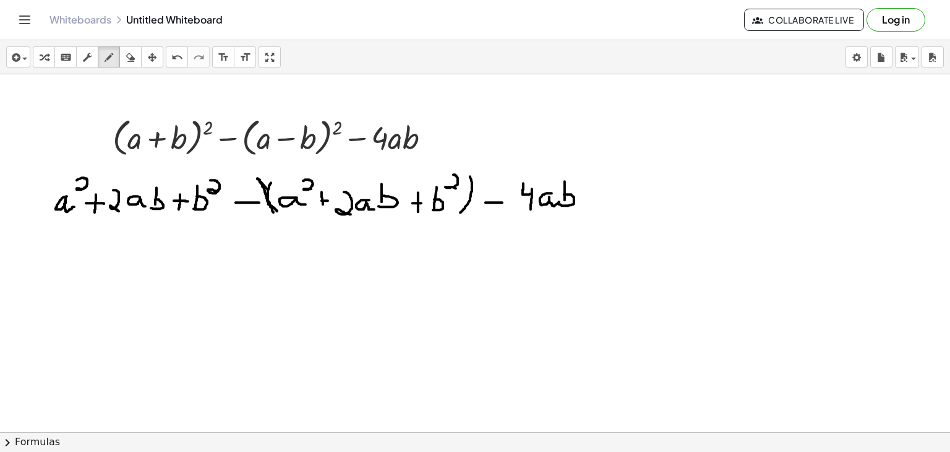
drag, startPoint x: 322, startPoint y: 191, endPoint x: 323, endPoint y: 204, distance: 13.0
drag, startPoint x: 411, startPoint y: 184, endPoint x: 427, endPoint y: 183, distance: 16.7
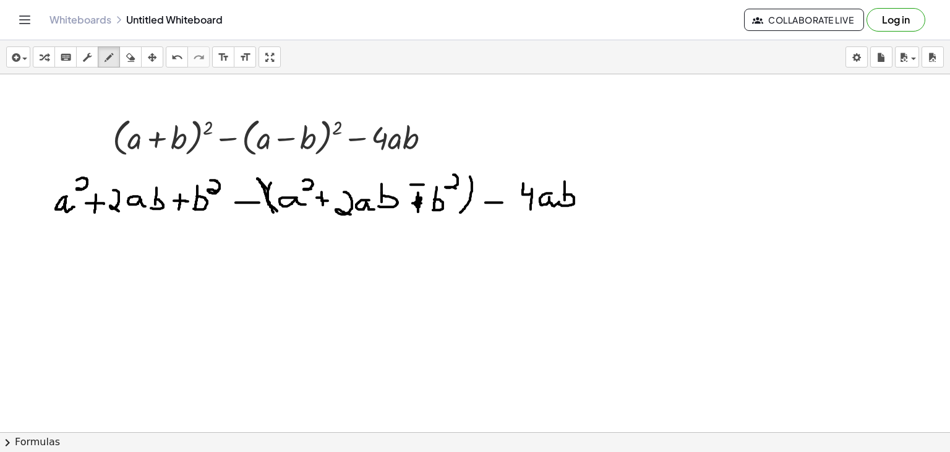
drag, startPoint x: 49, startPoint y: 214, endPoint x: 103, endPoint y: 164, distance: 73.5
drag, startPoint x: 257, startPoint y: 209, endPoint x: 320, endPoint y: 176, distance: 70.6
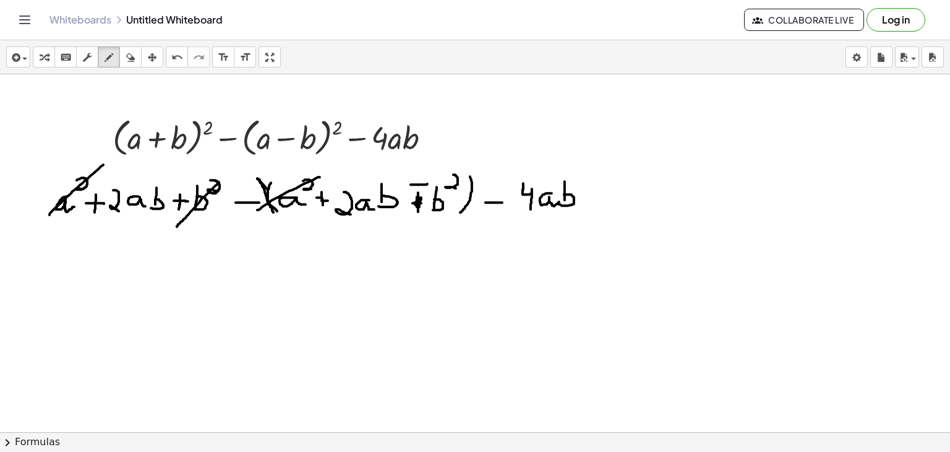
drag, startPoint x: 177, startPoint y: 226, endPoint x: 222, endPoint y: 179, distance: 64.7
drag, startPoint x: 414, startPoint y: 223, endPoint x: 463, endPoint y: 171, distance: 70.9
drag, startPoint x: 104, startPoint y: 235, endPoint x: 173, endPoint y: 171, distance: 94.1
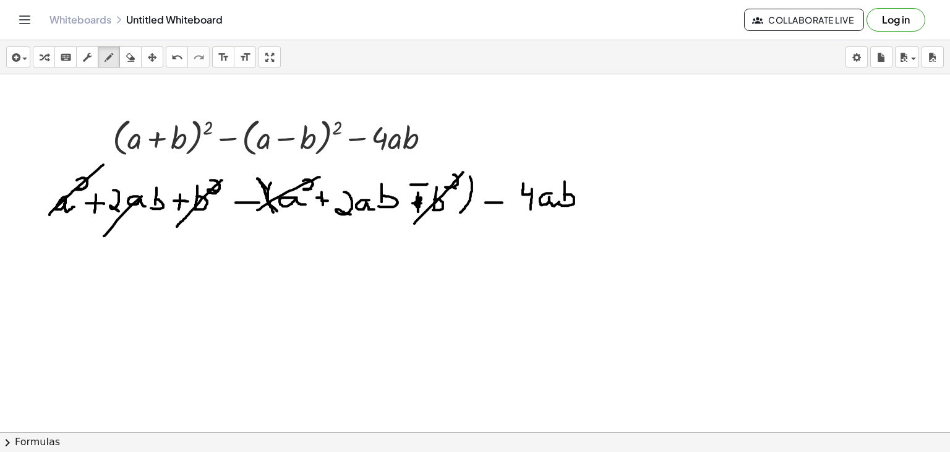
drag, startPoint x: 340, startPoint y: 214, endPoint x: 412, endPoint y: 160, distance: 90.2
drag, startPoint x: 530, startPoint y: 215, endPoint x: 570, endPoint y: 171, distance: 60.0
